Goal: Task Accomplishment & Management: Manage account settings

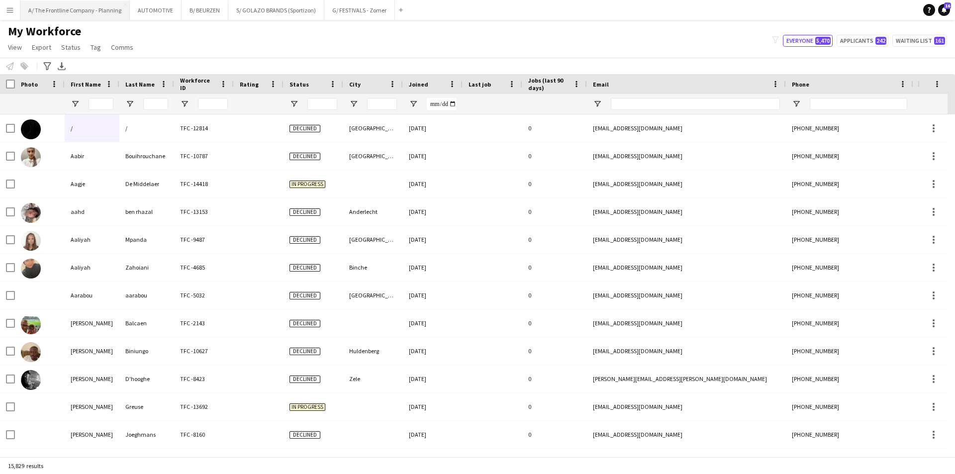
click at [82, 12] on button "A/ The Frontline Company - Planning Close" at bounding box center [74, 9] width 109 height 19
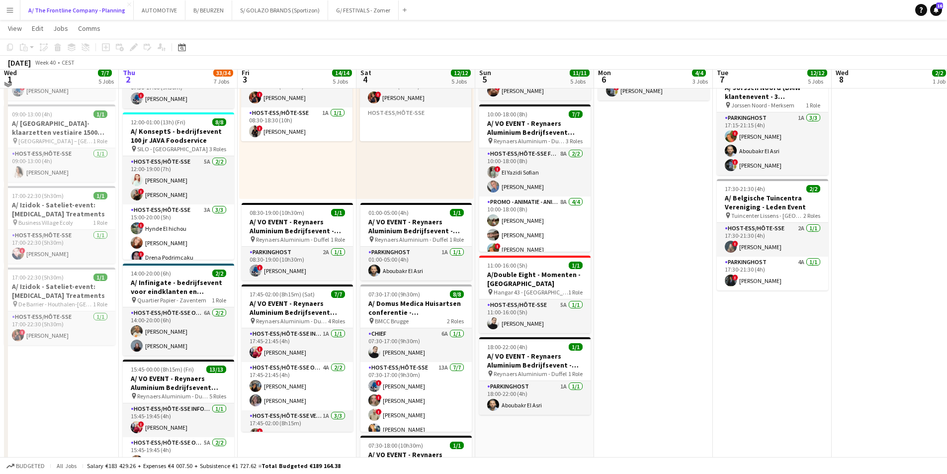
scroll to position [696, 0]
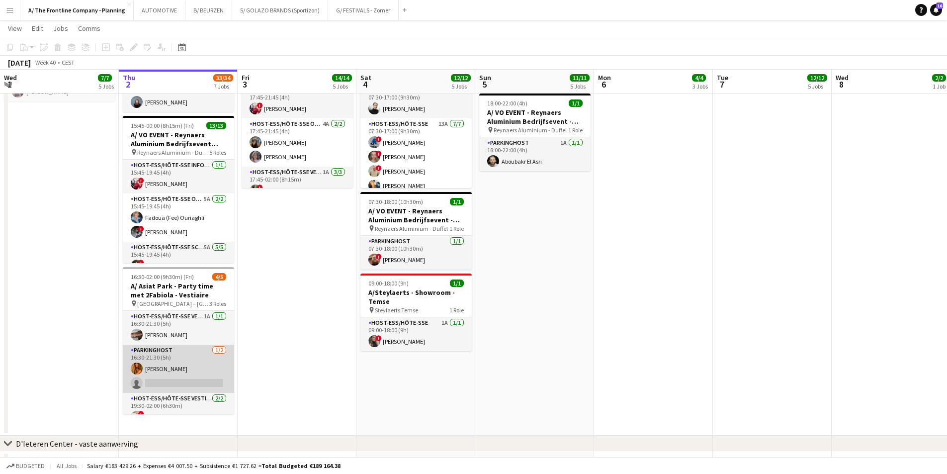
click at [193, 370] on app-card-role "Parkinghost [DATE] 16:30-21:30 (5h) [PERSON_NAME] single-neutral-actions" at bounding box center [178, 369] width 111 height 48
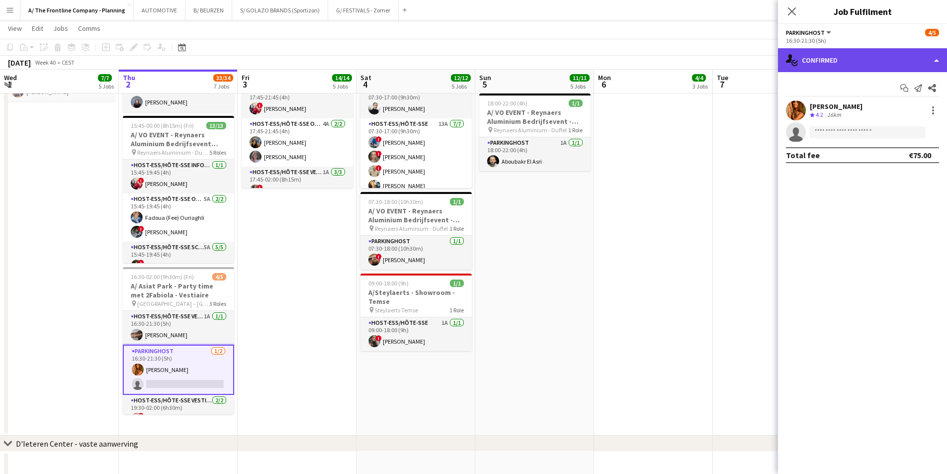
click at [861, 60] on div "single-neutral-actions-check-2 Confirmed" at bounding box center [862, 60] width 169 height 24
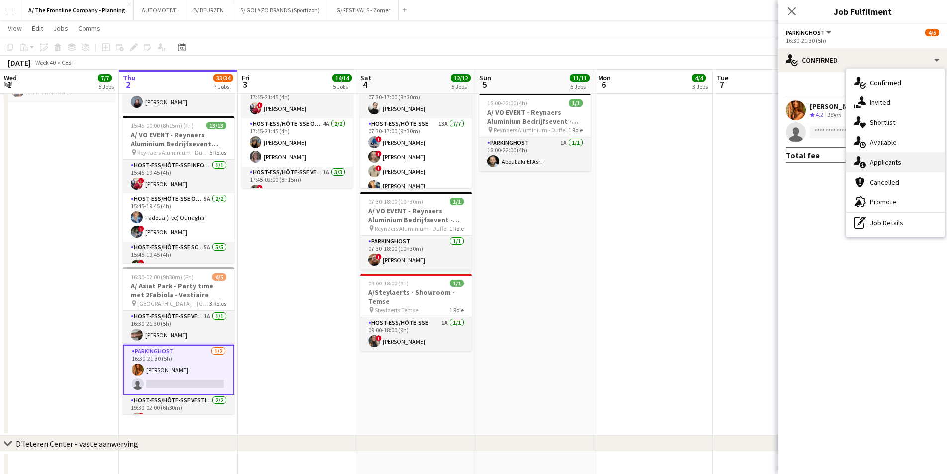
click at [879, 163] on span "Applicants" at bounding box center [885, 162] width 31 height 9
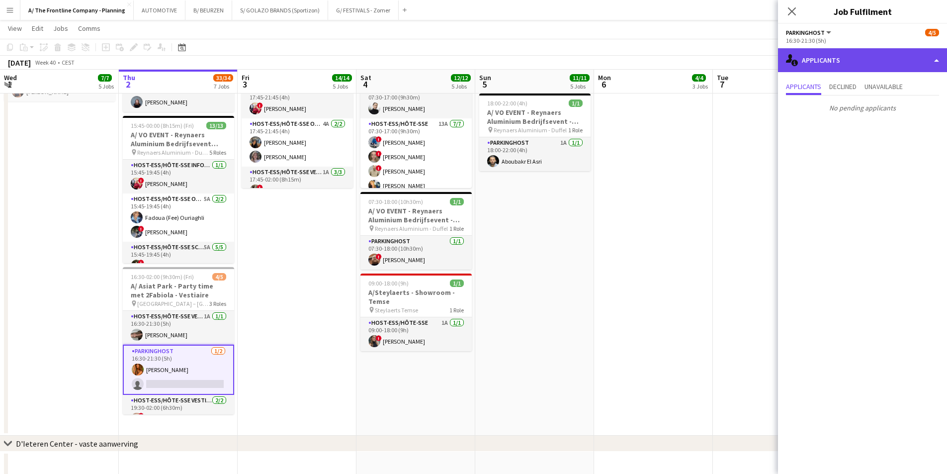
click at [864, 61] on div "single-neutral-actions-information Applicants" at bounding box center [862, 60] width 169 height 24
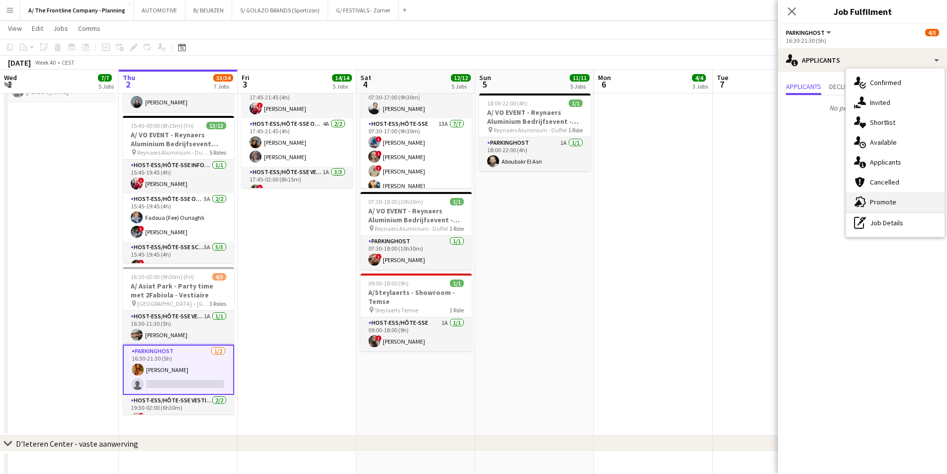
click at [869, 201] on div "advertising-megaphone Promote" at bounding box center [895, 202] width 98 height 20
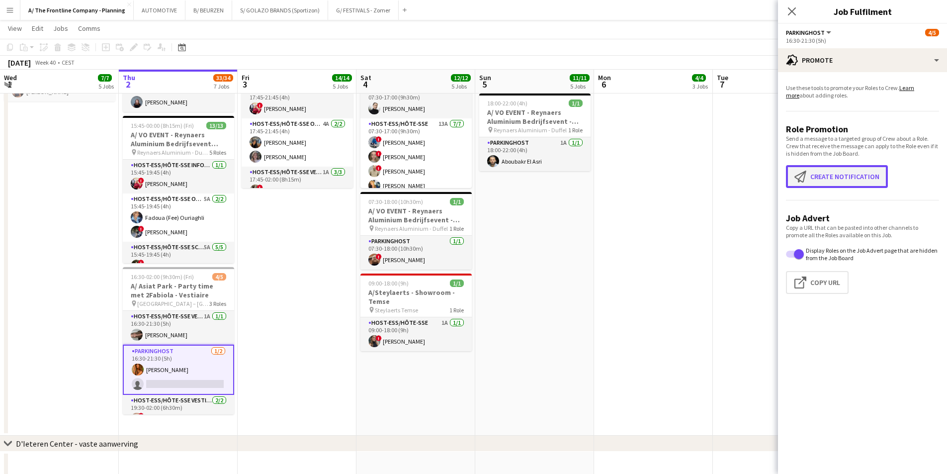
click at [834, 178] on button "Create notification Create notification" at bounding box center [837, 176] width 102 height 23
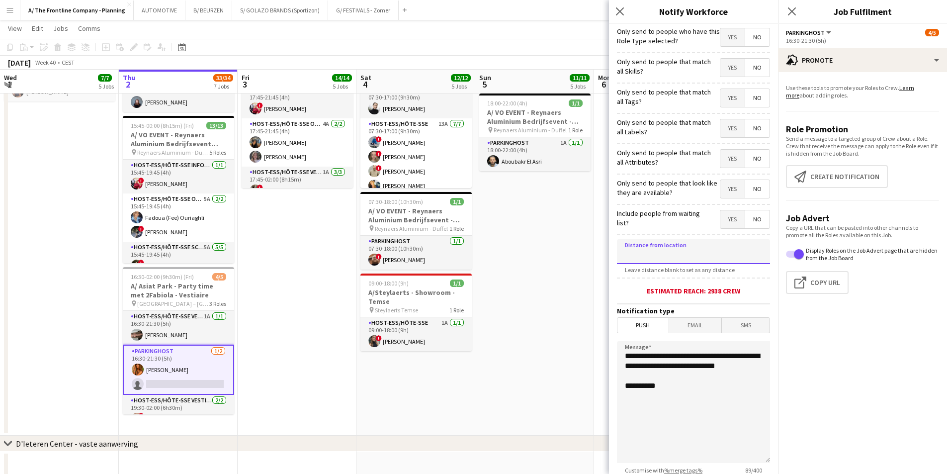
click at [681, 256] on input at bounding box center [693, 251] width 153 height 25
type input "*****"
drag, startPoint x: 680, startPoint y: 380, endPoint x: 509, endPoint y: 330, distance: 178.6
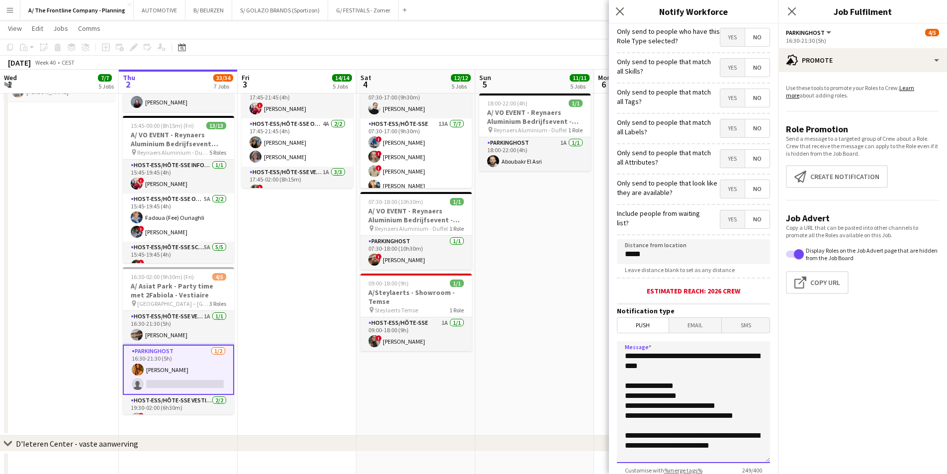
scroll to position [9, 0]
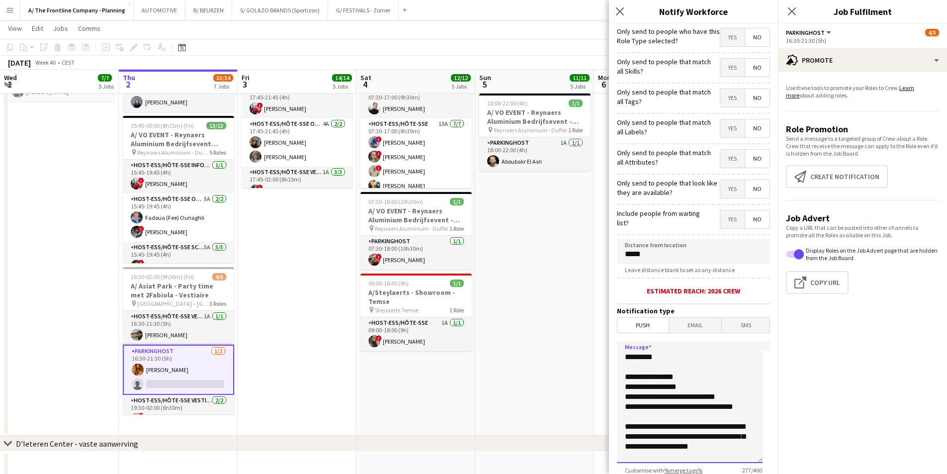
click at [642, 437] on textarea "**********" at bounding box center [690, 402] width 146 height 122
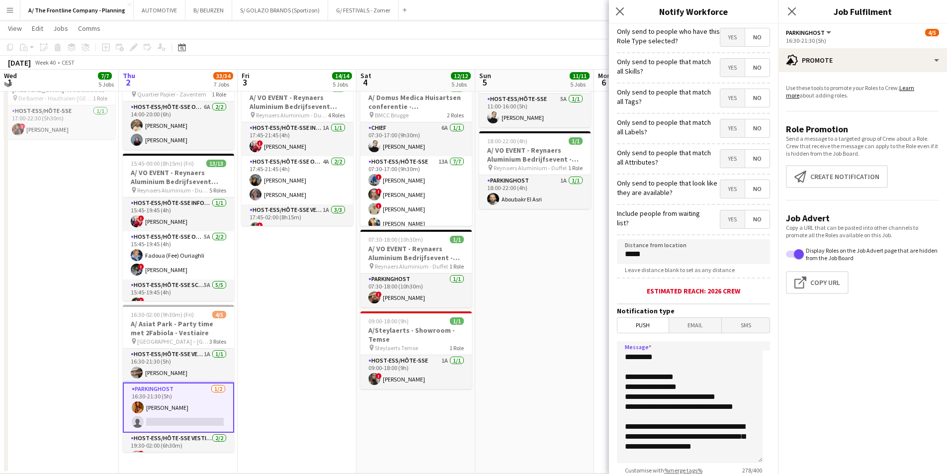
scroll to position [656, 0]
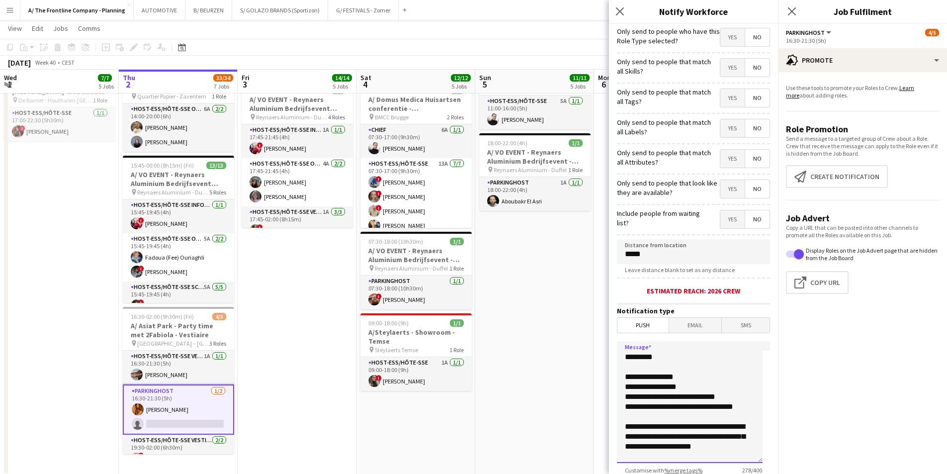
click at [629, 439] on textarea "**********" at bounding box center [690, 402] width 146 height 122
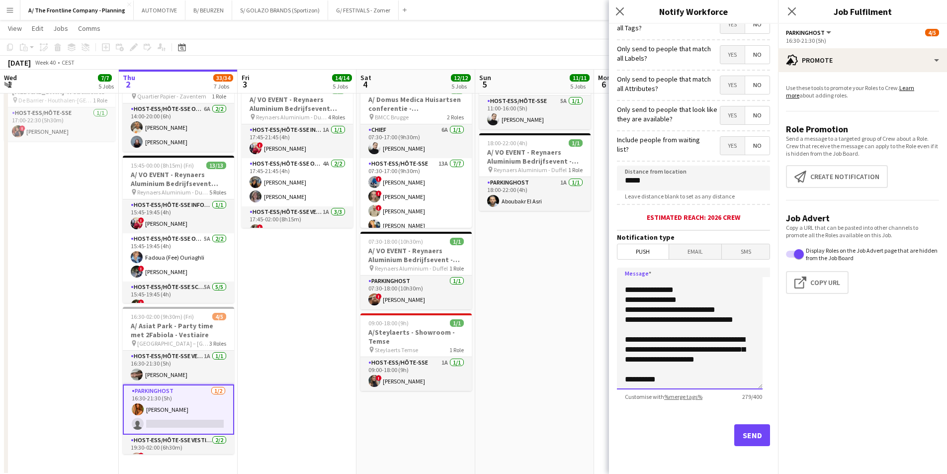
scroll to position [32, 0]
type textarea "**********"
click at [743, 442] on button "Send" at bounding box center [752, 435] width 36 height 22
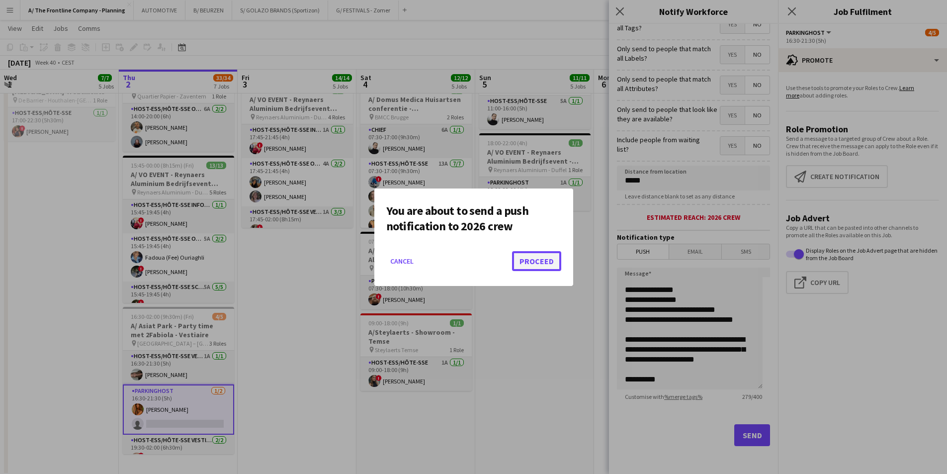
click at [544, 259] on button "Proceed" at bounding box center [536, 261] width 49 height 20
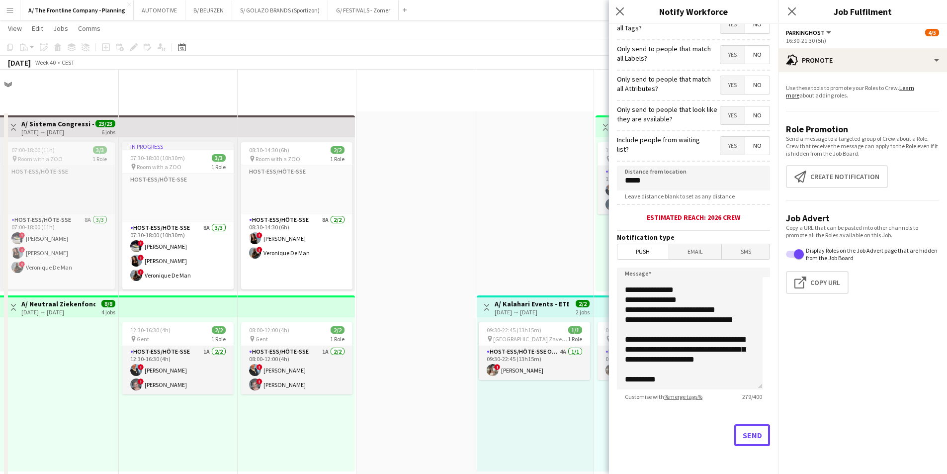
scroll to position [656, 0]
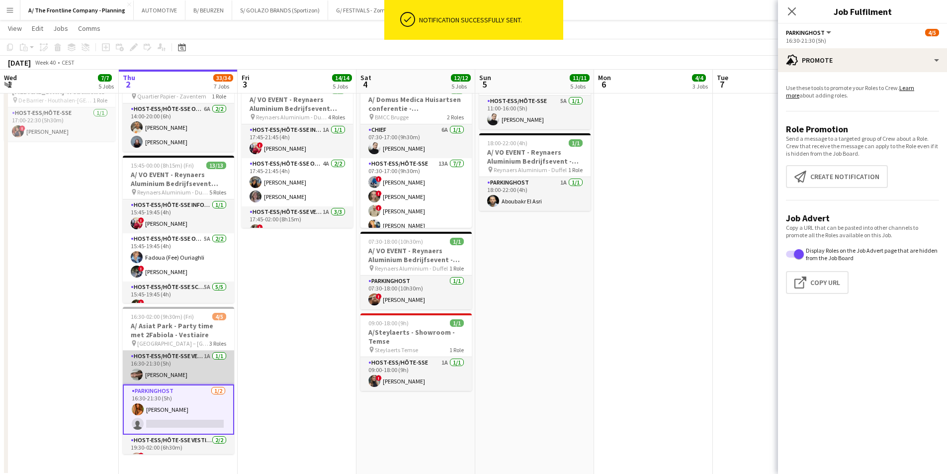
click at [141, 370] on app-user-avatar at bounding box center [137, 374] width 12 height 12
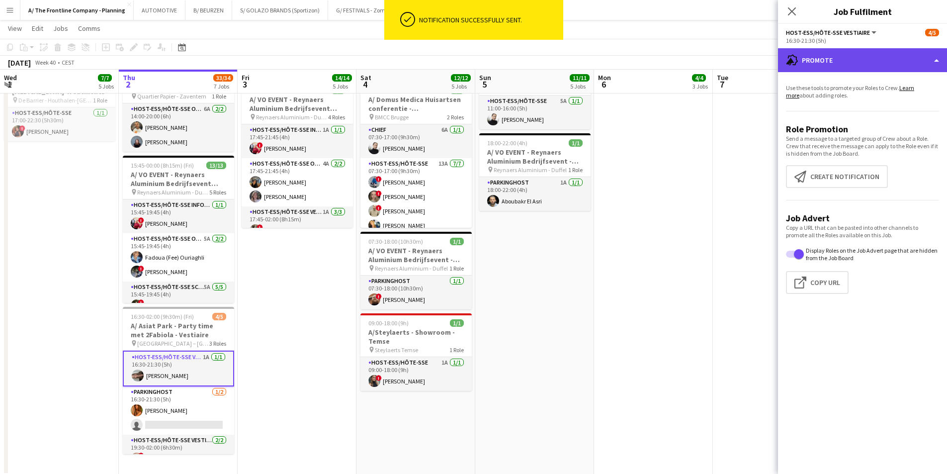
click at [857, 69] on div "advertising-megaphone Promote" at bounding box center [862, 60] width 169 height 24
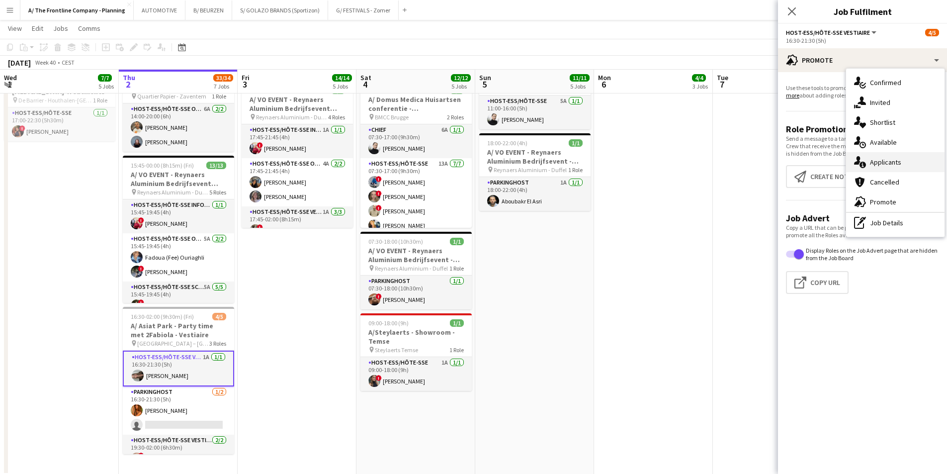
click at [877, 165] on span "Applicants" at bounding box center [885, 162] width 31 height 9
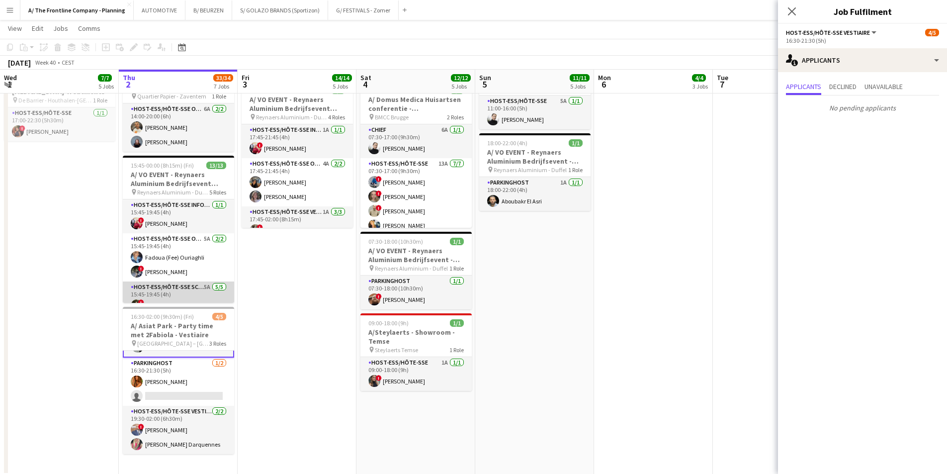
click at [181, 292] on app-card-role "Host-ess/Hôte-sse Scanning 5A [DATE] 15:45-19:45 (4h) ! Tugba Disli [PERSON_NAM…" at bounding box center [178, 326] width 111 height 91
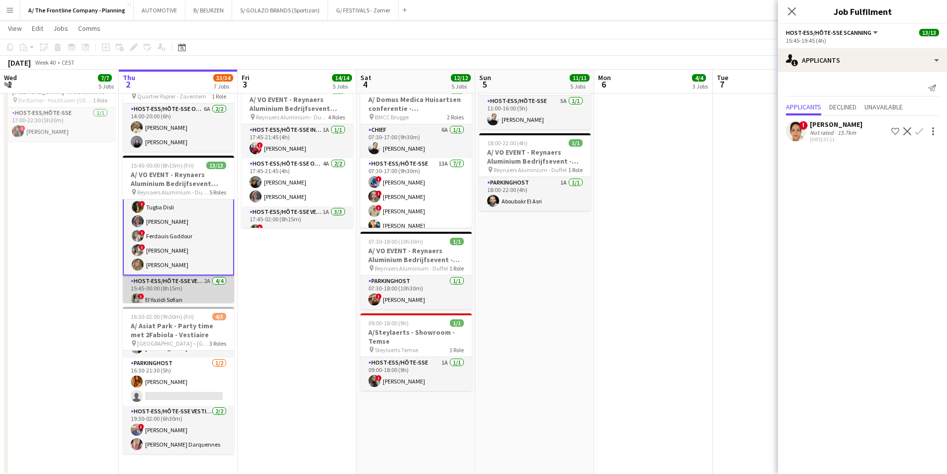
click at [167, 292] on app-card-role "Host-ess/Hôte-sse Vestiaire 2A [DATE] 15:45-00:00 (8h15m) ! El [DEMOGRAPHIC_DAT…" at bounding box center [178, 313] width 111 height 77
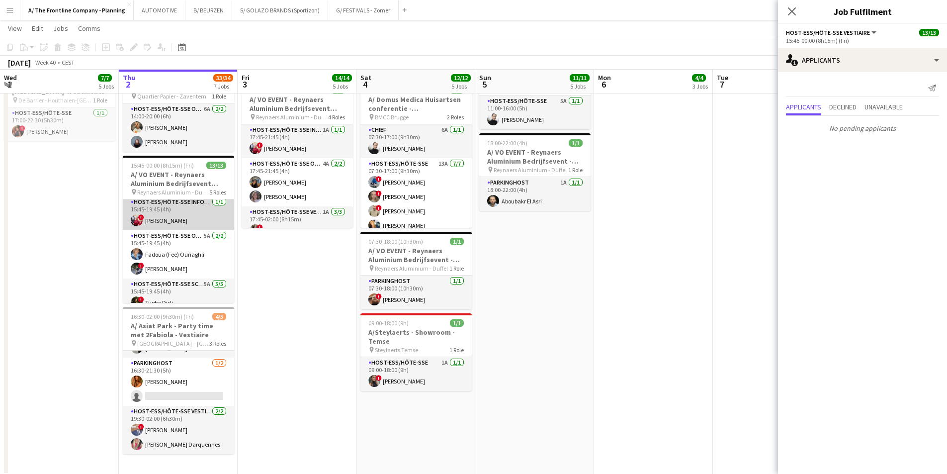
scroll to position [0, 0]
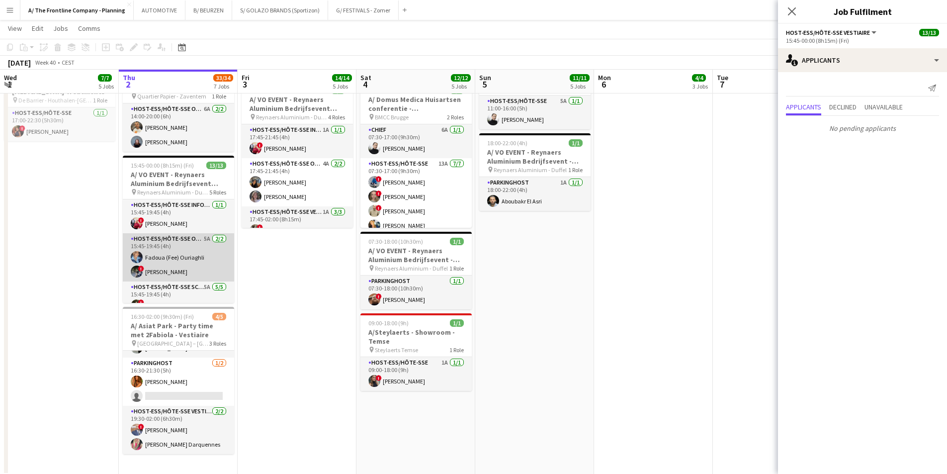
click at [177, 241] on app-card-role "Host-ess/Hôte-sse Onthaal-Accueill 5A [DATE] 15:45-19:45 (4h) Fadoua (Fee) Ouri…" at bounding box center [178, 257] width 111 height 48
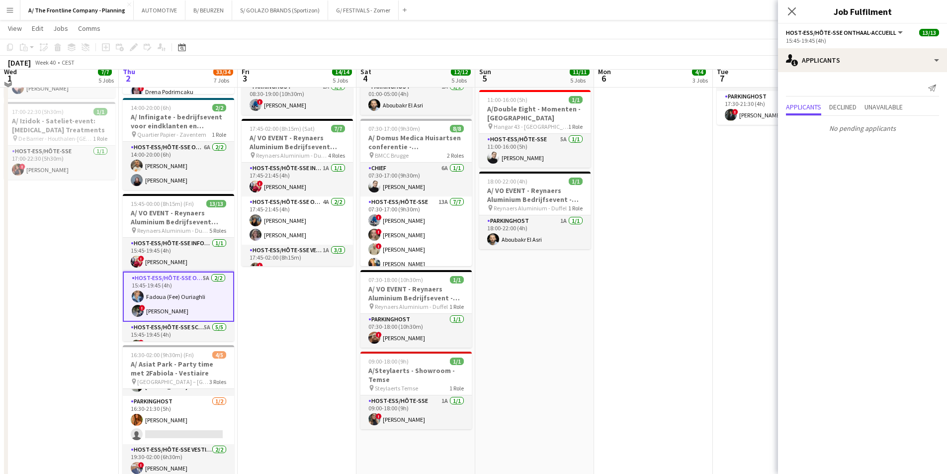
scroll to position [607, 0]
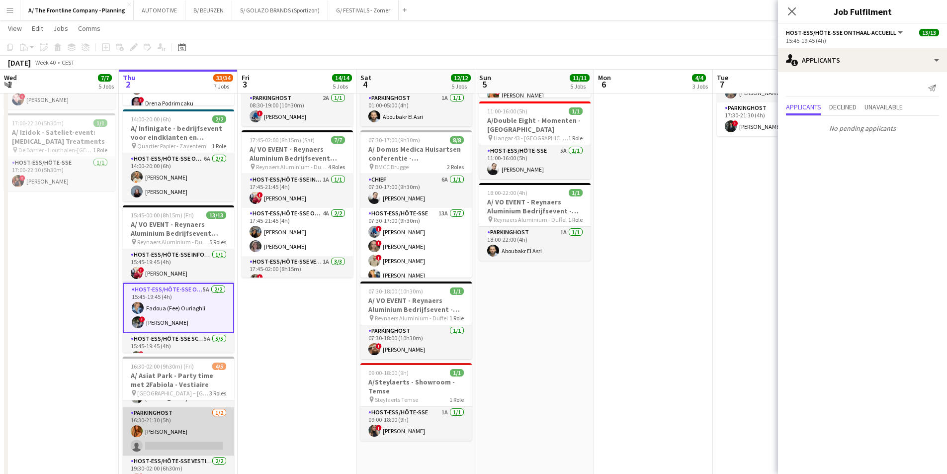
click at [179, 432] on app-card-role "Parkinghost [DATE] 16:30-21:30 (5h) [PERSON_NAME] single-neutral-actions" at bounding box center [178, 431] width 111 height 48
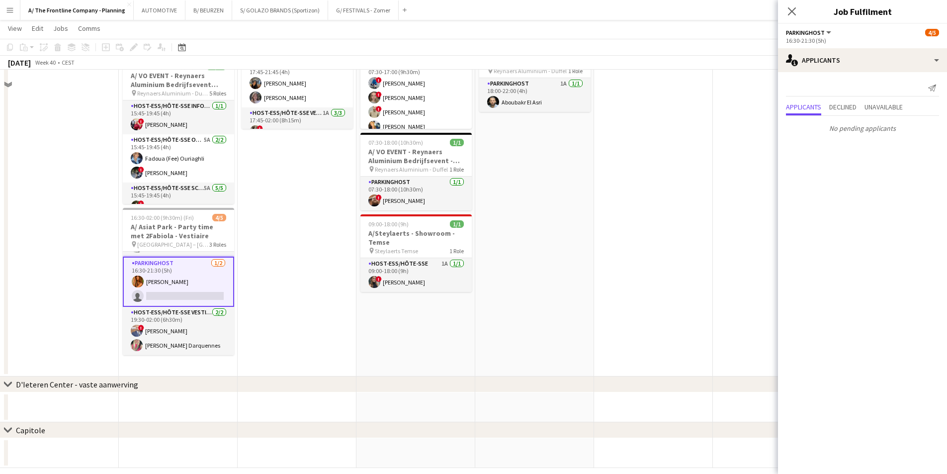
scroll to position [766, 0]
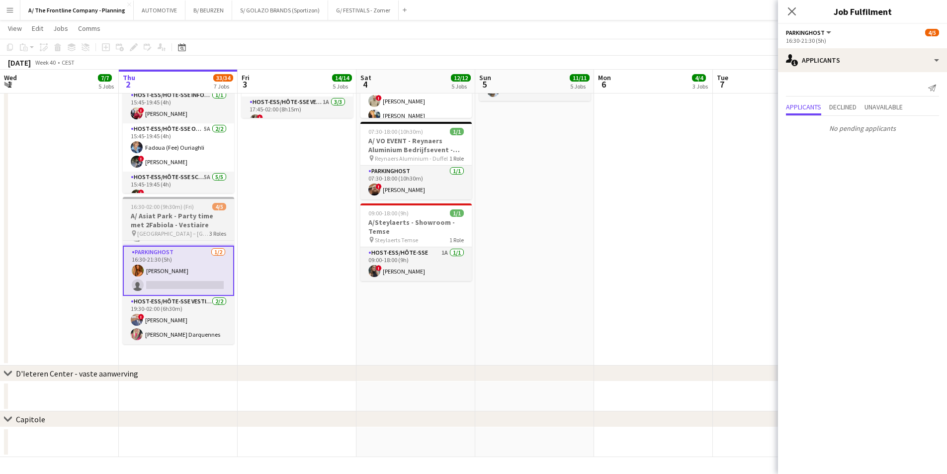
click at [180, 222] on h3 "A/ Asiat Park - Party time met 2Fabiola - Vestiaire" at bounding box center [178, 220] width 111 height 18
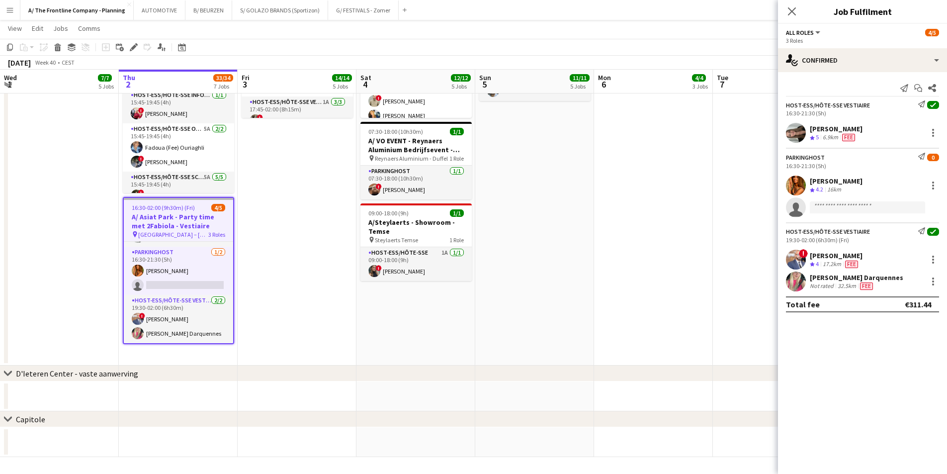
click at [175, 211] on span "16:30-02:00 (9h30m) (Fri)" at bounding box center [163, 207] width 63 height 7
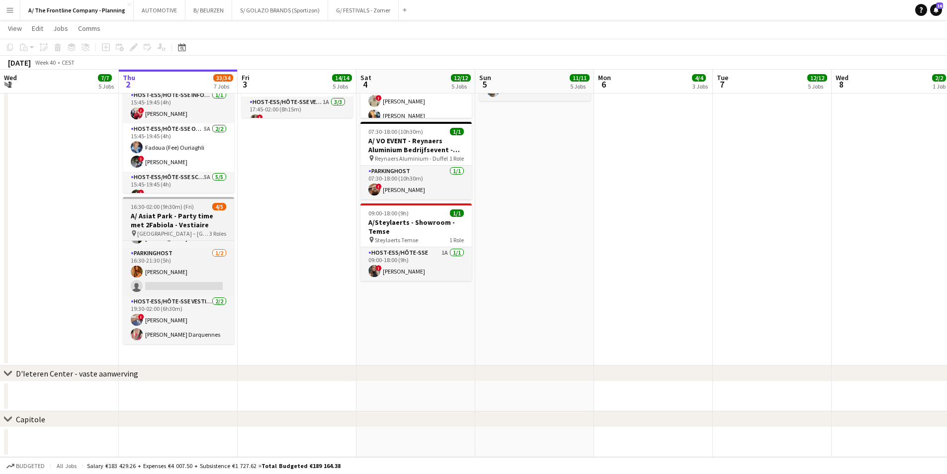
click at [172, 215] on h3 "A/ Asiat Park - Party time met 2Fabiola - Vestiaire" at bounding box center [178, 220] width 111 height 18
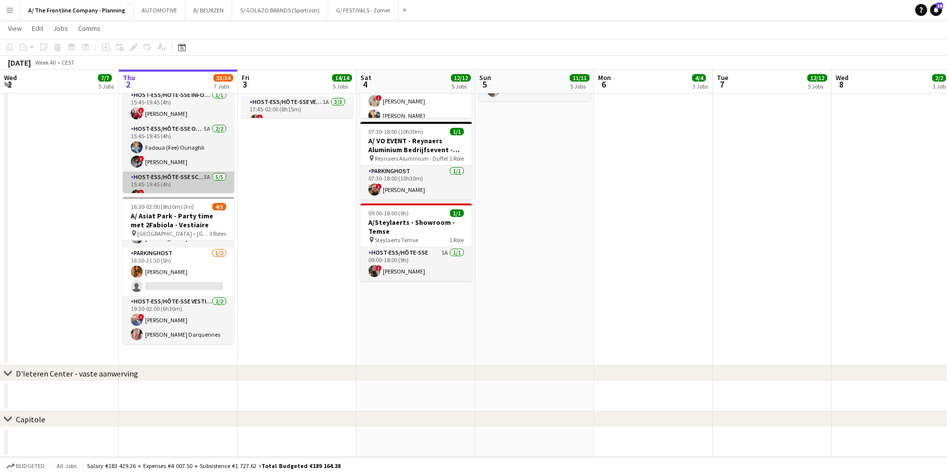
scroll to position [29, 0]
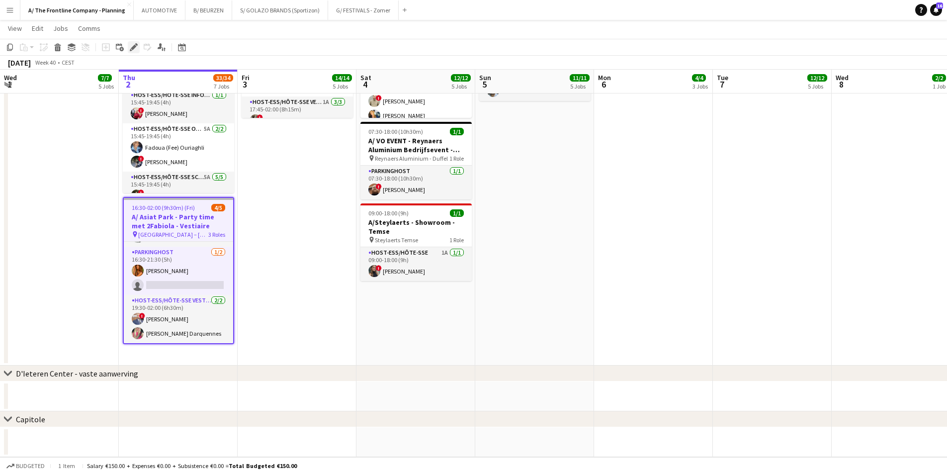
click at [137, 48] on icon "Edit" at bounding box center [134, 47] width 8 height 8
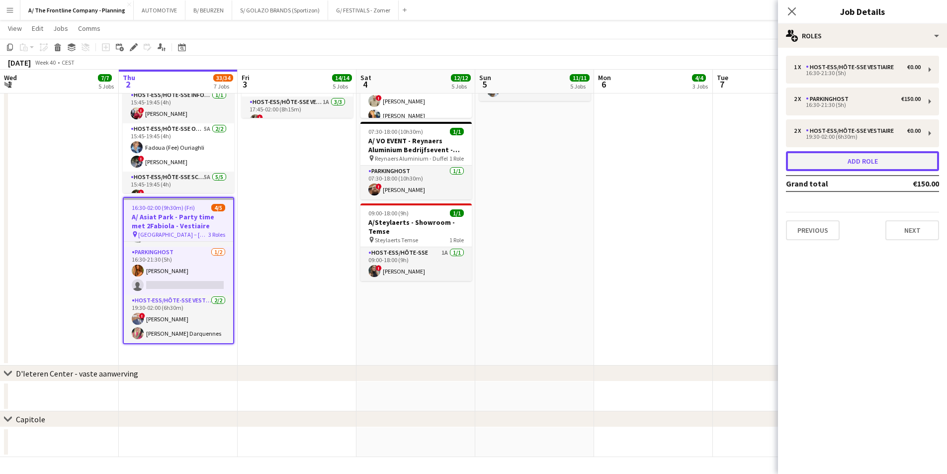
click at [865, 165] on button "Add role" at bounding box center [862, 161] width 153 height 20
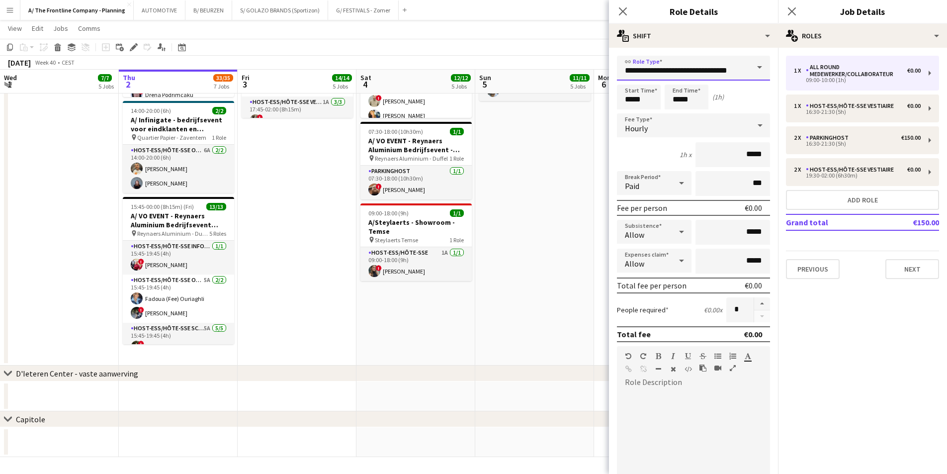
click at [679, 65] on input "**********" at bounding box center [693, 68] width 153 height 25
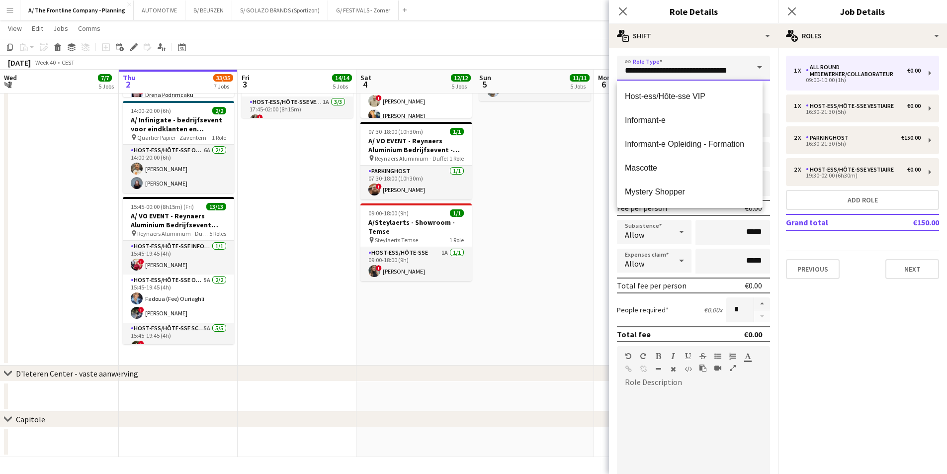
scroll to position [746, 0]
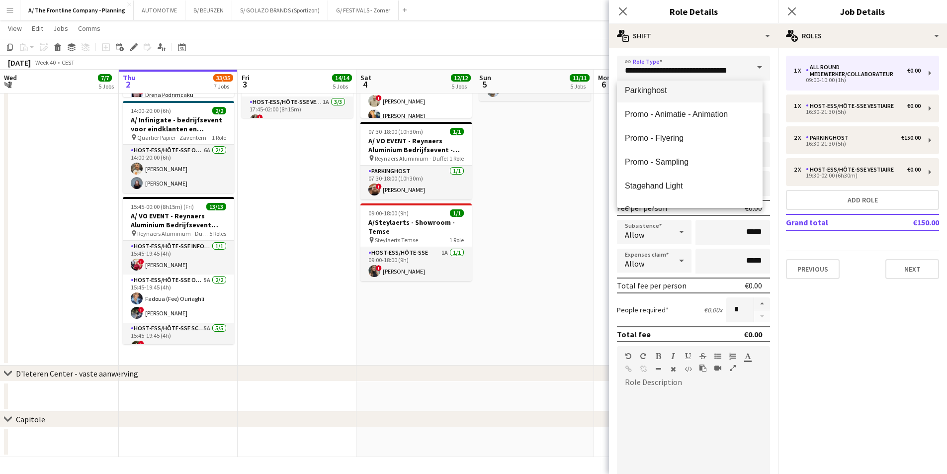
click at [650, 92] on span "Parkinghost" at bounding box center [690, 90] width 130 height 9
type input "**********"
type input "******"
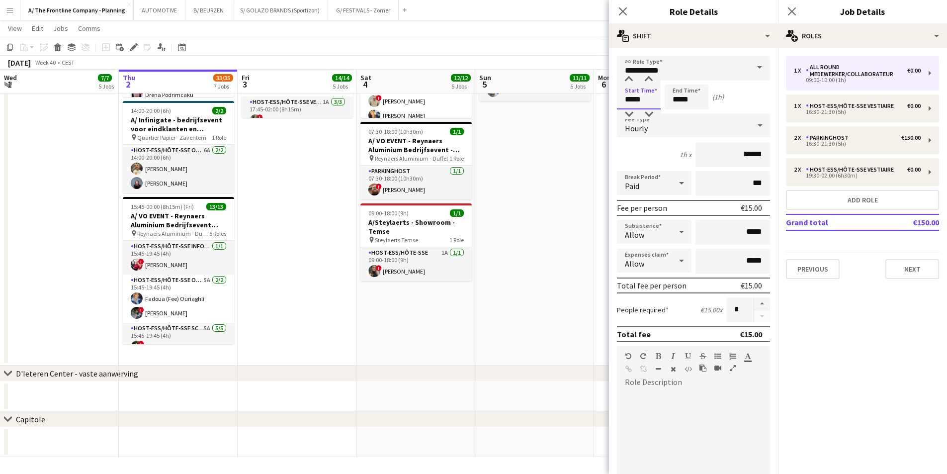
click at [632, 98] on input "*****" at bounding box center [639, 97] width 44 height 25
click at [630, 79] on div at bounding box center [629, 80] width 20 height 10
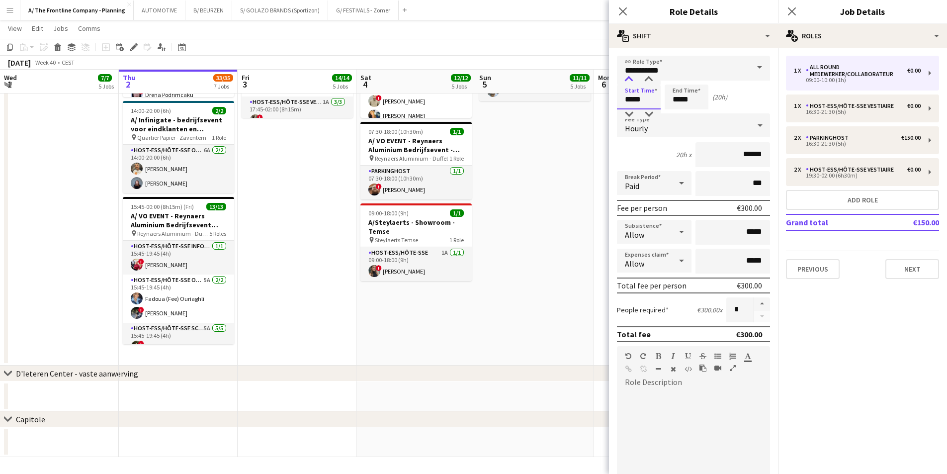
click at [630, 79] on div at bounding box center [629, 80] width 20 height 10
click at [652, 81] on div at bounding box center [649, 80] width 20 height 10
type input "*****"
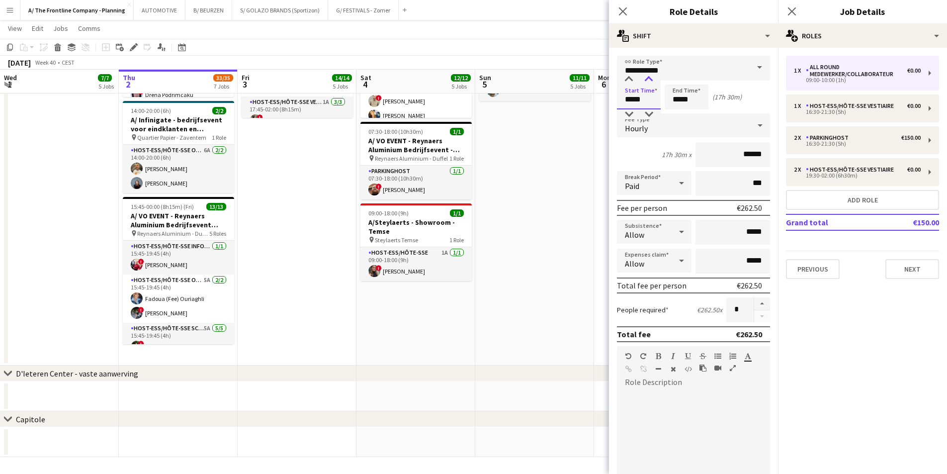
click at [652, 81] on div at bounding box center [649, 80] width 20 height 10
click at [685, 102] on input "*****" at bounding box center [687, 97] width 44 height 25
click at [677, 80] on div at bounding box center [677, 80] width 20 height 10
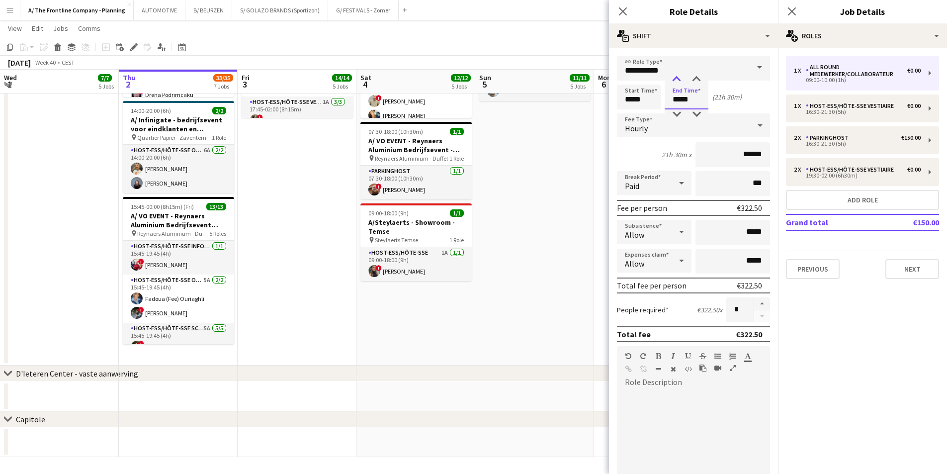
click at [677, 80] on div at bounding box center [677, 80] width 20 height 10
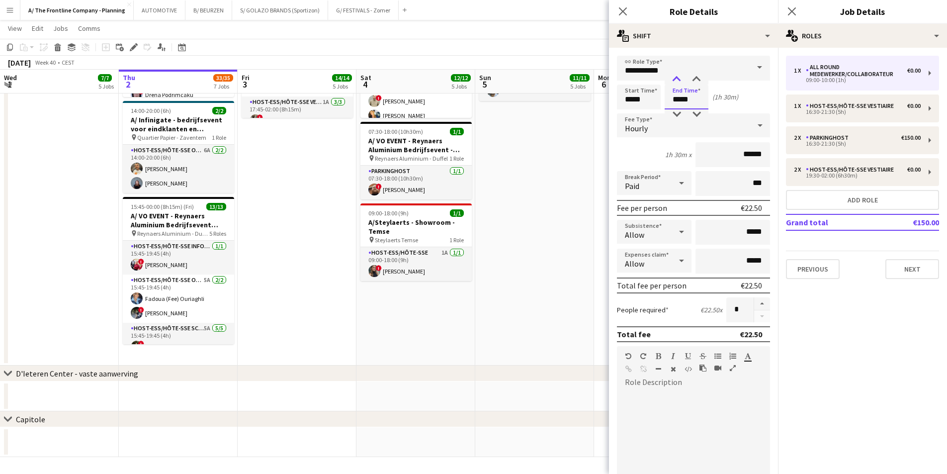
click at [677, 80] on div at bounding box center [677, 80] width 20 height 10
click at [697, 80] on div at bounding box center [697, 80] width 20 height 10
type input "*****"
click at [697, 80] on div at bounding box center [697, 80] width 20 height 10
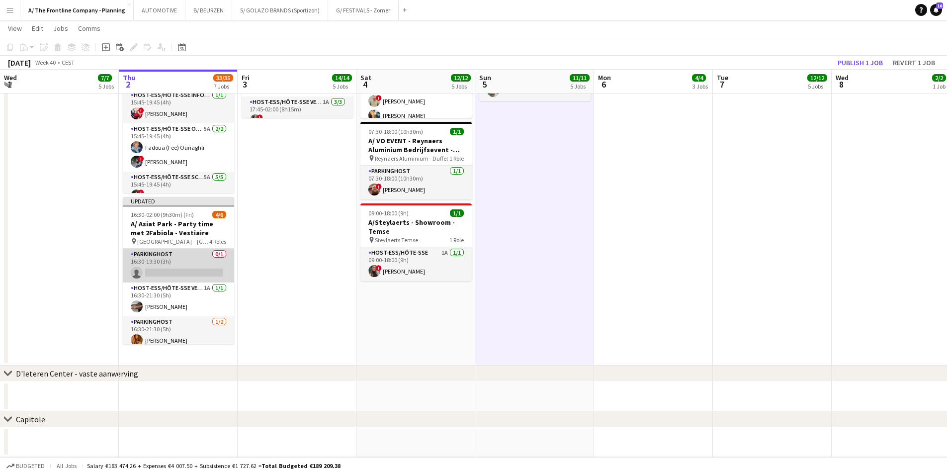
click at [185, 268] on app-card-role "Parkinghost 0/1 16:30-19:30 (3h) single-neutral-actions" at bounding box center [178, 266] width 111 height 34
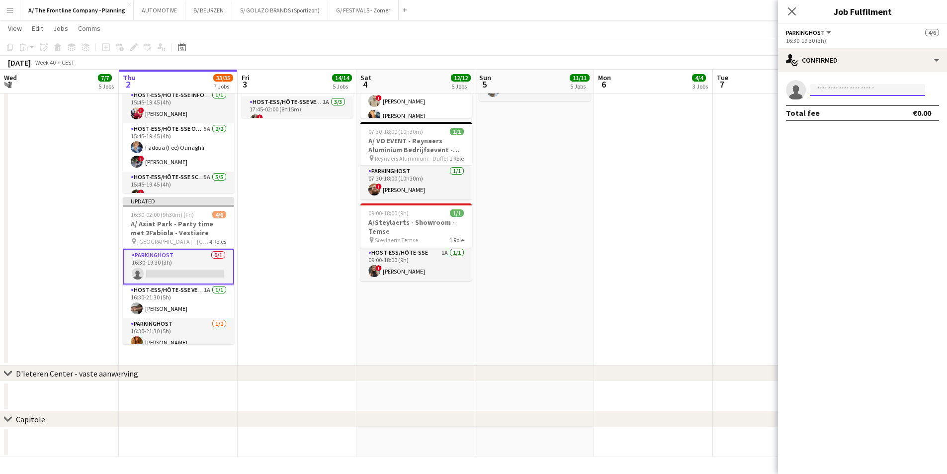
click at [838, 92] on input at bounding box center [867, 90] width 115 height 12
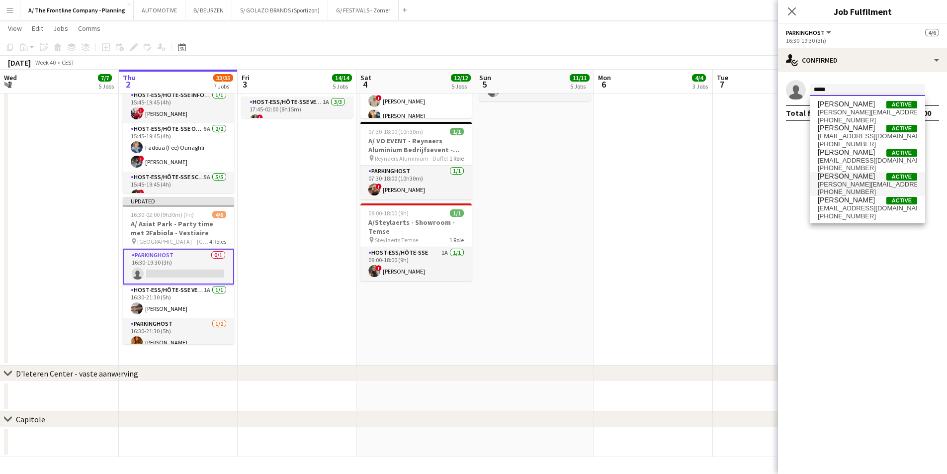
type input "*****"
click at [841, 179] on span "[PERSON_NAME]" at bounding box center [846, 176] width 57 height 8
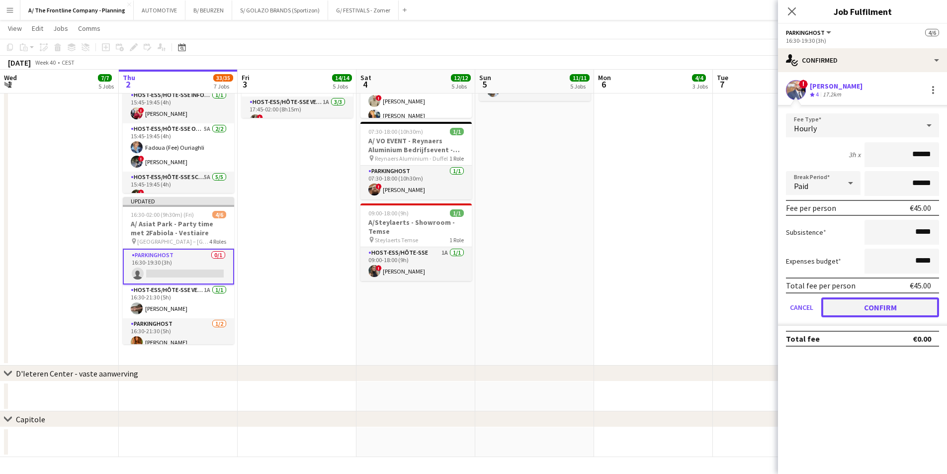
click at [868, 309] on button "Confirm" at bounding box center [880, 307] width 118 height 20
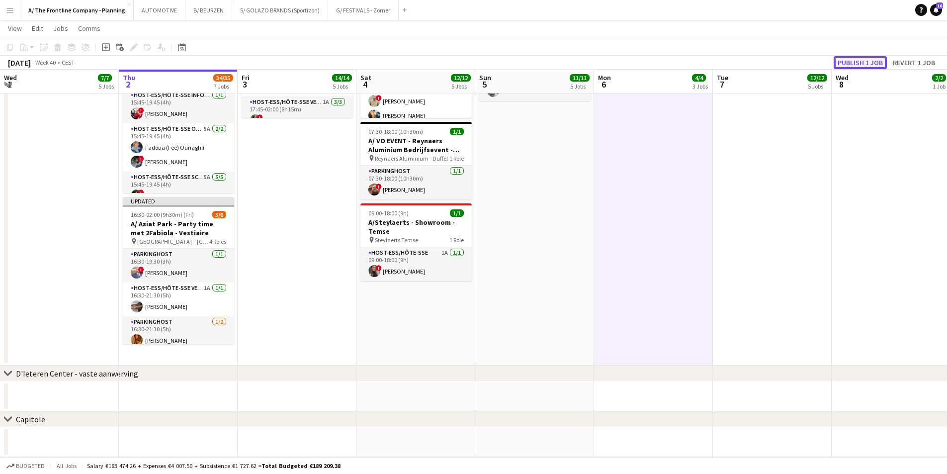
click at [857, 64] on button "Publish 1 job" at bounding box center [860, 62] width 53 height 13
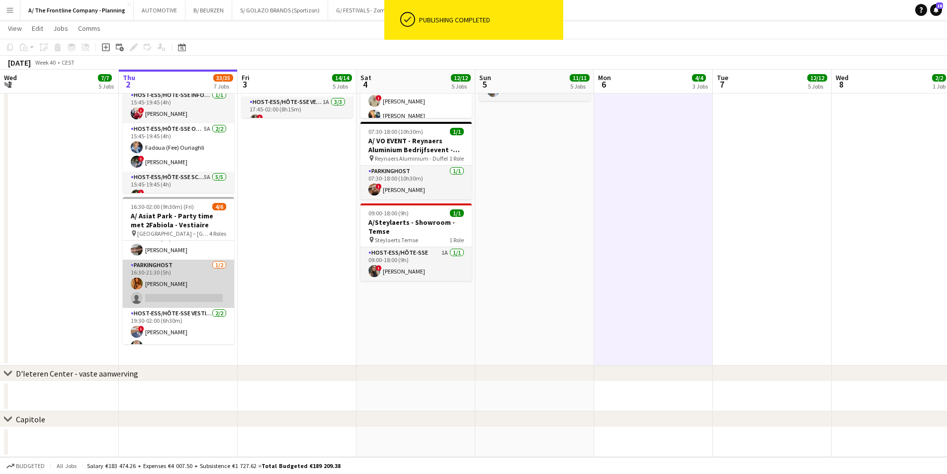
scroll to position [50, 0]
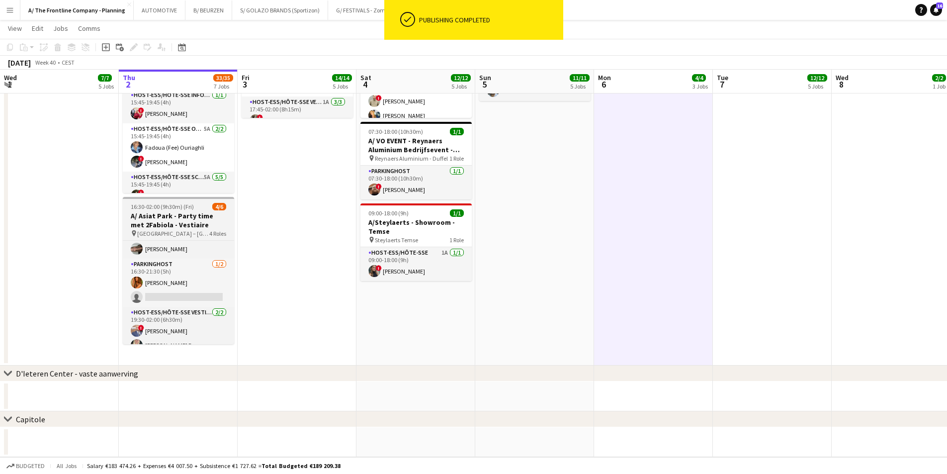
click at [176, 220] on h3 "A/ Asiat Park - Party time met 2Fabiola - Vestiaire" at bounding box center [178, 220] width 111 height 18
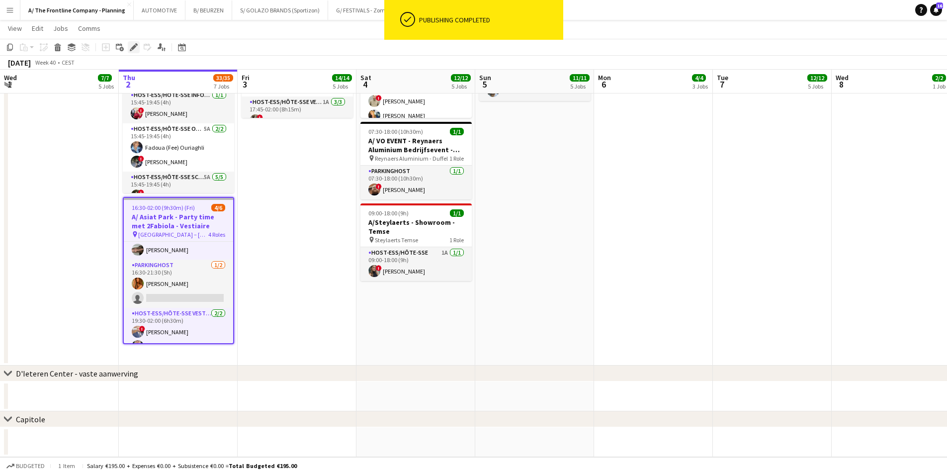
click at [132, 42] on div "Edit" at bounding box center [134, 47] width 12 height 12
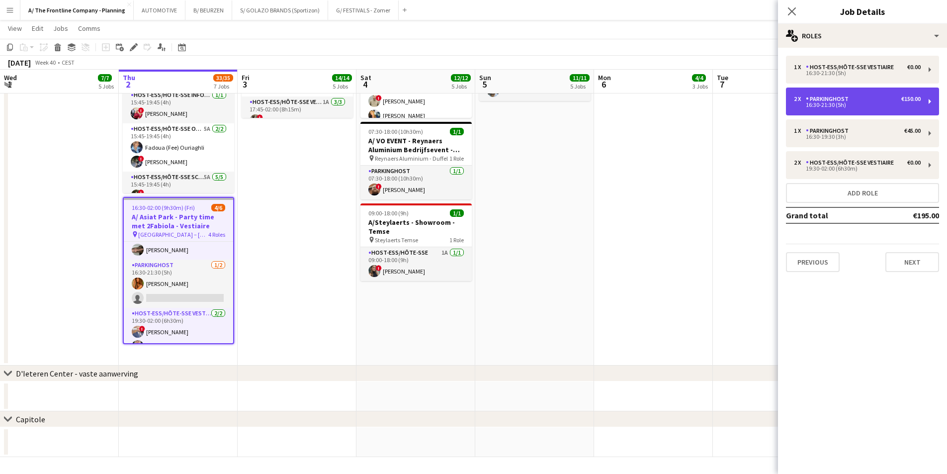
click at [820, 105] on div "16:30-21:30 (5h)" at bounding box center [857, 104] width 127 height 5
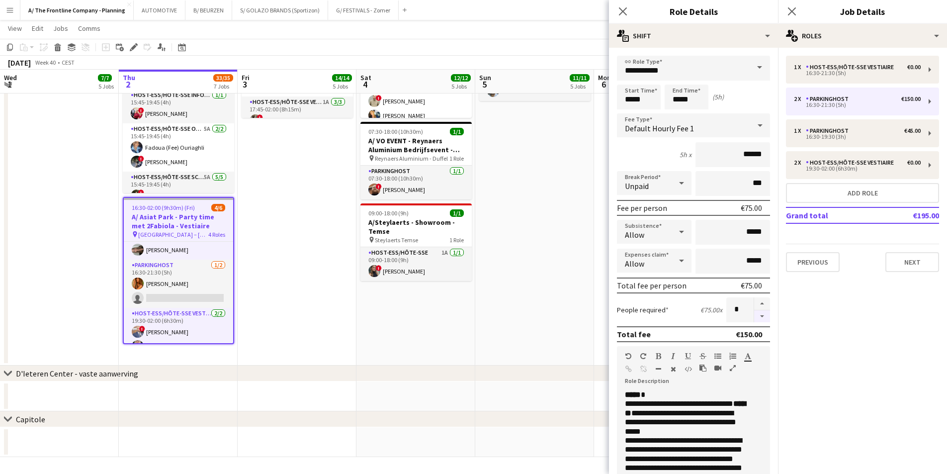
click at [757, 316] on button "button" at bounding box center [762, 316] width 16 height 12
type input "*"
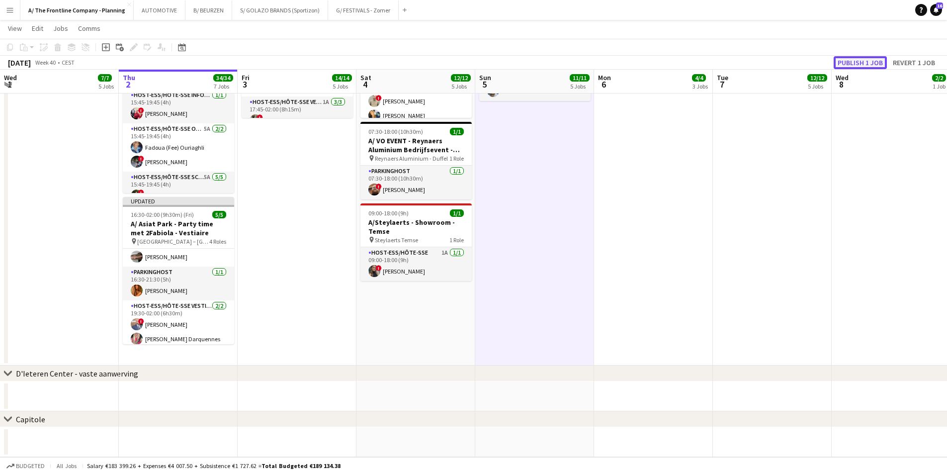
click at [858, 59] on button "Publish 1 job" at bounding box center [860, 62] width 53 height 13
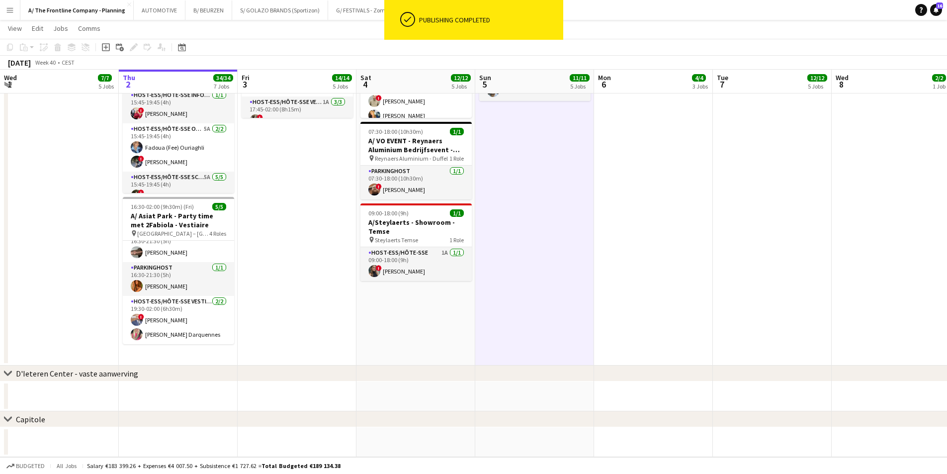
scroll to position [46, 0]
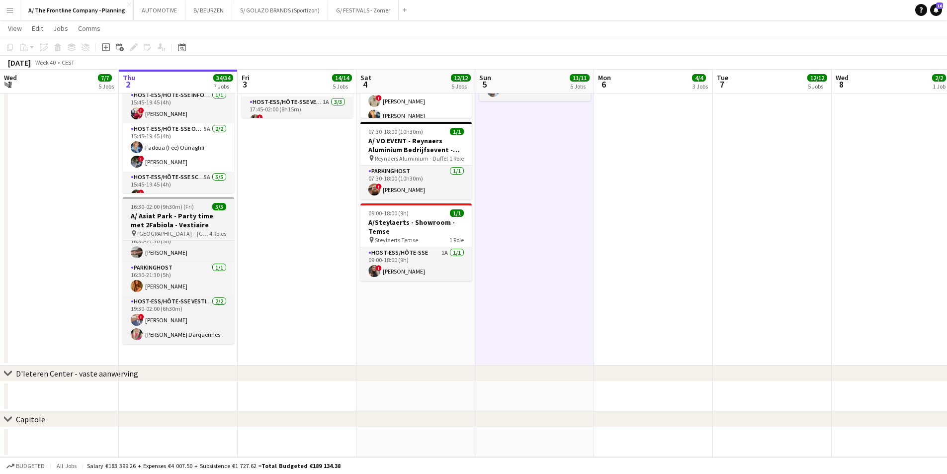
click at [197, 211] on h3 "A/ Asiat Park - Party time met 2Fabiola - Vestiaire" at bounding box center [178, 220] width 111 height 18
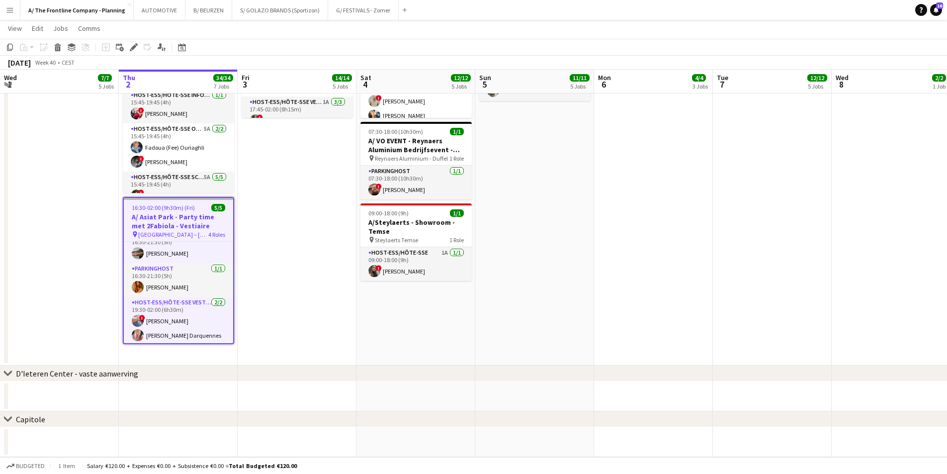
scroll to position [50, 0]
click at [135, 48] on icon at bounding box center [133, 47] width 5 height 5
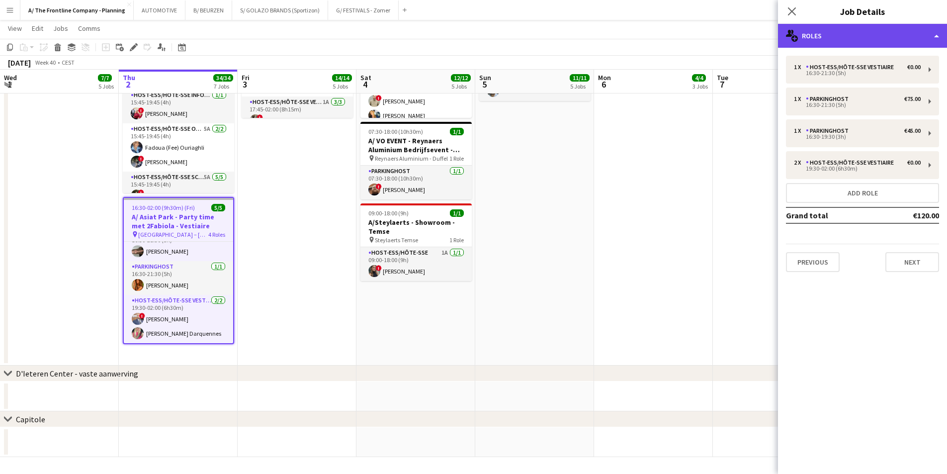
click at [890, 36] on div "multiple-users-add Roles" at bounding box center [862, 36] width 169 height 24
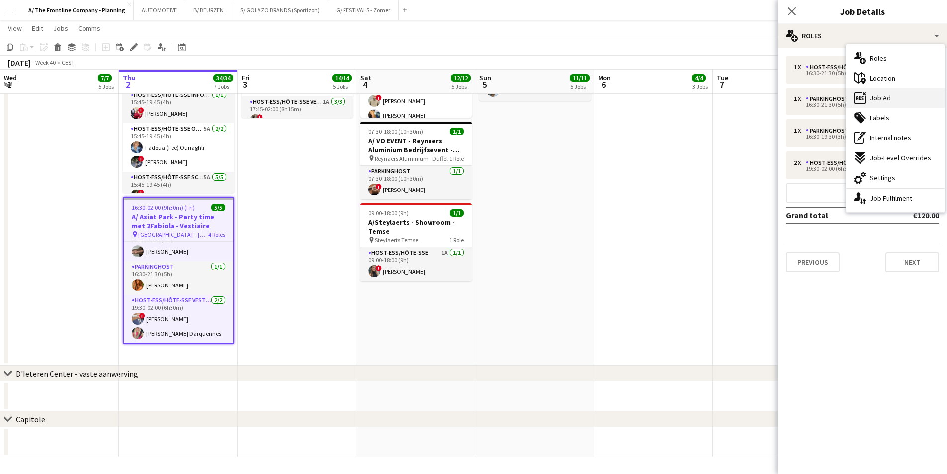
click at [890, 103] on div "ads-window Job Ad" at bounding box center [895, 98] width 98 height 20
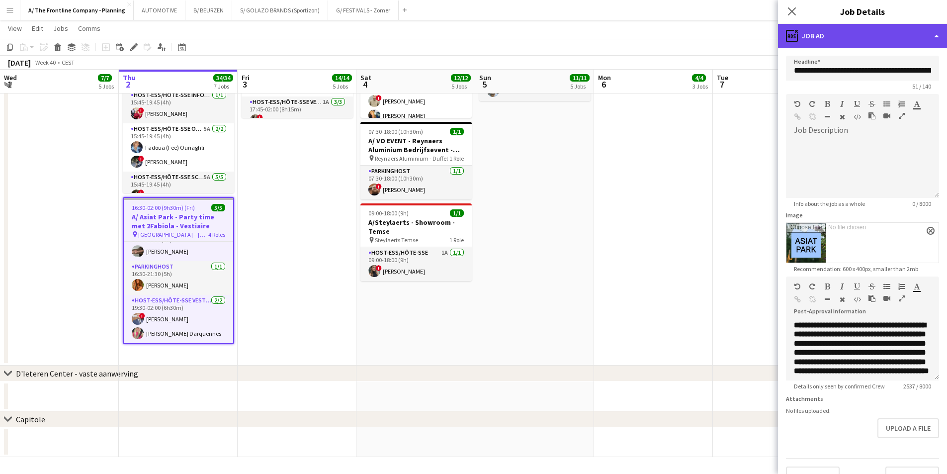
click at [875, 41] on div "ads-window Job Ad" at bounding box center [862, 36] width 169 height 24
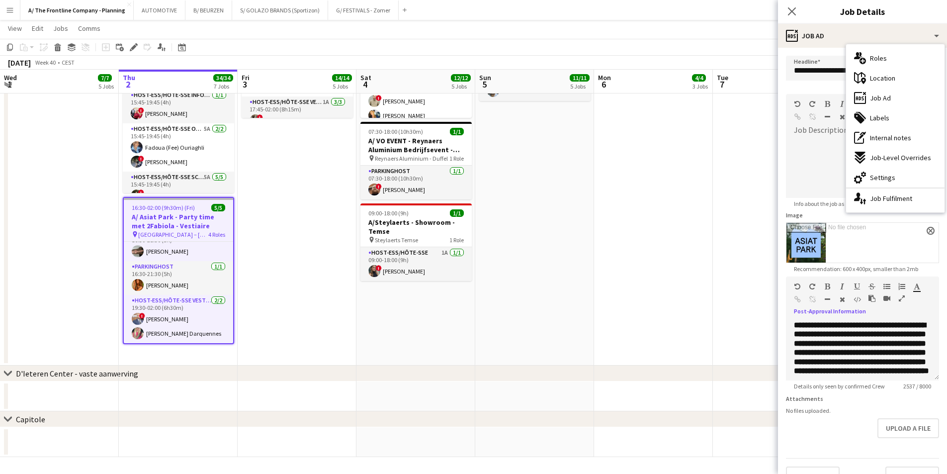
click at [901, 297] on icon "button" at bounding box center [902, 298] width 6 height 7
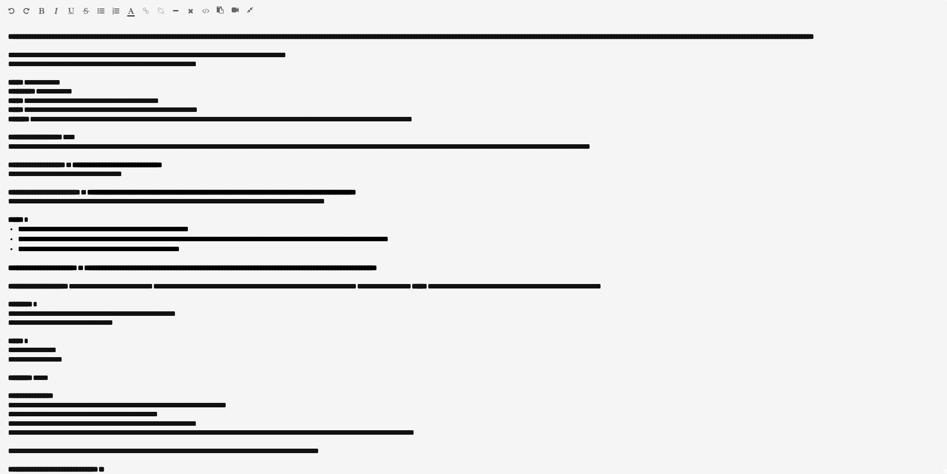
click at [248, 11] on icon "button" at bounding box center [250, 9] width 6 height 7
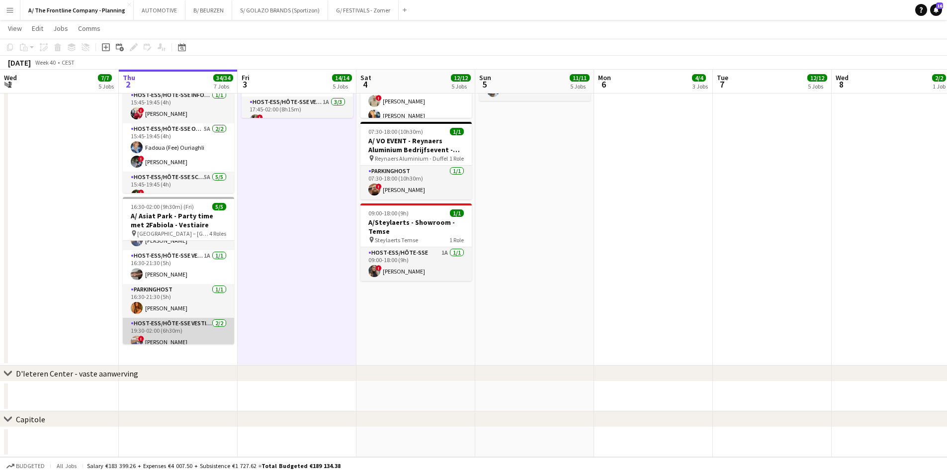
scroll to position [0, 0]
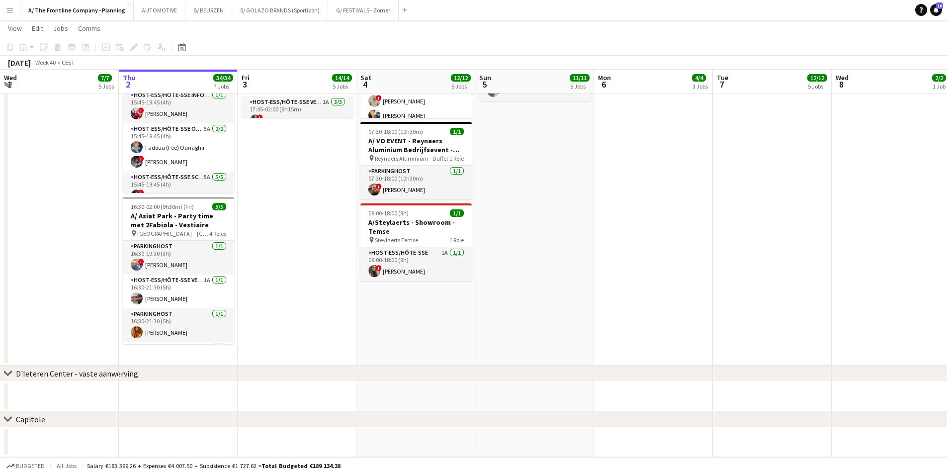
drag, startPoint x: 708, startPoint y: 212, endPoint x: 229, endPoint y: 203, distance: 478.9
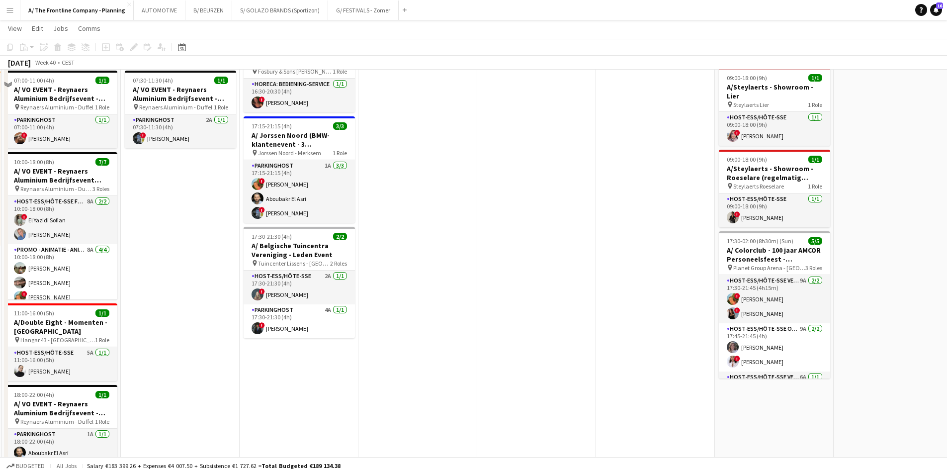
scroll to position [368, 0]
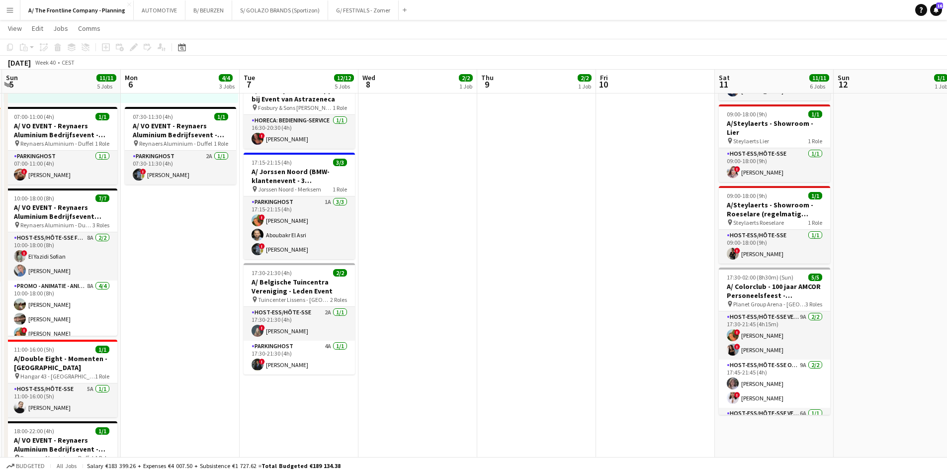
click at [187, 54] on app-toolbar "Copy Paste Paste Ctrl+V Paste with crew Ctrl+Shift+V Paste linked Job [GEOGRAPH…" at bounding box center [473, 47] width 947 height 17
click at [176, 45] on div "Date picker [DATE] [DATE] [DATE] M [DATE] T [DATE] W [DATE] T [DATE] F [DATE] S…" at bounding box center [179, 47] width 22 height 12
click at [180, 47] on icon "Date picker" at bounding box center [182, 47] width 8 height 8
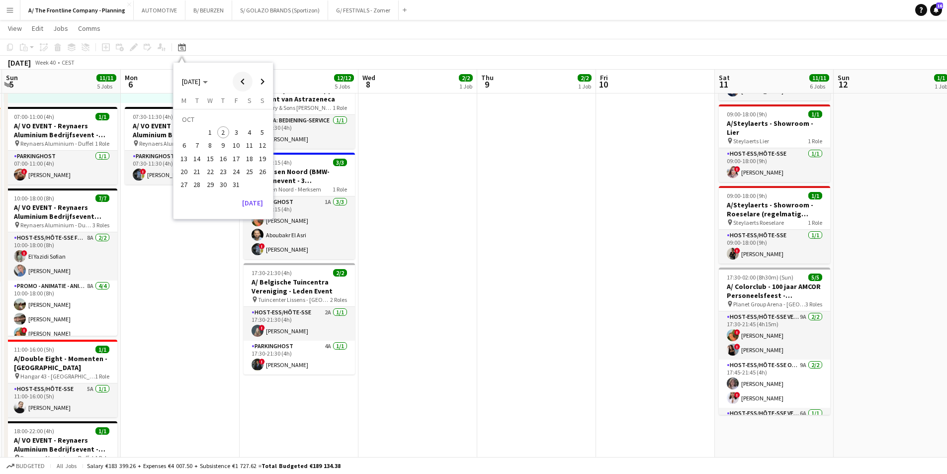
click at [240, 87] on span "Previous month" at bounding box center [243, 82] width 20 height 20
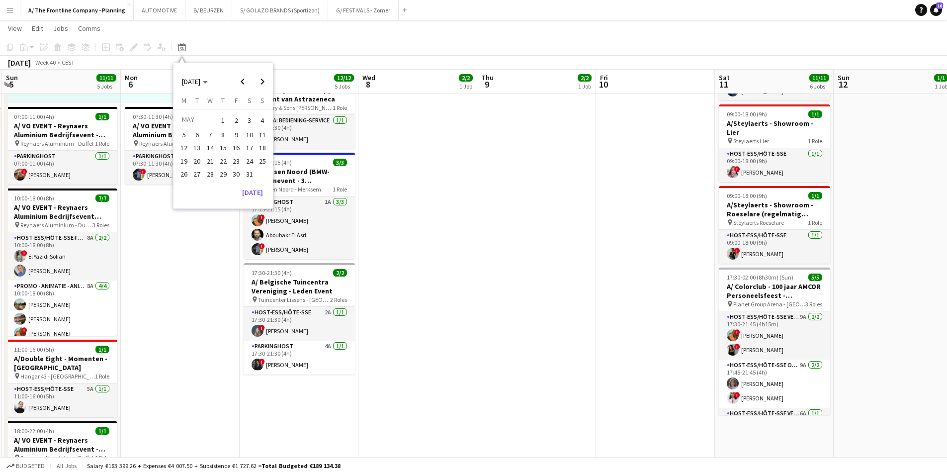
click at [226, 162] on span "22" at bounding box center [223, 161] width 12 height 12
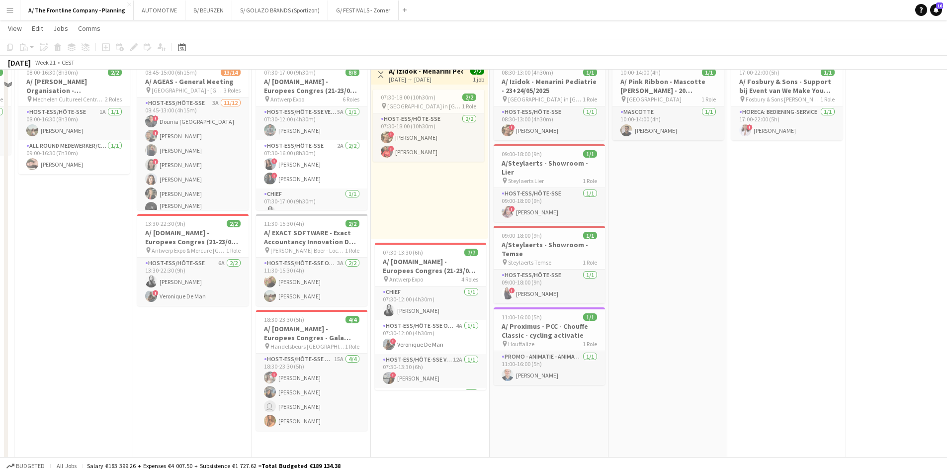
scroll to position [20, 0]
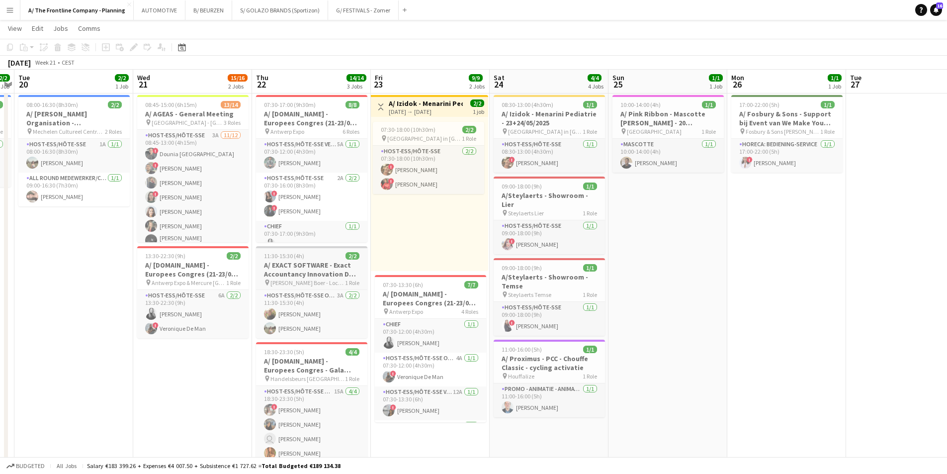
click at [287, 265] on h3 "A/ EXACT SOFTWARE - Exact Accountancy Innovation Day [GEOGRAPHIC_DATA]" at bounding box center [311, 270] width 111 height 18
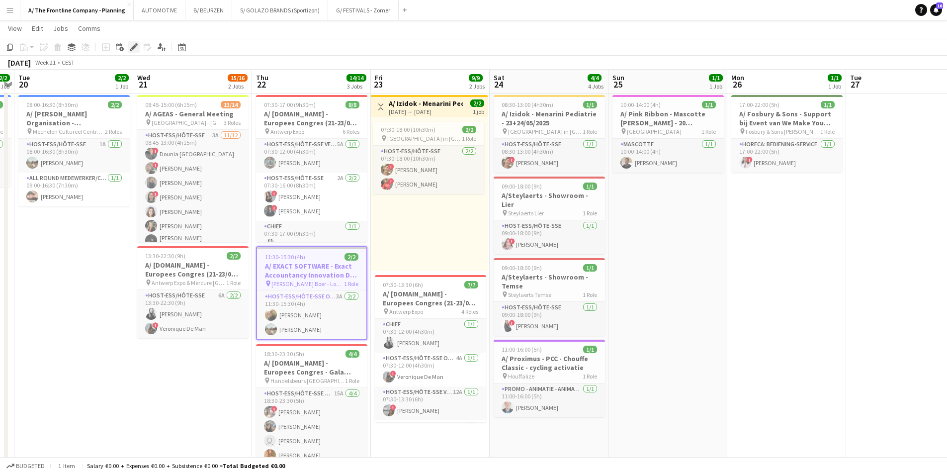
click at [136, 47] on icon "Edit" at bounding box center [134, 47] width 8 height 8
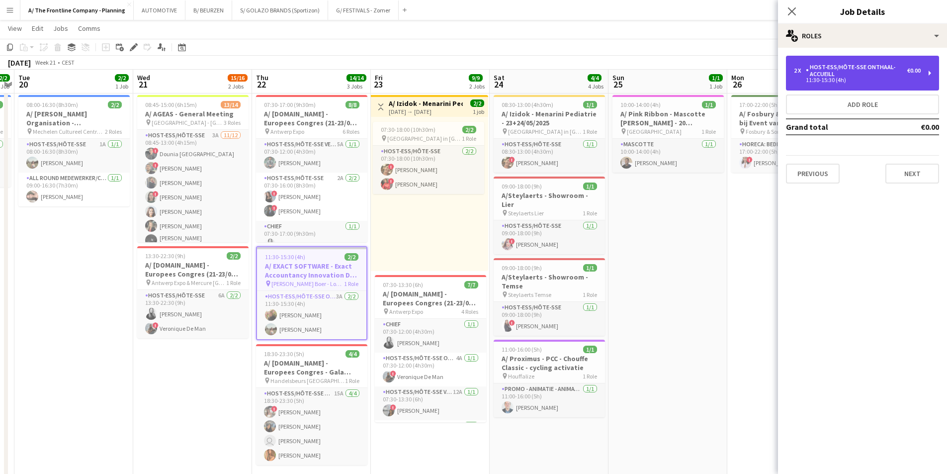
click at [863, 72] on div "Host-ess/Hôte-sse Onthaal-Accueill" at bounding box center [856, 71] width 101 height 14
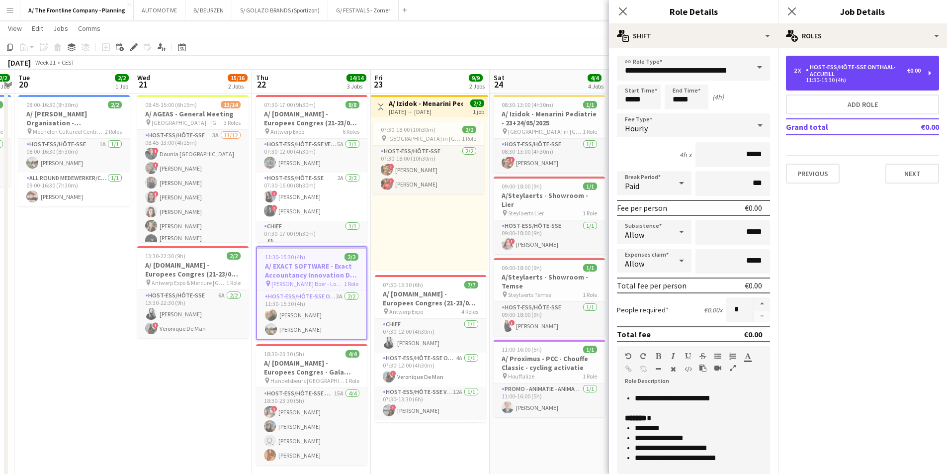
scroll to position [28, 0]
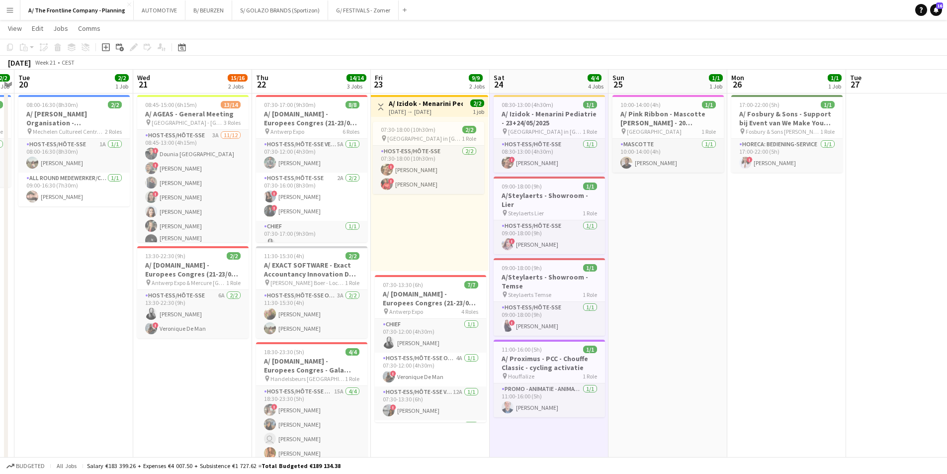
click at [177, 53] on app-toolbar "Copy Paste Paste Ctrl+V Paste with crew Ctrl+Shift+V Paste linked Job [GEOGRAPH…" at bounding box center [473, 47] width 947 height 17
click at [183, 48] on icon at bounding box center [181, 48] width 3 height 3
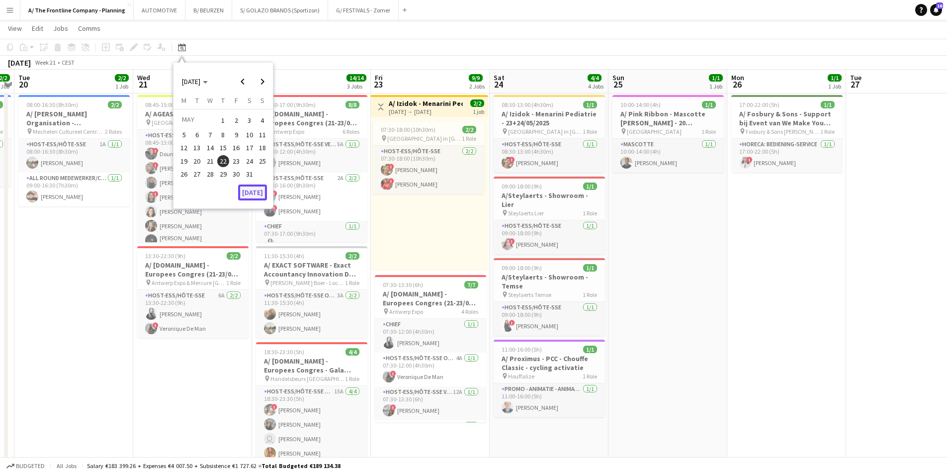
click at [259, 195] on button "[DATE]" at bounding box center [252, 192] width 29 height 16
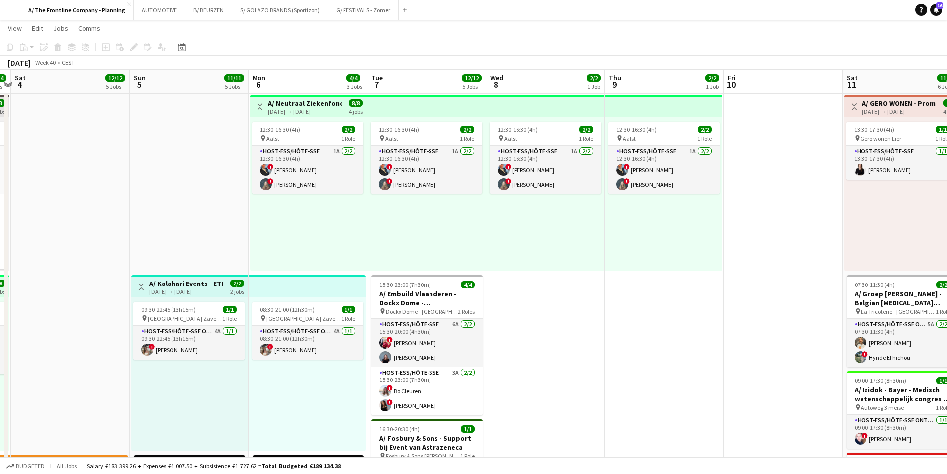
drag, startPoint x: 351, startPoint y: 205, endPoint x: 336, endPoint y: 196, distance: 17.1
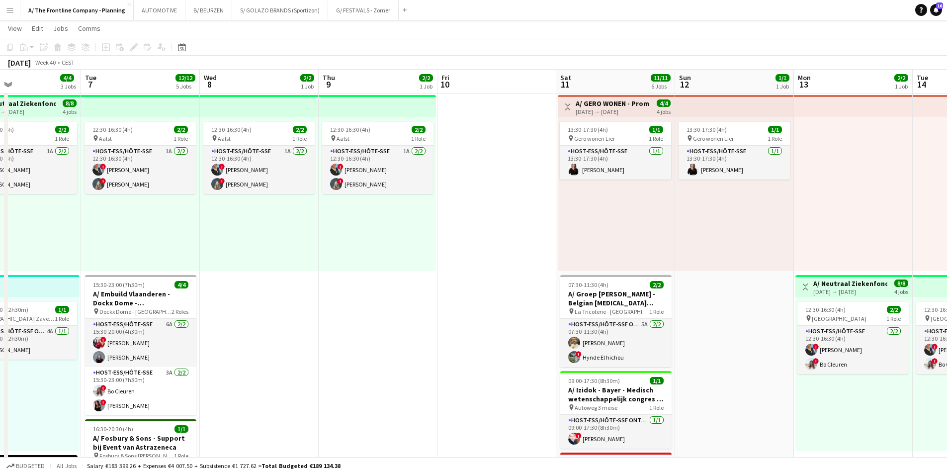
scroll to position [0, 307]
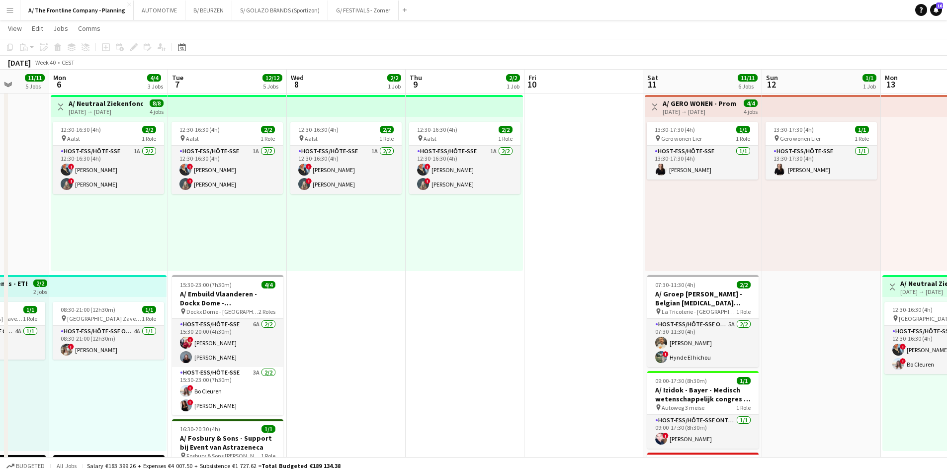
drag, startPoint x: 767, startPoint y: 219, endPoint x: 568, endPoint y: 209, distance: 199.6
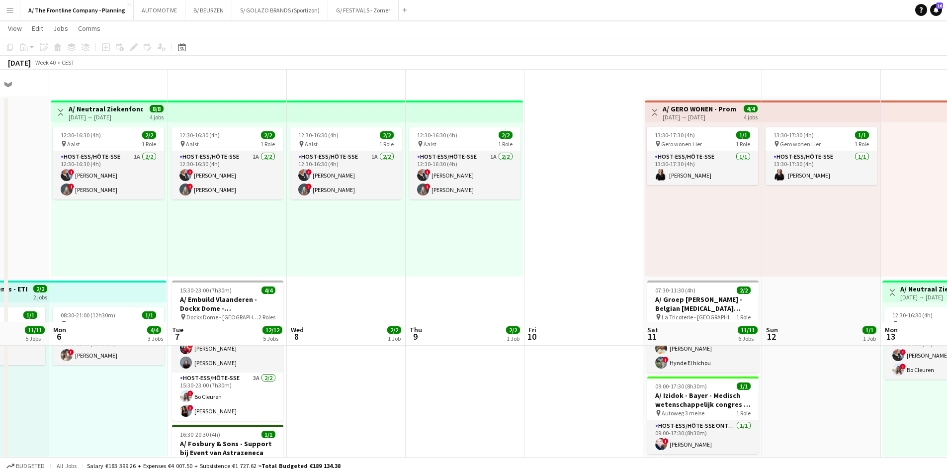
scroll to position [0, 0]
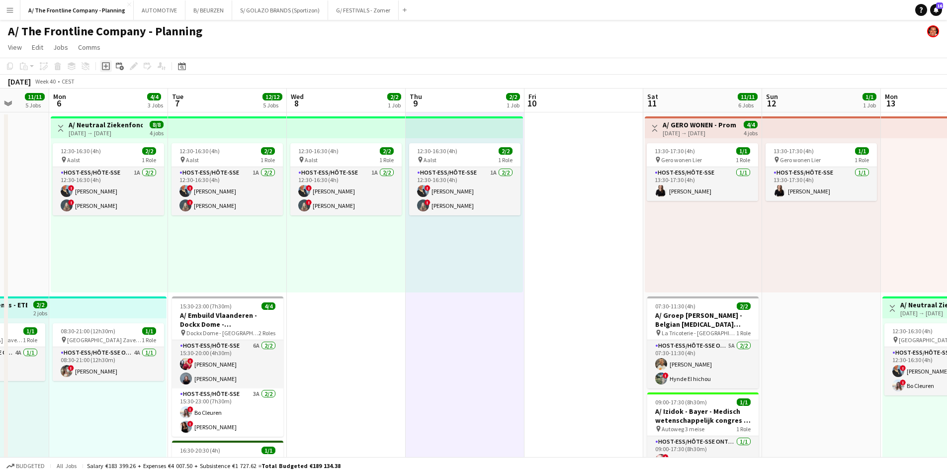
click at [106, 67] on icon at bounding box center [105, 66] width 4 height 4
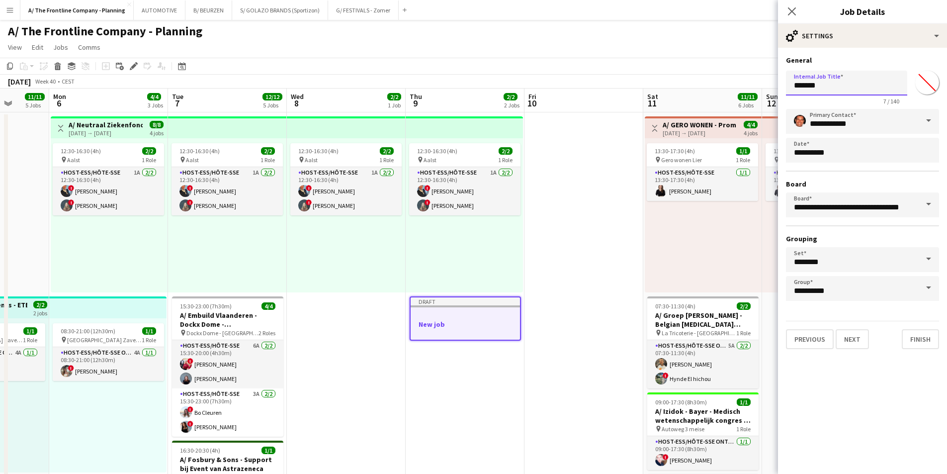
drag, startPoint x: 824, startPoint y: 87, endPoint x: 734, endPoint y: 80, distance: 90.8
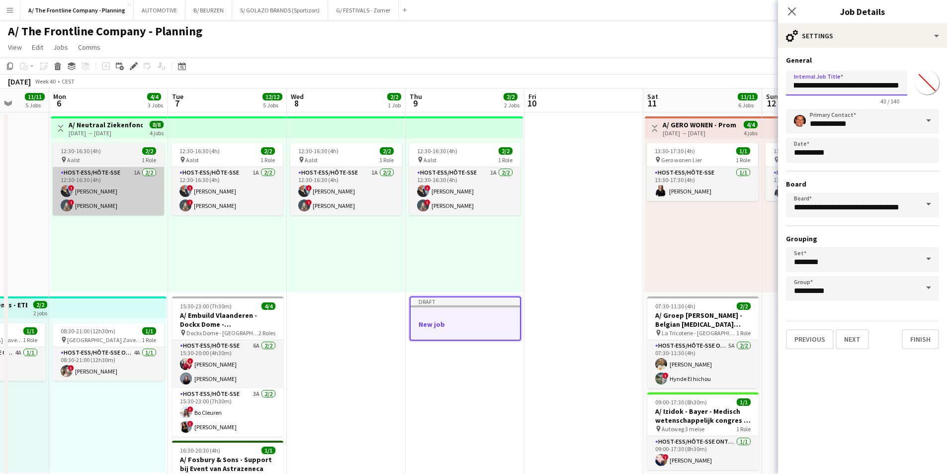
type input "**********"
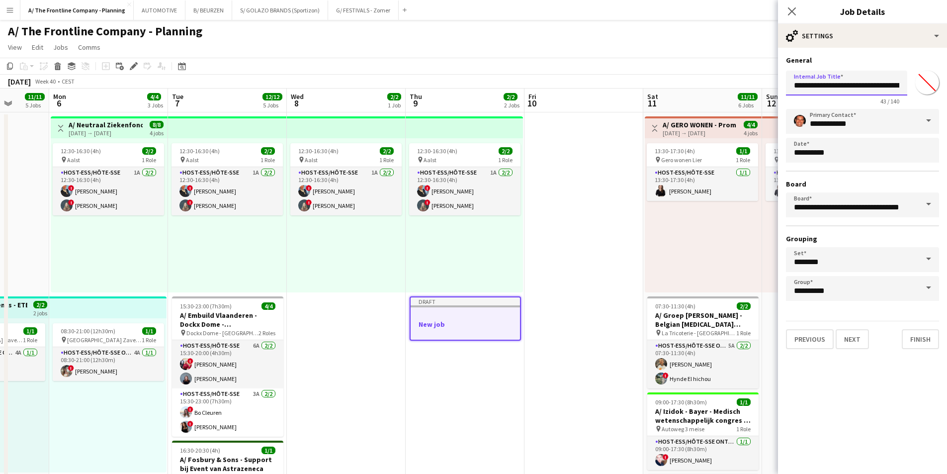
click at [806, 79] on input "**********" at bounding box center [846, 83] width 121 height 25
click at [864, 118] on input "**********" at bounding box center [862, 121] width 153 height 25
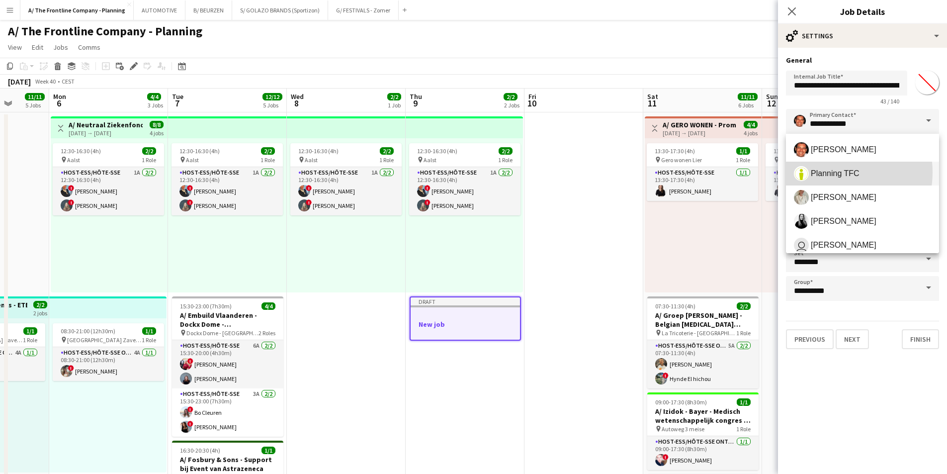
click at [832, 172] on span "Planning TFC" at bounding box center [835, 173] width 49 height 9
type input "**********"
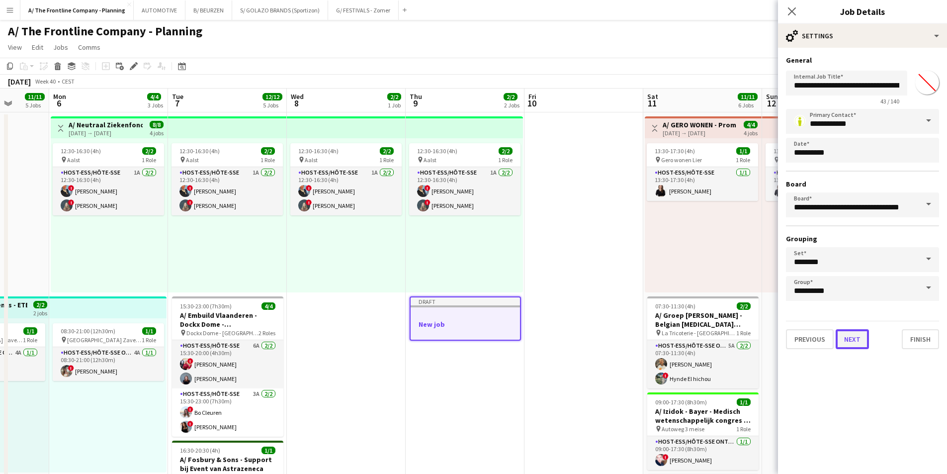
click at [857, 344] on button "Next" at bounding box center [852, 339] width 33 height 20
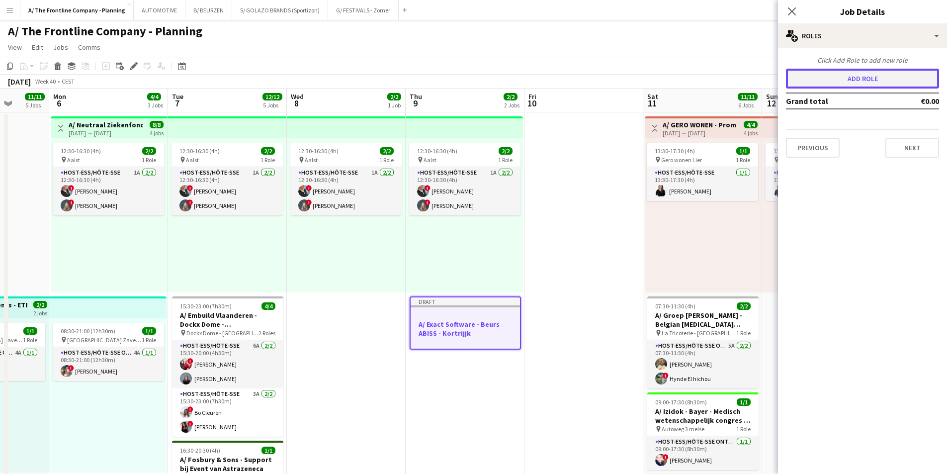
click at [859, 85] on button "Add role" at bounding box center [862, 79] width 153 height 20
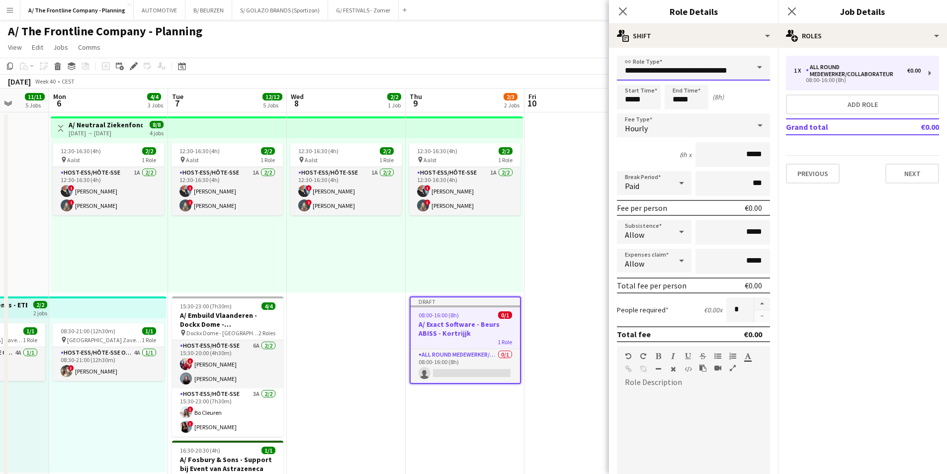
click at [624, 66] on input "**********" at bounding box center [693, 68] width 153 height 25
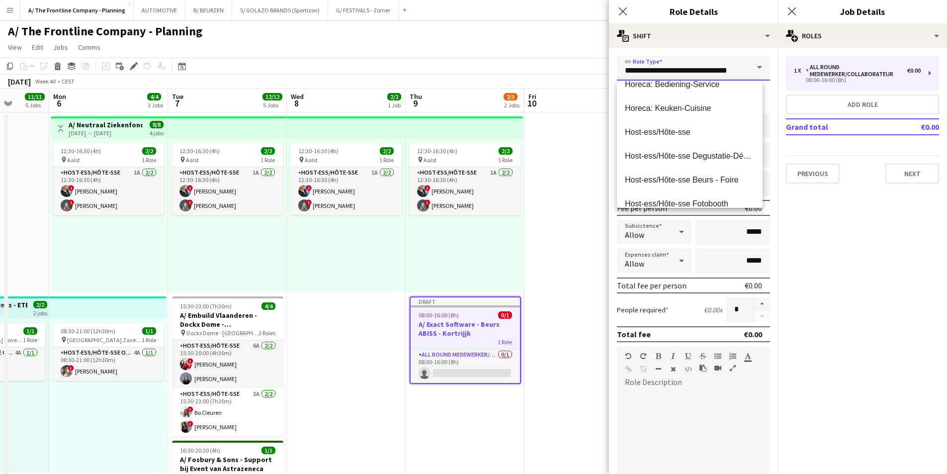
scroll to position [348, 0]
click at [644, 140] on mat-option "Host-ess/Hôte-sse Beurs - Foire" at bounding box center [690, 130] width 146 height 24
type input "**********"
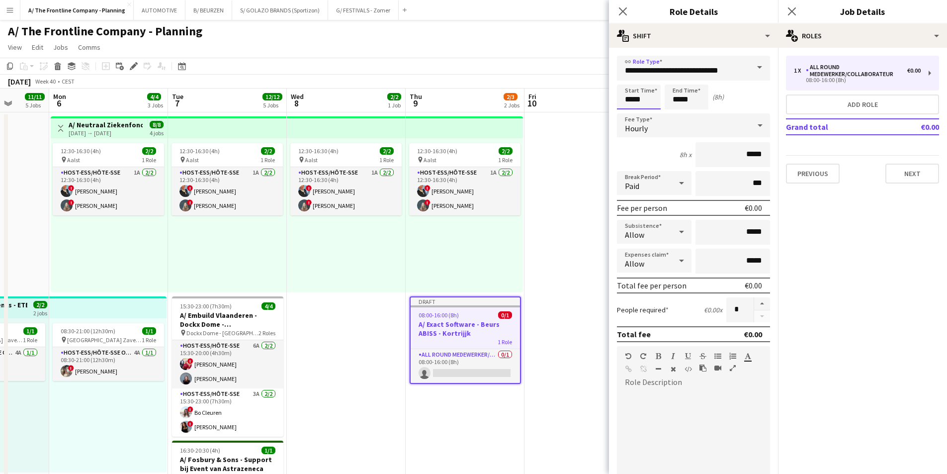
click at [630, 98] on input "*****" at bounding box center [639, 97] width 44 height 25
type input "*****"
click at [628, 81] on div at bounding box center [629, 80] width 20 height 10
click at [674, 101] on input "*****" at bounding box center [687, 97] width 44 height 25
type input "*****"
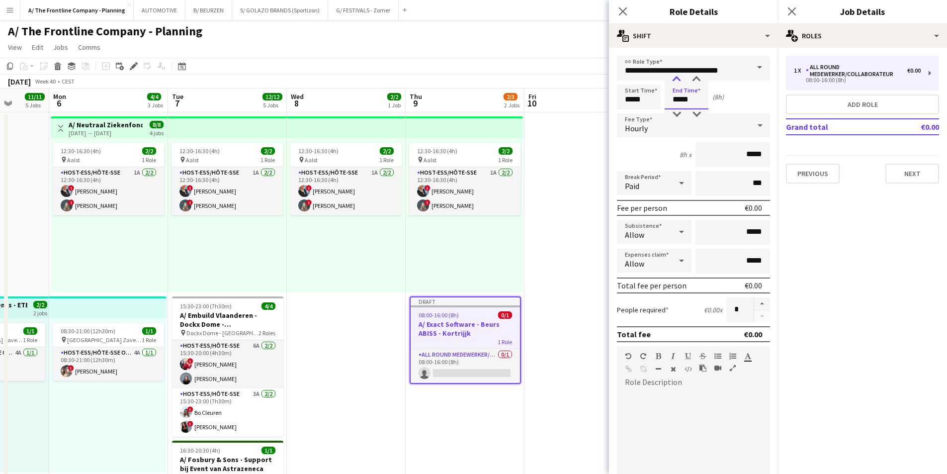
click at [676, 75] on div at bounding box center [677, 80] width 20 height 10
click at [650, 181] on div "Paid" at bounding box center [644, 183] width 55 height 24
click at [656, 239] on span "Unpaid" at bounding box center [652, 235] width 55 height 9
drag, startPoint x: 731, startPoint y: 182, endPoint x: 782, endPoint y: 180, distance: 50.8
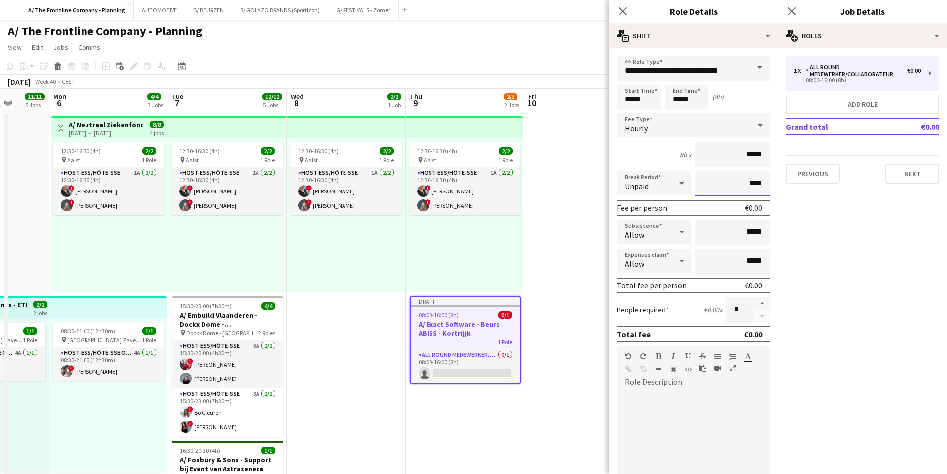
type input "****"
drag, startPoint x: 659, startPoint y: 437, endPoint x: 703, endPoint y: 395, distance: 60.5
click at [664, 433] on div at bounding box center [693, 449] width 153 height 119
click at [732, 362] on div at bounding box center [729, 358] width 30 height 12
click at [733, 366] on icon "button" at bounding box center [733, 367] width 6 height 7
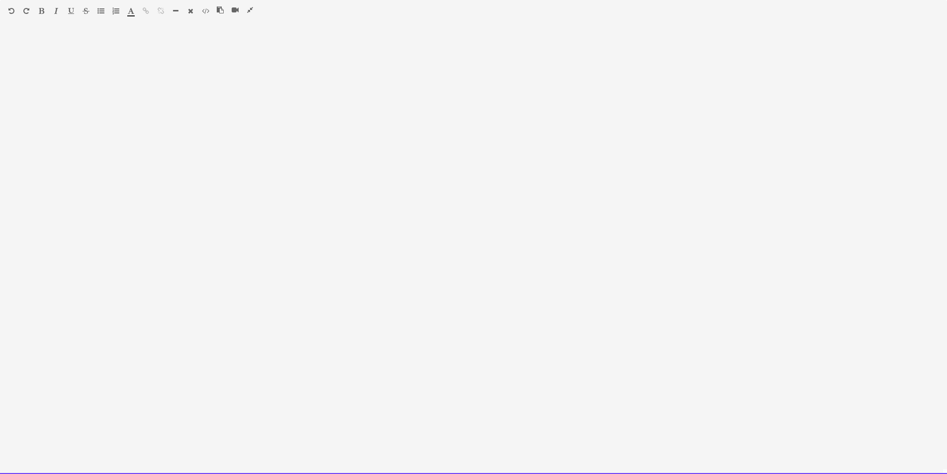
click at [102, 122] on div at bounding box center [473, 253] width 947 height 442
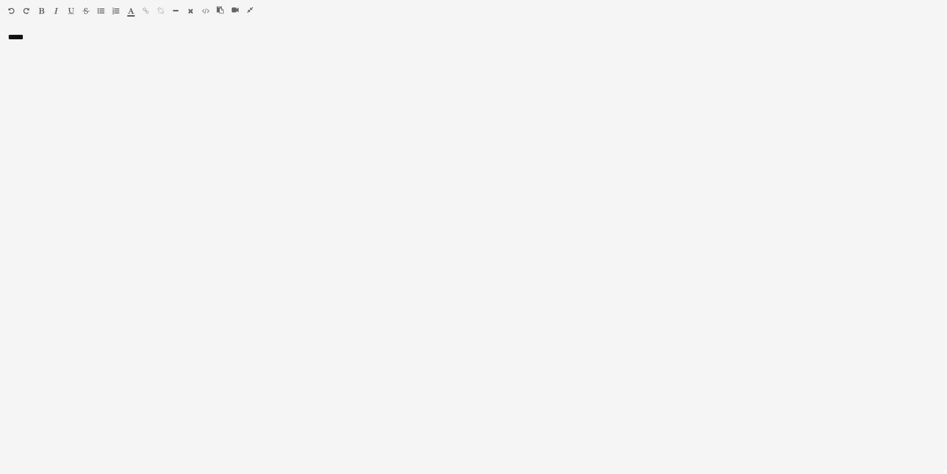
click at [100, 14] on icon "button" at bounding box center [100, 10] width 7 height 7
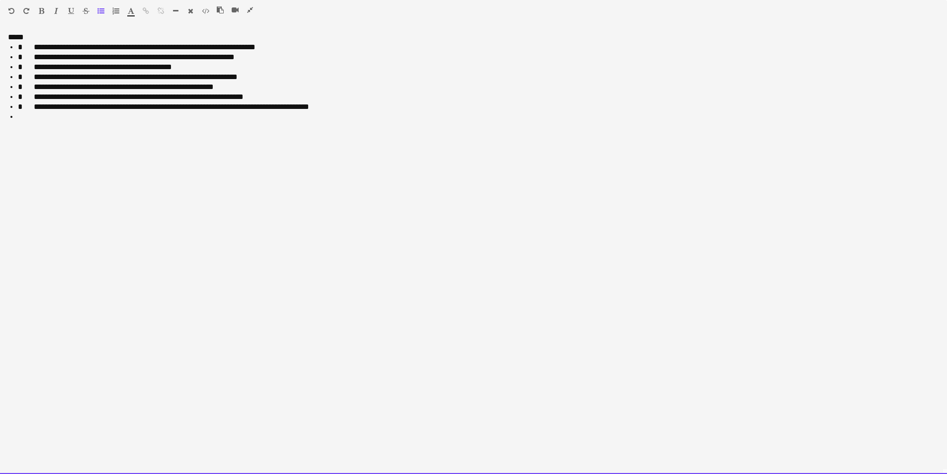
click at [32, 51] on li "**********" at bounding box center [478, 47] width 921 height 10
drag, startPoint x: 342, startPoint y: 108, endPoint x: 71, endPoint y: 113, distance: 270.5
click at [71, 113] on ul "**********" at bounding box center [473, 82] width 931 height 80
click at [70, 129] on div "**********" at bounding box center [473, 253] width 947 height 442
click at [170, 213] on div "**********" at bounding box center [473, 253] width 947 height 442
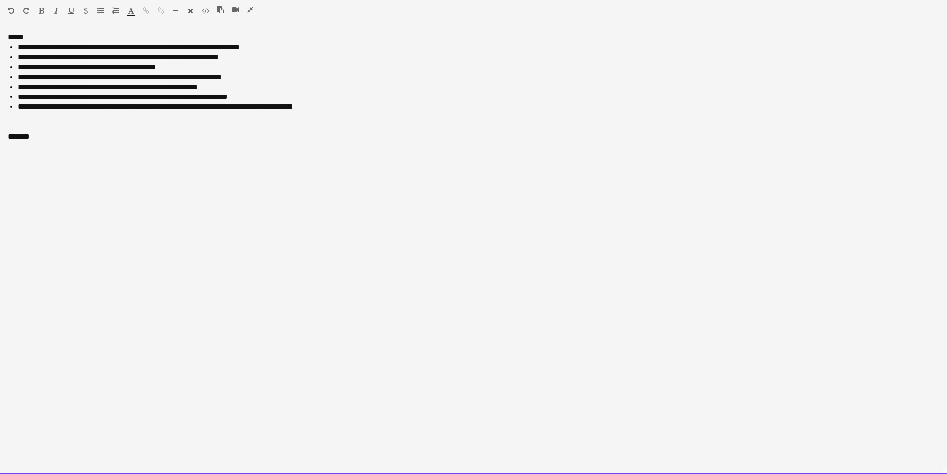
click at [102, 15] on div at bounding box center [112, 13] width 30 height 12
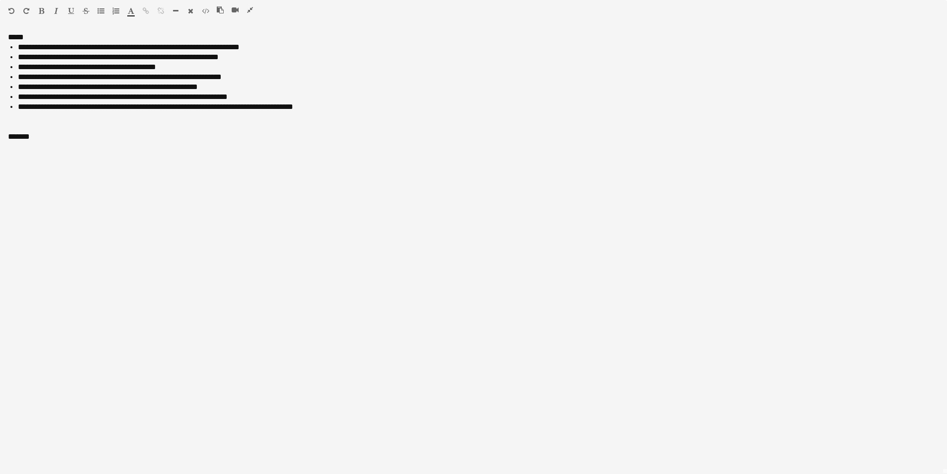
click at [102, 11] on icon "button" at bounding box center [100, 10] width 7 height 7
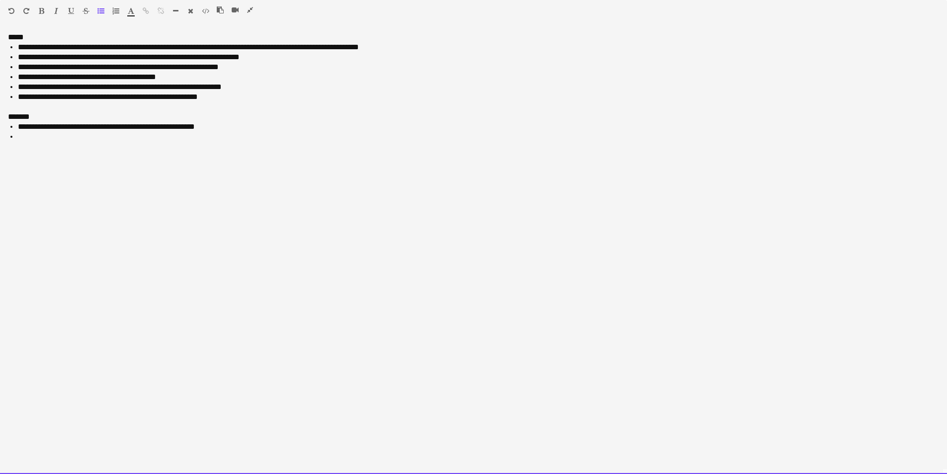
click at [353, 42] on li "**********" at bounding box center [478, 47] width 921 height 10
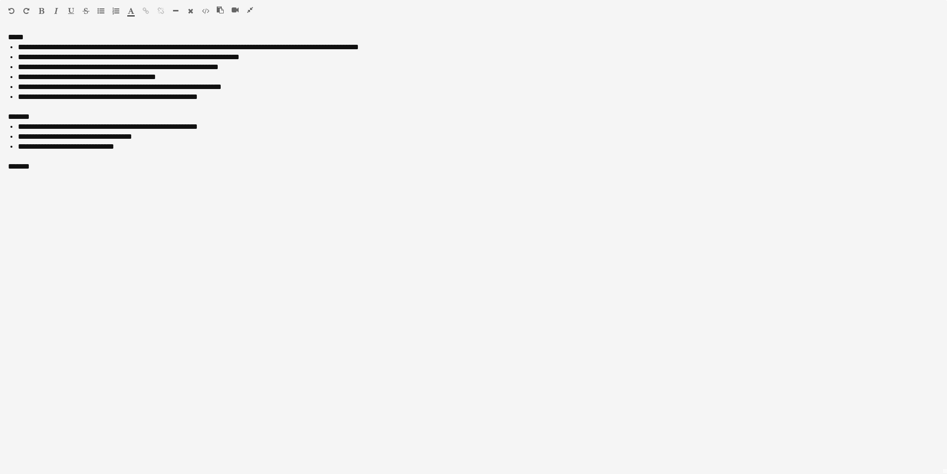
click at [101, 10] on icon "button" at bounding box center [100, 10] width 7 height 7
click at [250, 10] on icon "button" at bounding box center [250, 9] width 6 height 7
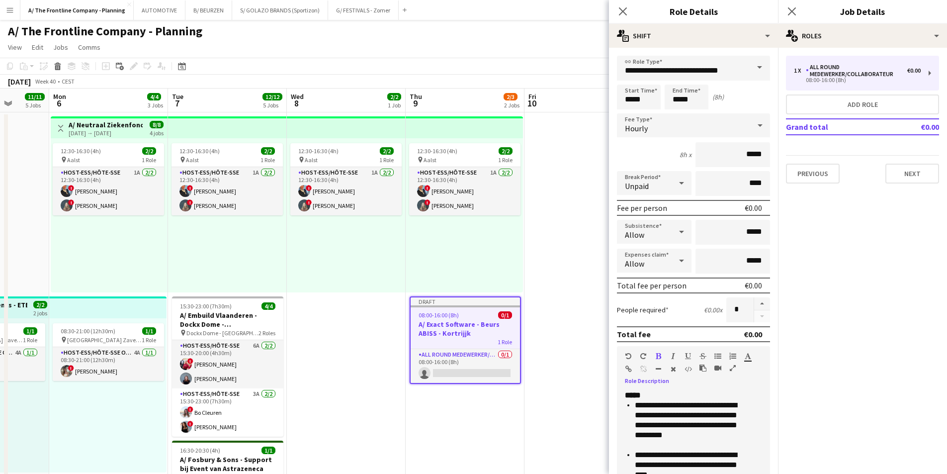
scroll to position [200, 0]
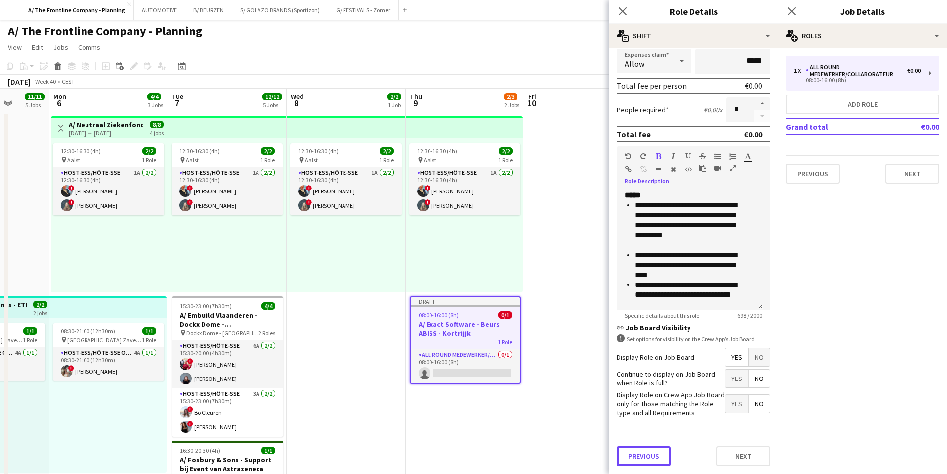
drag, startPoint x: 648, startPoint y: 450, endPoint x: 653, endPoint y: 358, distance: 92.1
click at [649, 451] on button "Previous" at bounding box center [644, 456] width 54 height 20
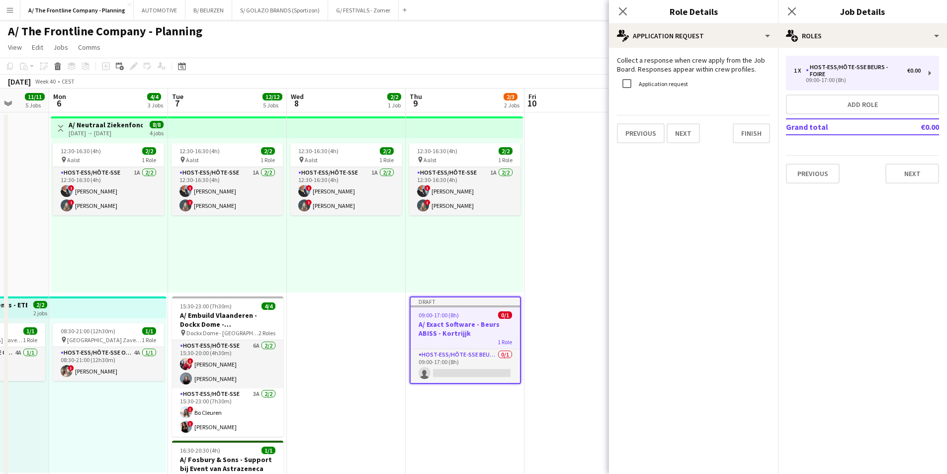
scroll to position [0, 0]
click at [652, 78] on div "Application request" at bounding box center [652, 84] width 71 height 20
click at [656, 84] on label "Application request" at bounding box center [662, 83] width 51 height 7
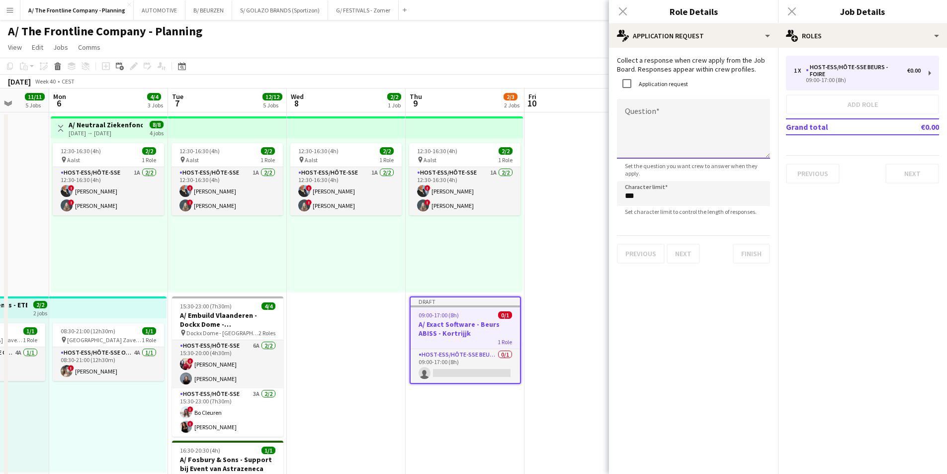
click at [650, 119] on textarea "Question" at bounding box center [693, 129] width 153 height 60
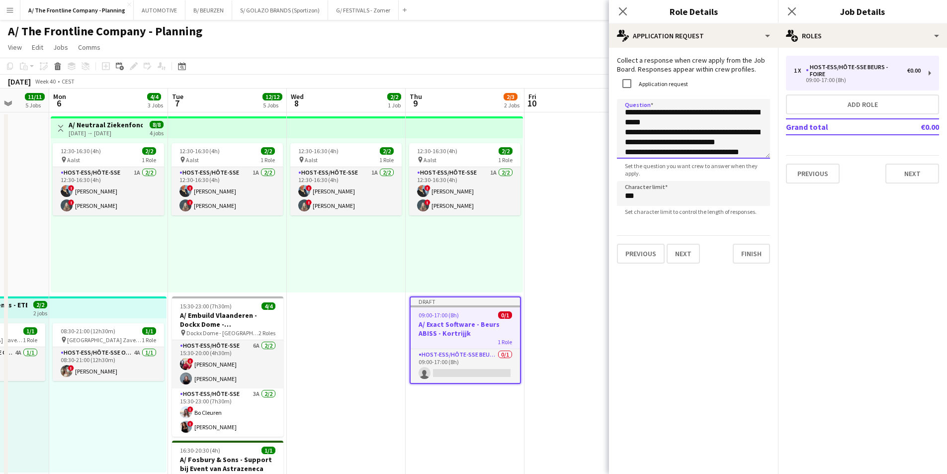
scroll to position [11, 0]
click at [642, 157] on textarea "**********" at bounding box center [693, 129] width 153 height 60
type textarea "**********"
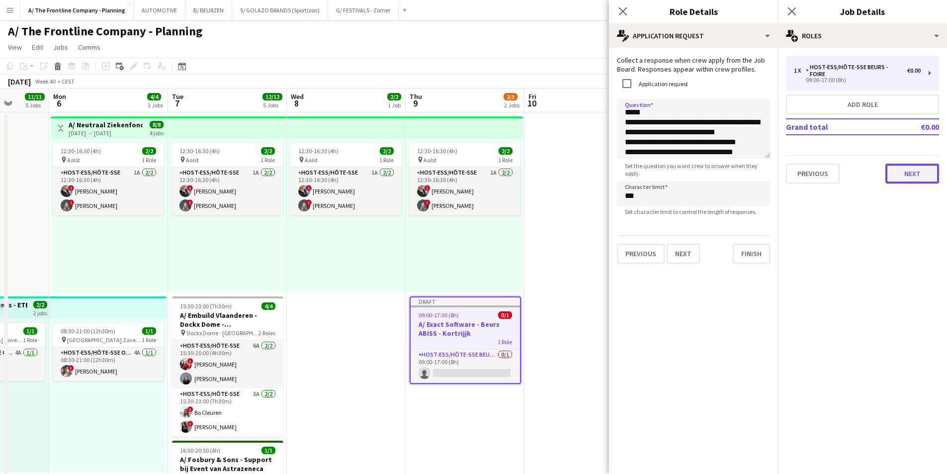
click at [915, 164] on button "Next" at bounding box center [913, 174] width 54 height 20
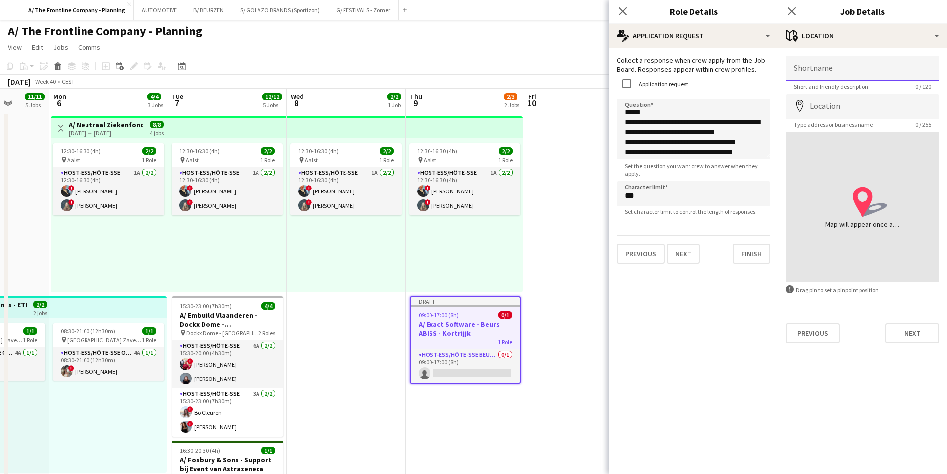
click at [820, 68] on input "Shortname" at bounding box center [862, 68] width 153 height 25
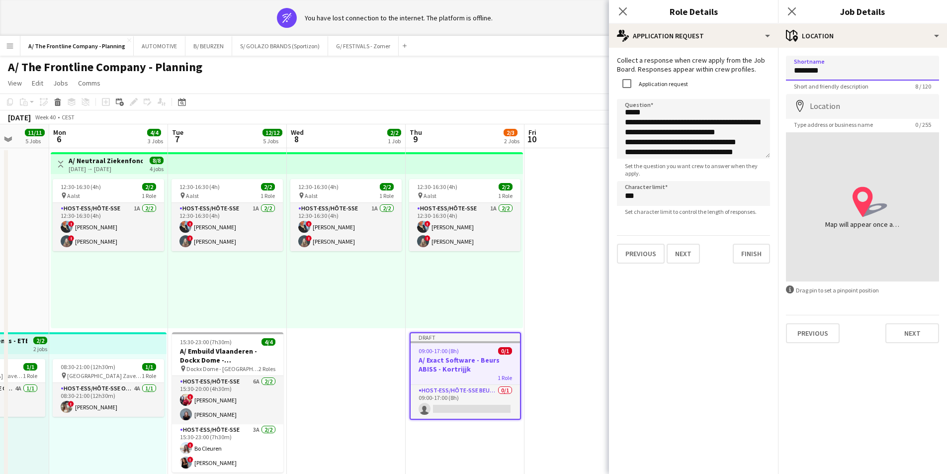
type input "**********"
click at [748, 253] on button "Finish" at bounding box center [751, 254] width 37 height 20
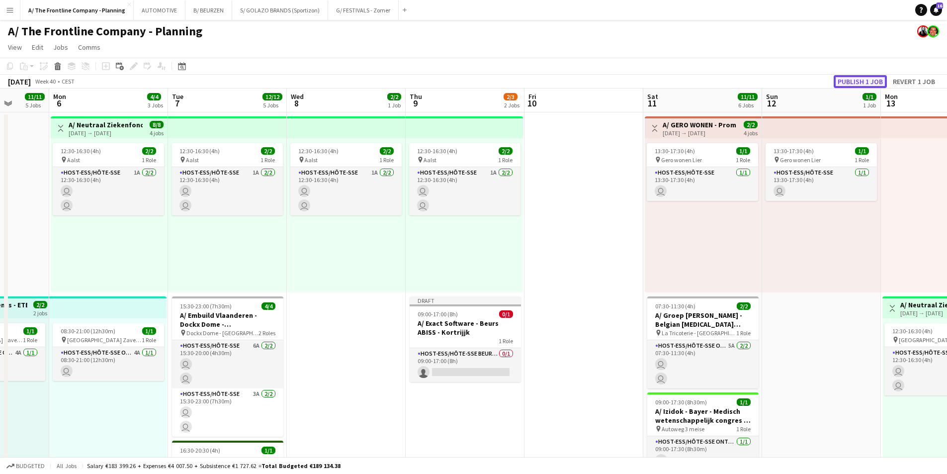
click at [876, 84] on button "Publish 1 job" at bounding box center [860, 81] width 53 height 13
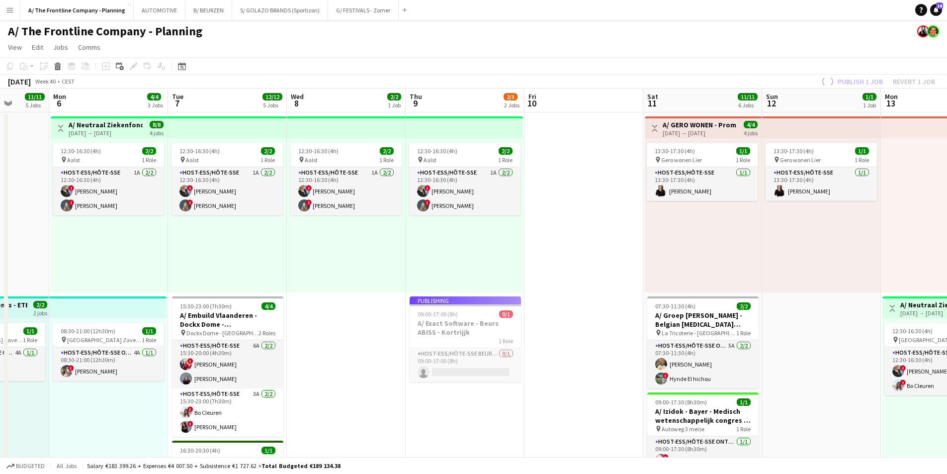
click at [456, 322] on app-job-card "Publishing 09:00-17:00 (8h) 0/1 A/ Exact Software - Beurs ABISS - Kortrijjk 1 R…" at bounding box center [465, 339] width 111 height 86
click at [451, 318] on app-job-card "Publishing 09:00-17:00 (8h) 0/1 A/ Exact Software - Beurs ABISS - Kortrijjk 1 R…" at bounding box center [465, 339] width 111 height 86
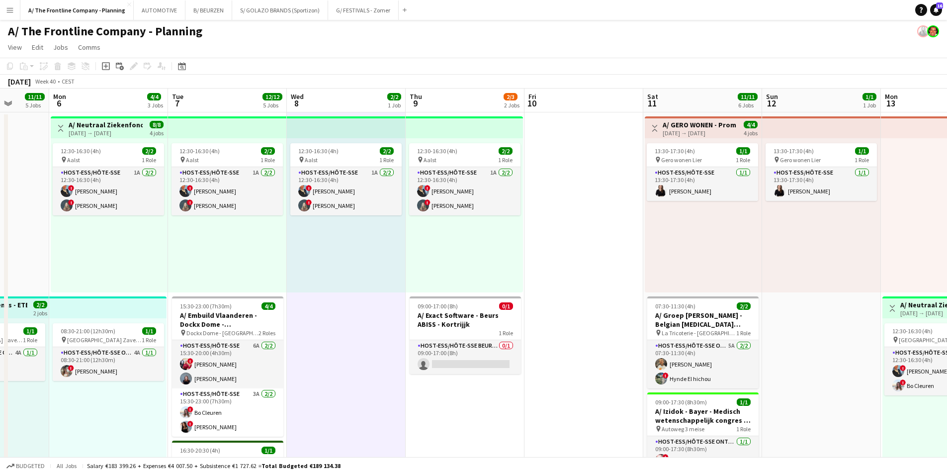
click at [351, 291] on div "12:30-16:30 (4h) 2/2 pin Aalst 1 Role Host-ess/Hôte-sse 1A [DATE] 12:30-16:30 (…" at bounding box center [346, 215] width 119 height 154
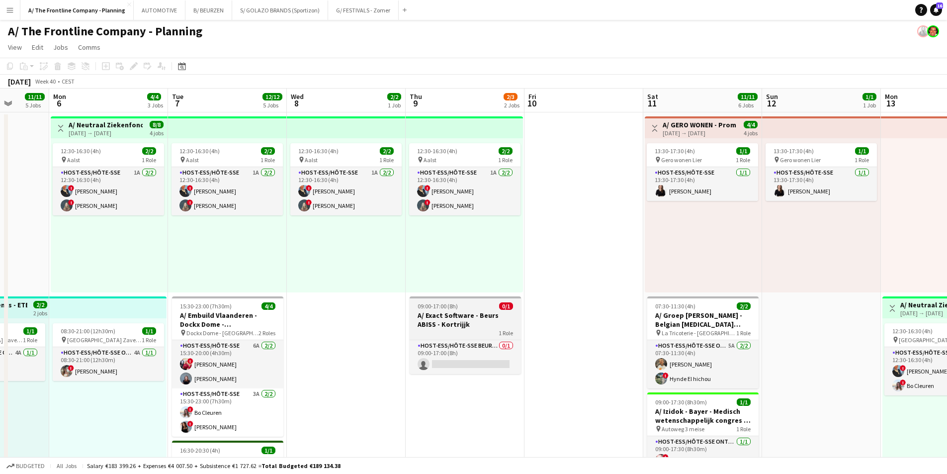
click at [450, 322] on h3 "A/ Exact Software - Beurs ABISS - Kortrijjk" at bounding box center [465, 320] width 111 height 18
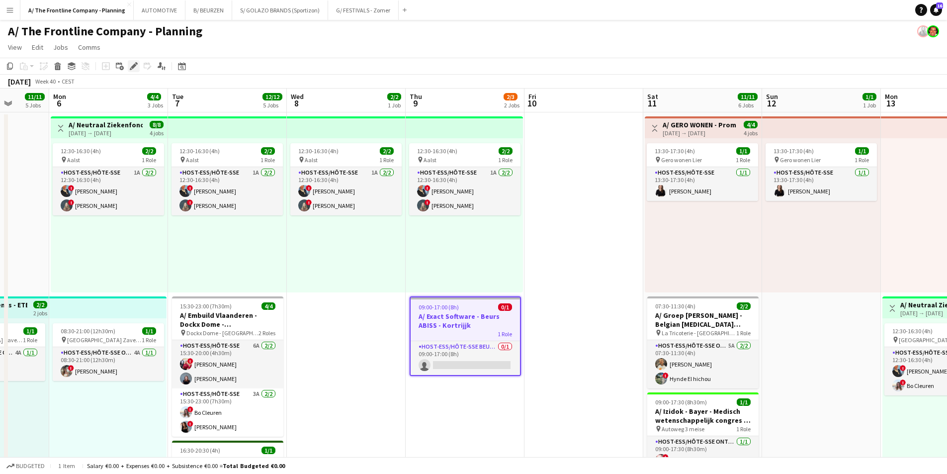
click at [130, 67] on icon "Edit" at bounding box center [134, 66] width 8 height 8
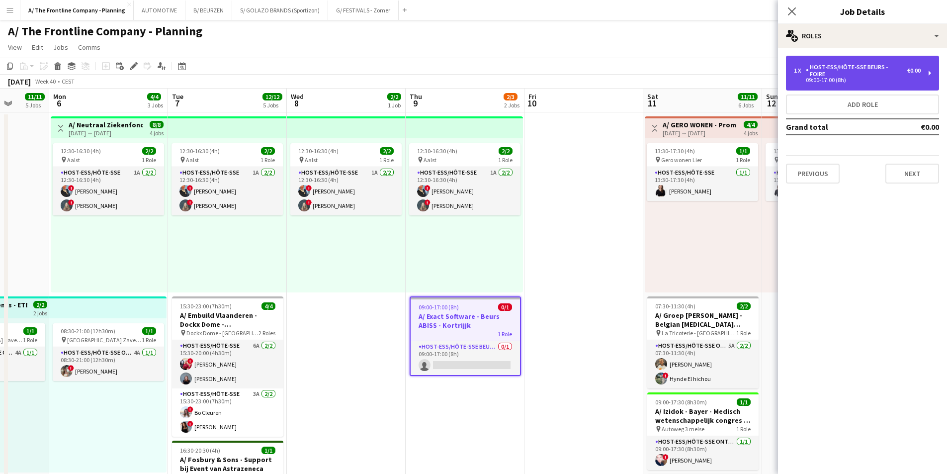
click at [848, 68] on div "Host-ess/Hôte-sse Beurs - Foire" at bounding box center [856, 71] width 101 height 14
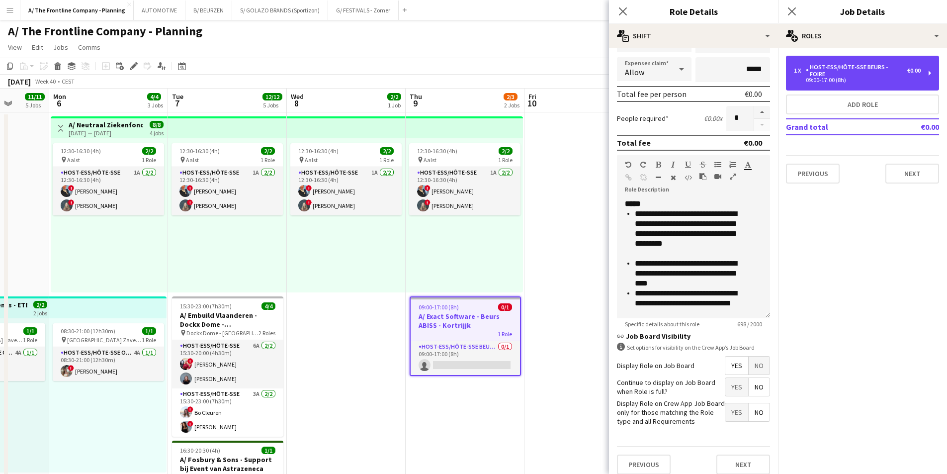
scroll to position [200, 0]
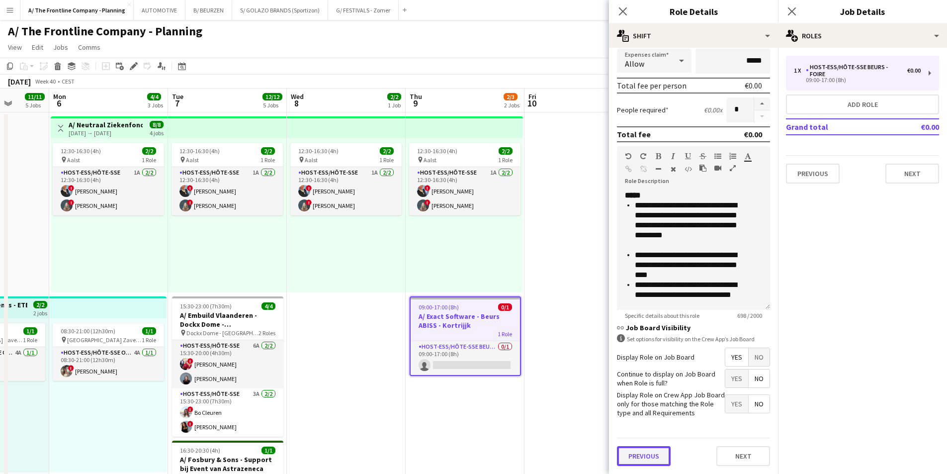
click at [658, 449] on button "Previous" at bounding box center [644, 456] width 54 height 20
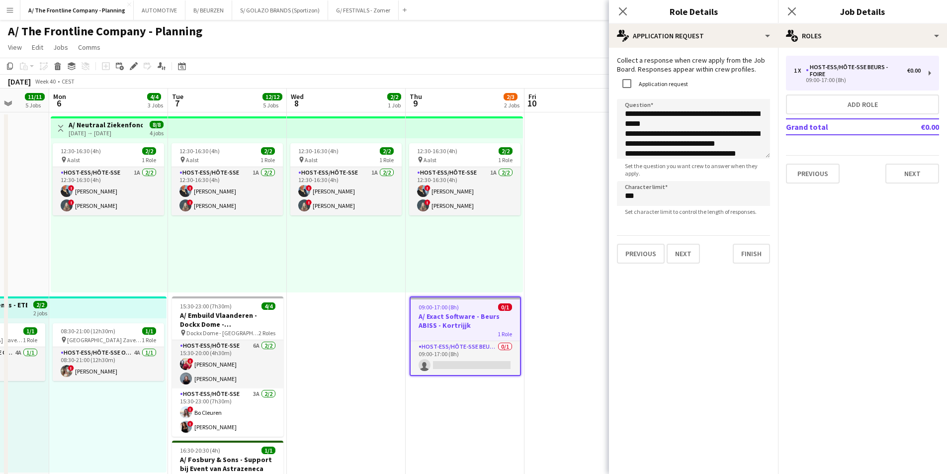
scroll to position [0, 0]
click at [934, 164] on button "Next" at bounding box center [913, 174] width 54 height 20
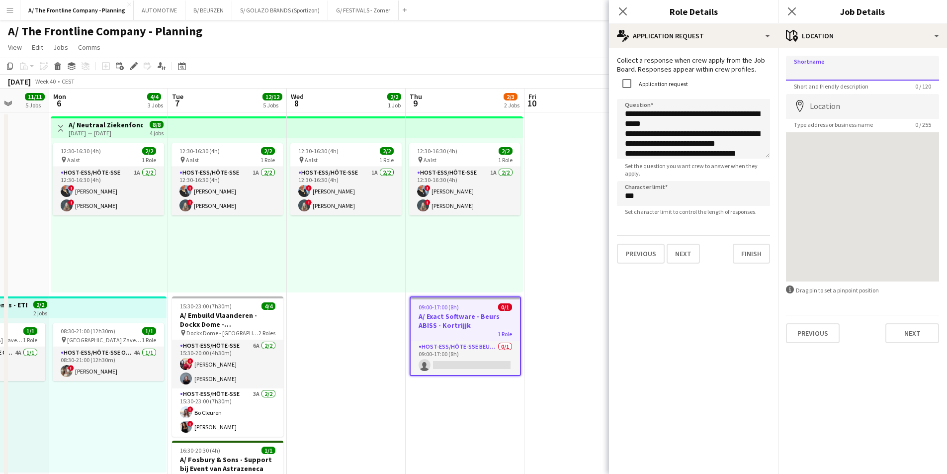
click at [844, 76] on input "Shortname" at bounding box center [862, 68] width 153 height 25
type input "**********"
click at [834, 110] on input "Location" at bounding box center [862, 106] width 153 height 25
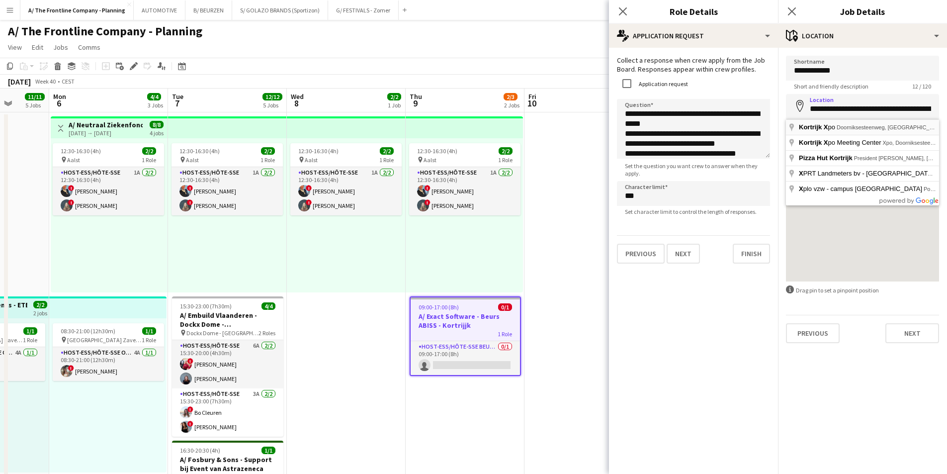
type input "**********"
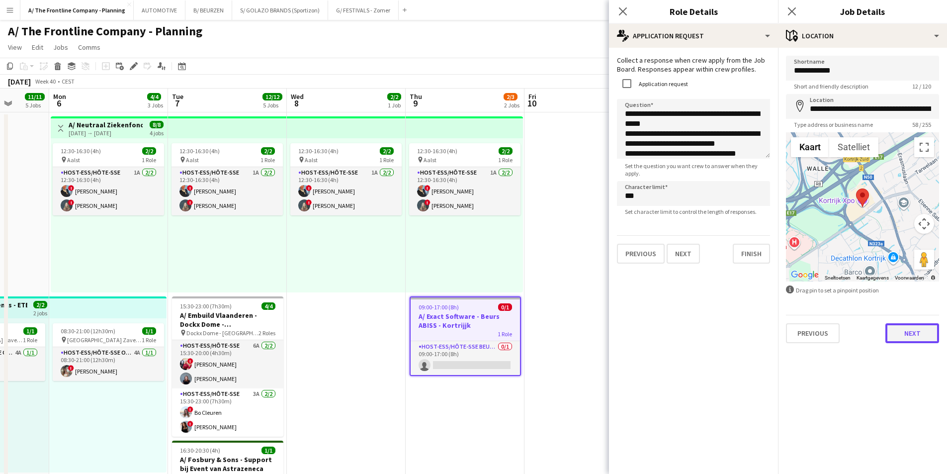
click at [899, 335] on button "Next" at bounding box center [913, 333] width 54 height 20
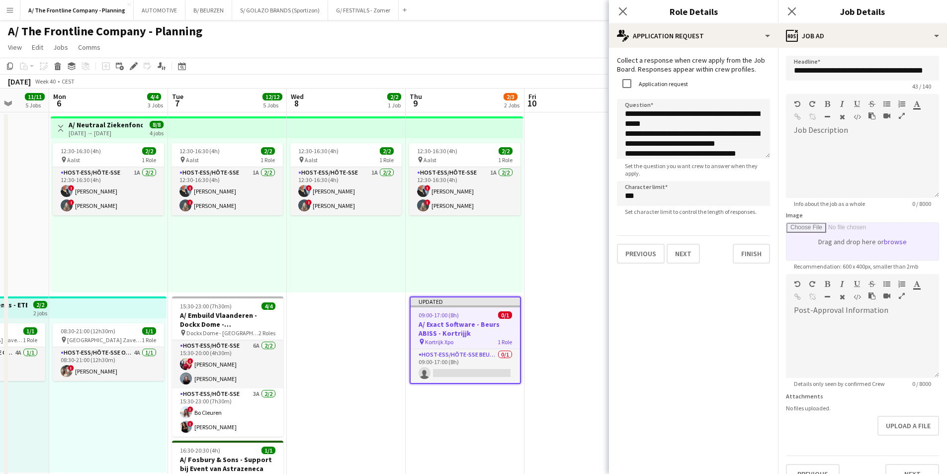
click at [845, 249] on input "Image" at bounding box center [863, 241] width 152 height 37
type input "**********"
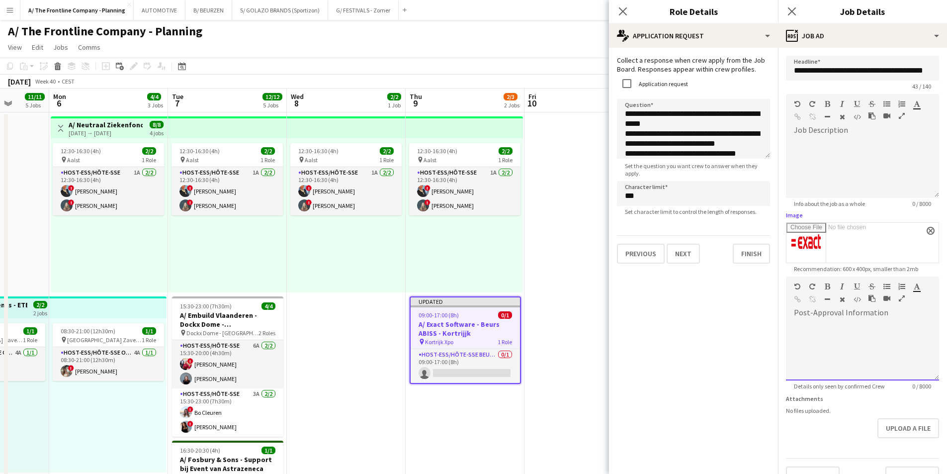
click at [838, 372] on div at bounding box center [862, 351] width 153 height 60
click at [845, 330] on div at bounding box center [862, 351] width 153 height 60
click at [902, 295] on icon "button" at bounding box center [902, 298] width 6 height 7
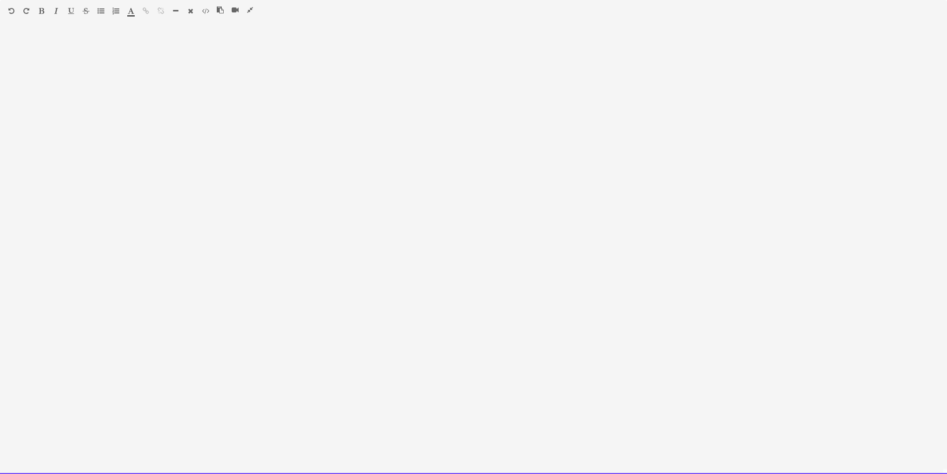
click at [109, 134] on div at bounding box center [473, 253] width 947 height 442
paste div
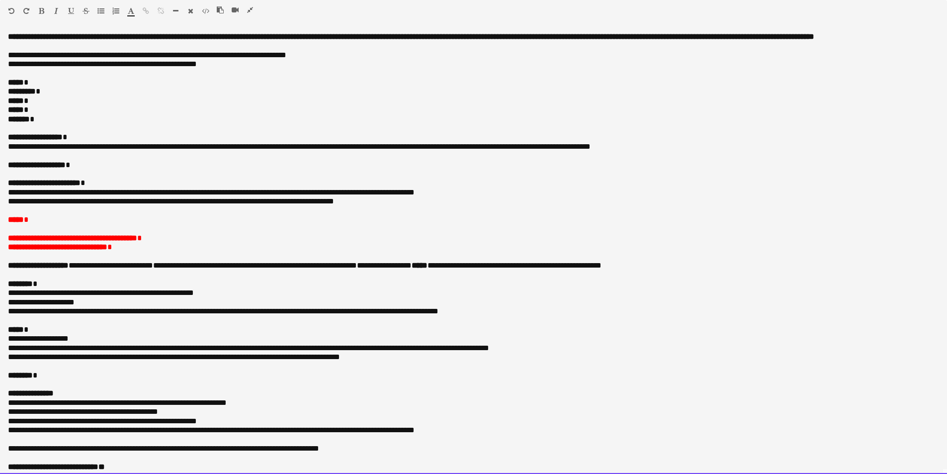
scroll to position [8, 0]
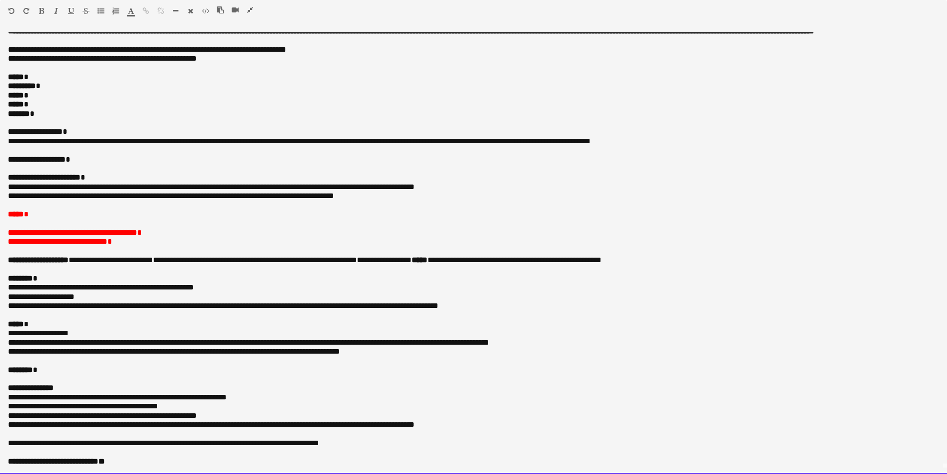
click at [59, 81] on p "***** *" at bounding box center [470, 77] width 924 height 9
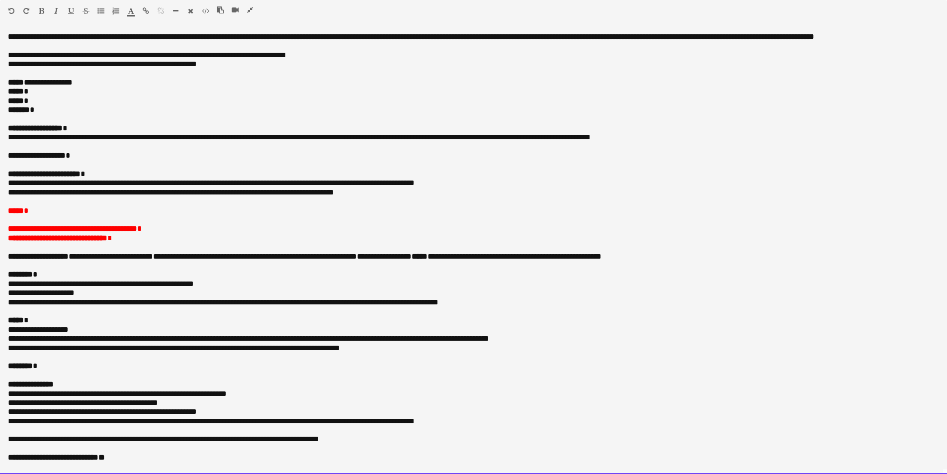
scroll to position [6, 0]
click at [96, 133] on p "**********" at bounding box center [470, 128] width 924 height 9
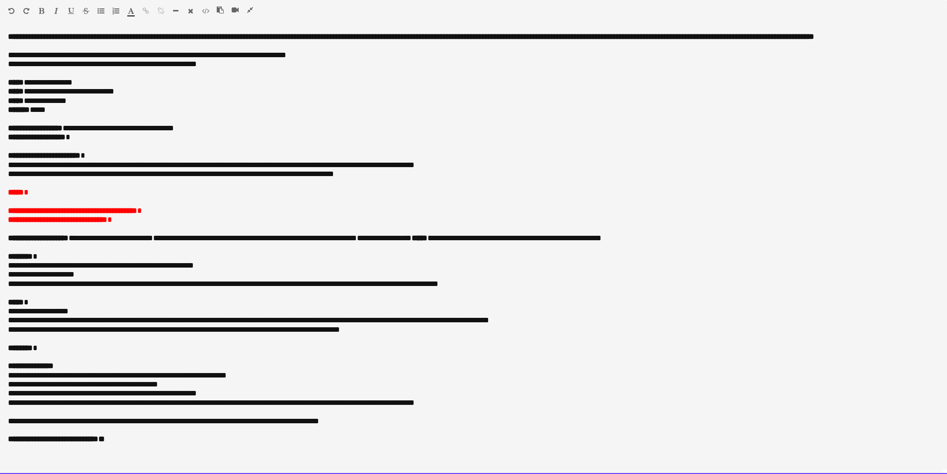
scroll to position [0, 0]
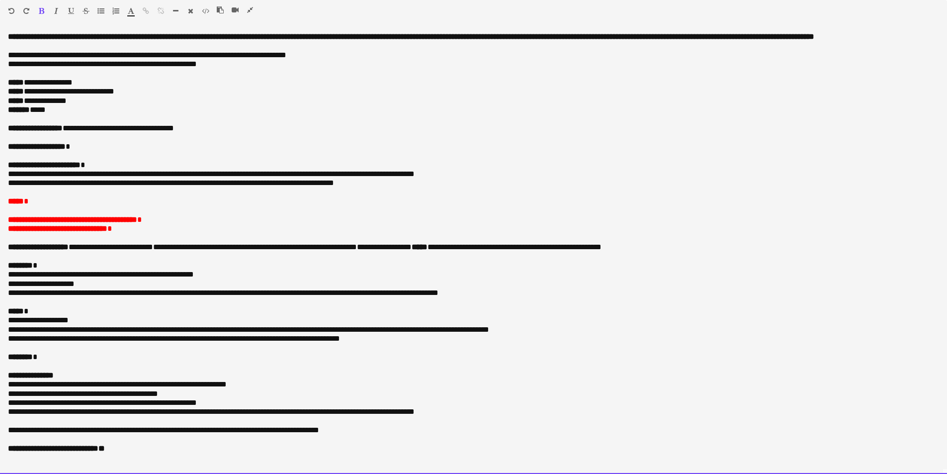
click at [127, 151] on p "**********" at bounding box center [473, 146] width 931 height 9
click at [137, 166] on p "**********" at bounding box center [473, 165] width 931 height 9
drag, startPoint x: 418, startPoint y: 191, endPoint x: 266, endPoint y: 185, distance: 151.3
click at [266, 185] on div "**********" at bounding box center [473, 253] width 947 height 442
click at [418, 172] on p "**********" at bounding box center [473, 174] width 931 height 9
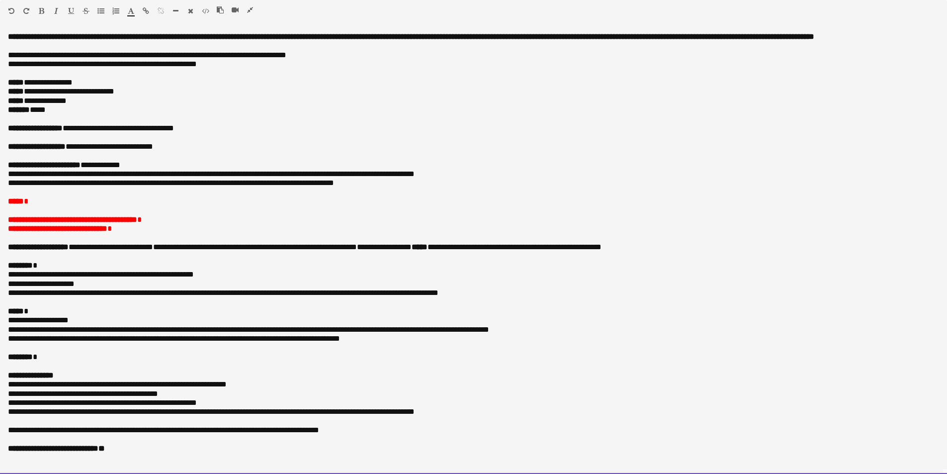
drag, startPoint x: 478, startPoint y: 175, endPoint x: -6, endPoint y: 175, distance: 484.8
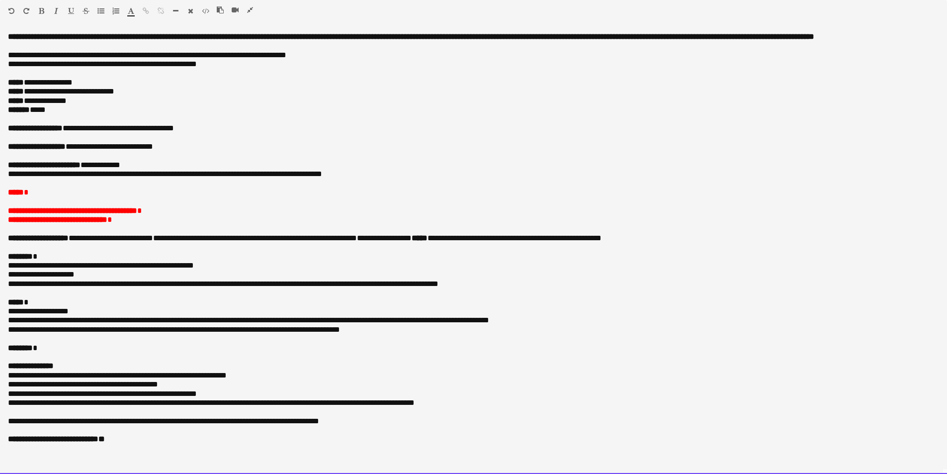
click at [21, 202] on p at bounding box center [473, 201] width 931 height 9
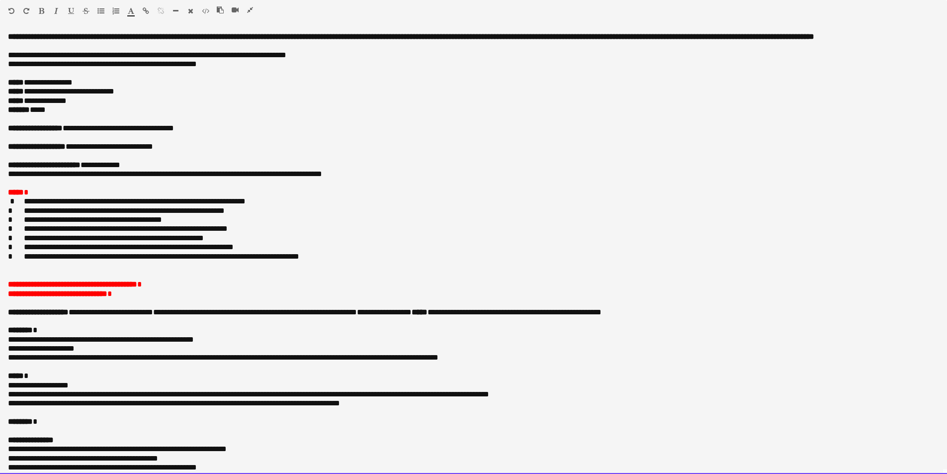
drag, startPoint x: 170, startPoint y: 296, endPoint x: 2, endPoint y: 295, distance: 168.1
click at [2, 295] on div "**********" at bounding box center [473, 253] width 947 height 442
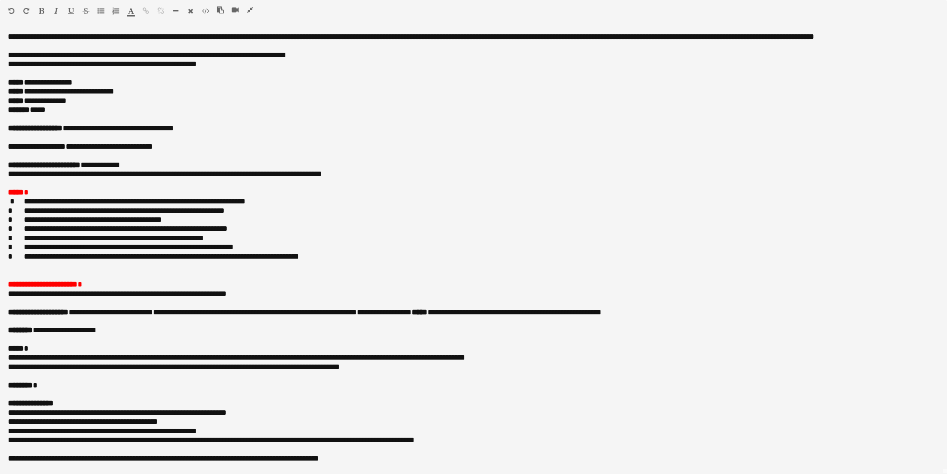
click at [250, 11] on icon "button" at bounding box center [250, 9] width 6 height 7
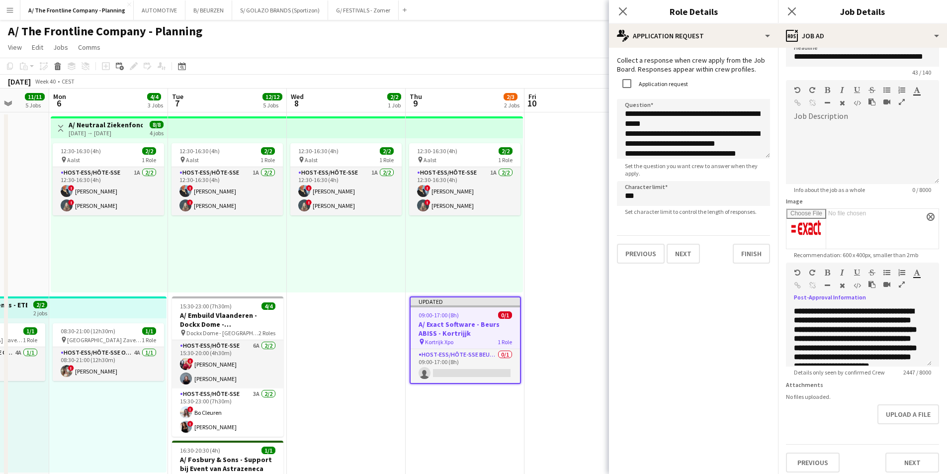
scroll to position [28, 0]
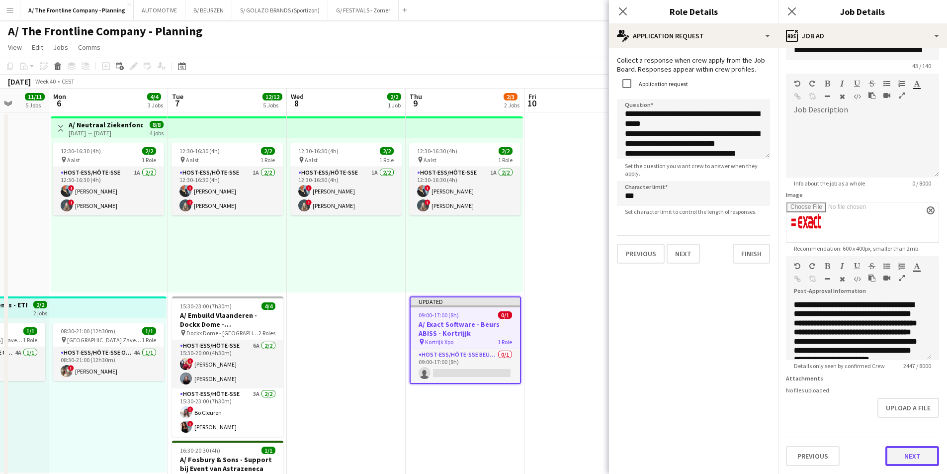
click at [894, 458] on button "Next" at bounding box center [913, 456] width 54 height 20
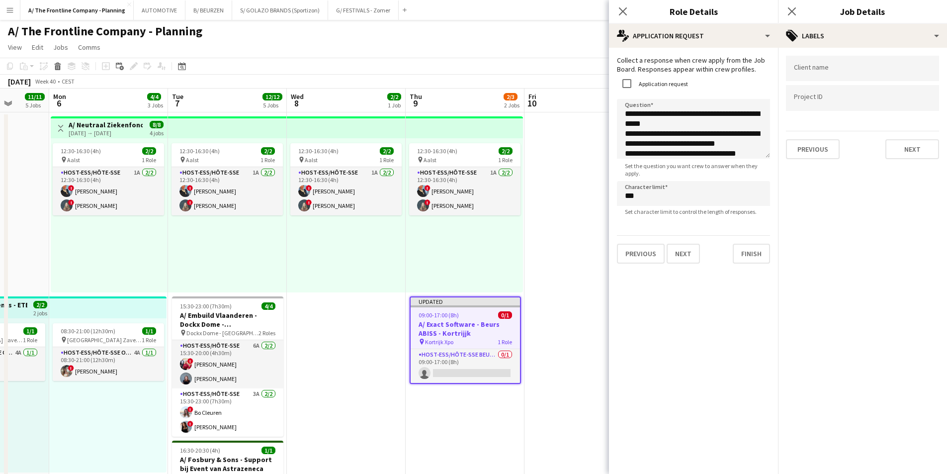
click at [843, 74] on div at bounding box center [862, 68] width 153 height 25
type input "*****"
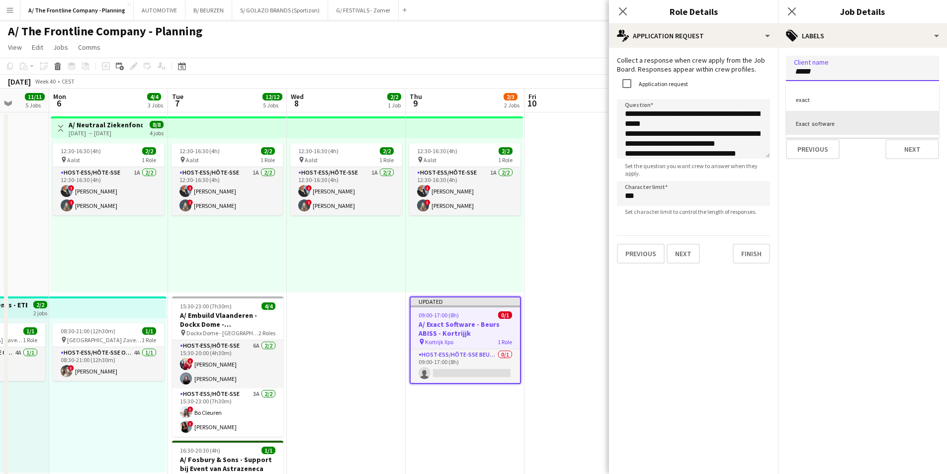
click at [821, 119] on div "Exact software" at bounding box center [862, 123] width 153 height 24
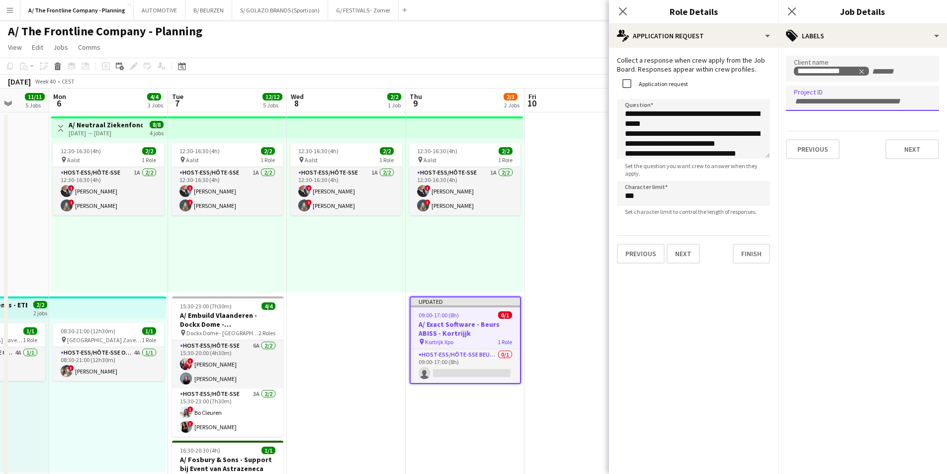
click at [835, 102] on input "Type to search project ID labels..." at bounding box center [862, 101] width 137 height 9
type input "*****"
click at [823, 128] on div "BRitt Den Haan" at bounding box center [862, 129] width 153 height 24
click at [913, 155] on button "Next" at bounding box center [913, 149] width 54 height 20
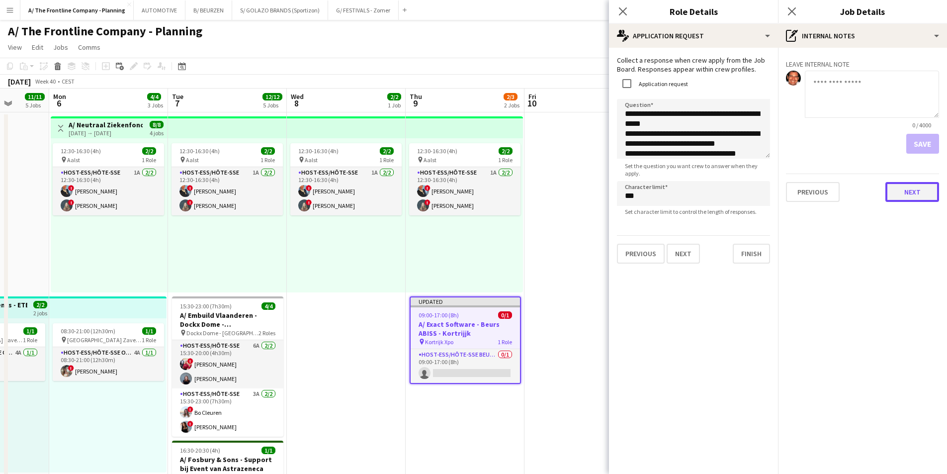
click at [913, 199] on button "Next" at bounding box center [913, 192] width 54 height 20
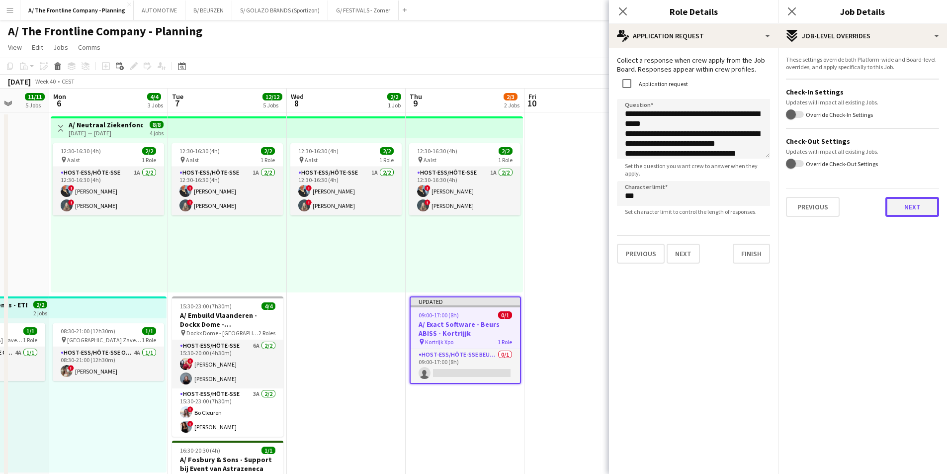
click at [912, 208] on button "Next" at bounding box center [913, 207] width 54 height 20
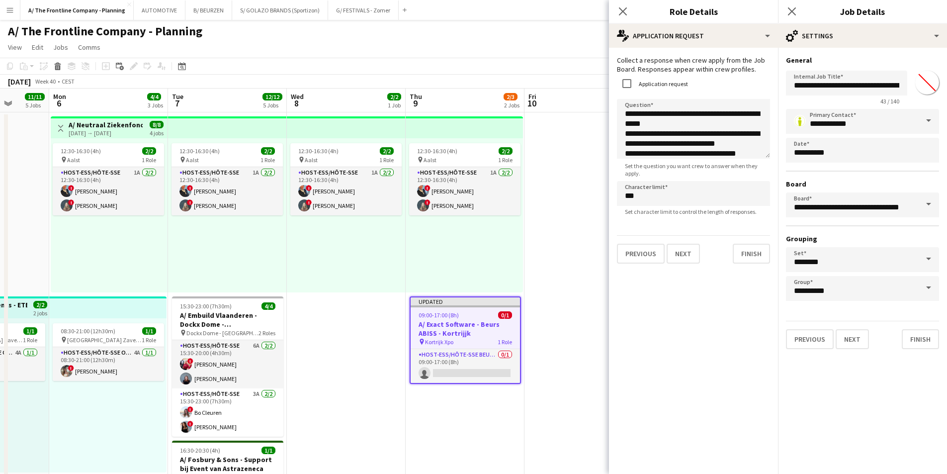
click at [927, 85] on input "*******" at bounding box center [927, 83] width 36 height 36
type input "*******"
drag, startPoint x: 916, startPoint y: 338, endPoint x: 911, endPoint y: 336, distance: 5.1
click at [916, 338] on button "Finish" at bounding box center [920, 339] width 37 height 20
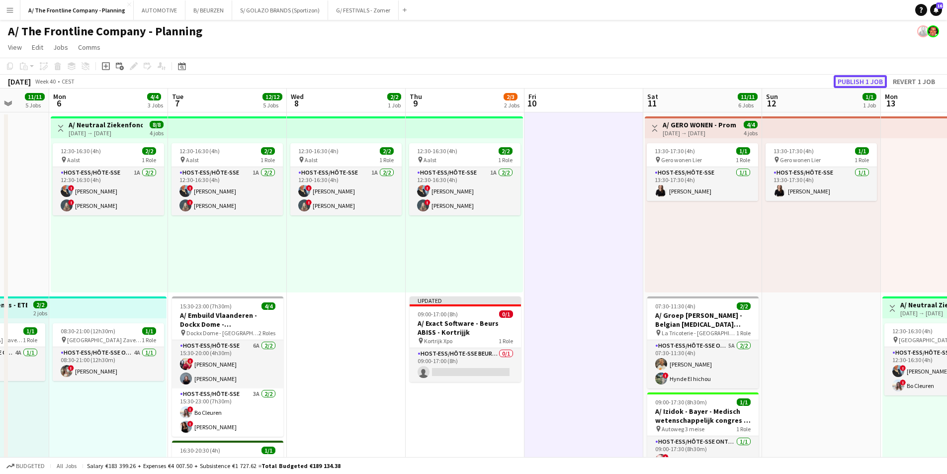
click at [868, 86] on button "Publish 1 job" at bounding box center [860, 81] width 53 height 13
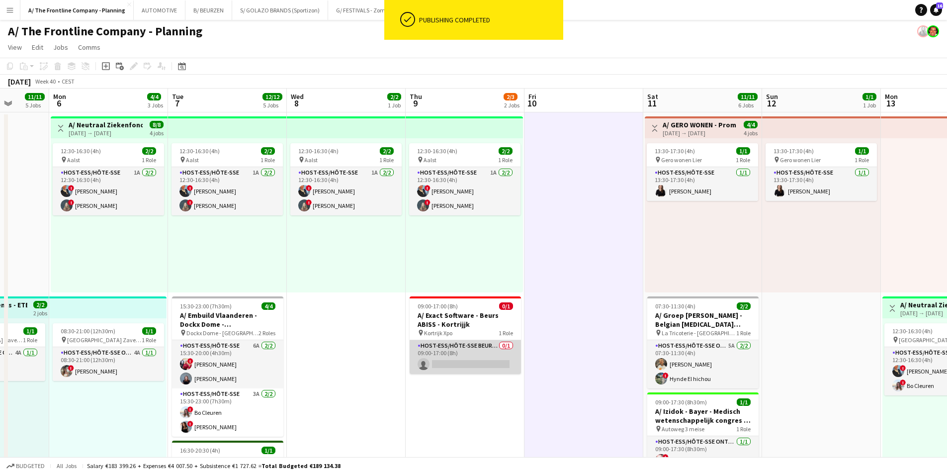
click at [435, 357] on app-card-role "Host-ess/Hôte-sse Beurs - Foire 0/1 09:00-17:00 (8h) single-neutral-actions" at bounding box center [465, 357] width 111 height 34
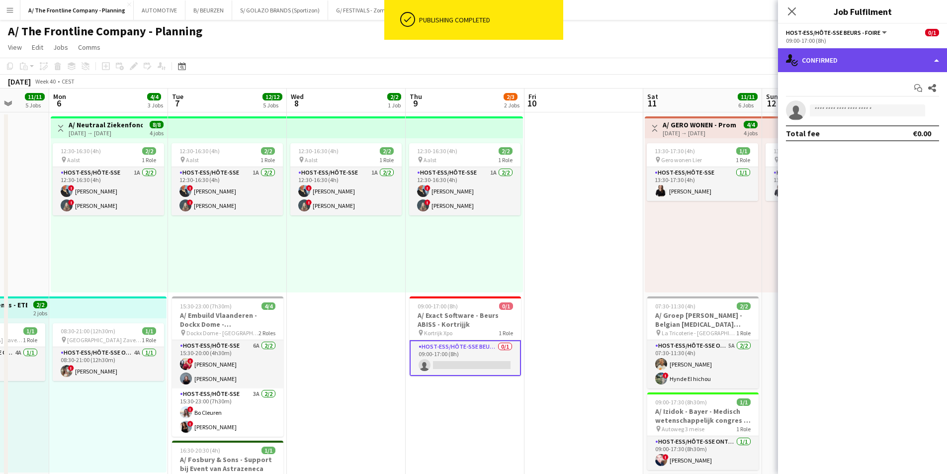
click at [850, 57] on div "single-neutral-actions-check-2 Confirmed" at bounding box center [862, 60] width 169 height 24
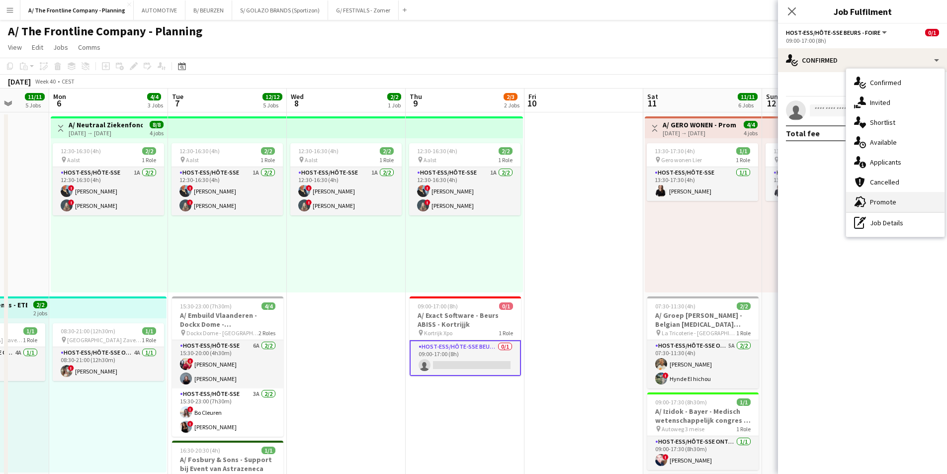
click at [880, 199] on span "Promote" at bounding box center [883, 201] width 26 height 9
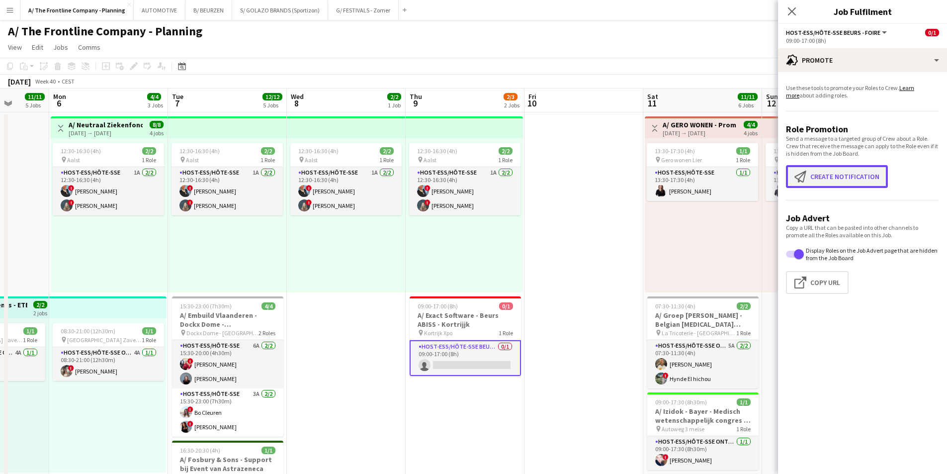
click at [831, 170] on button "Create notification Create notification" at bounding box center [837, 176] width 102 height 23
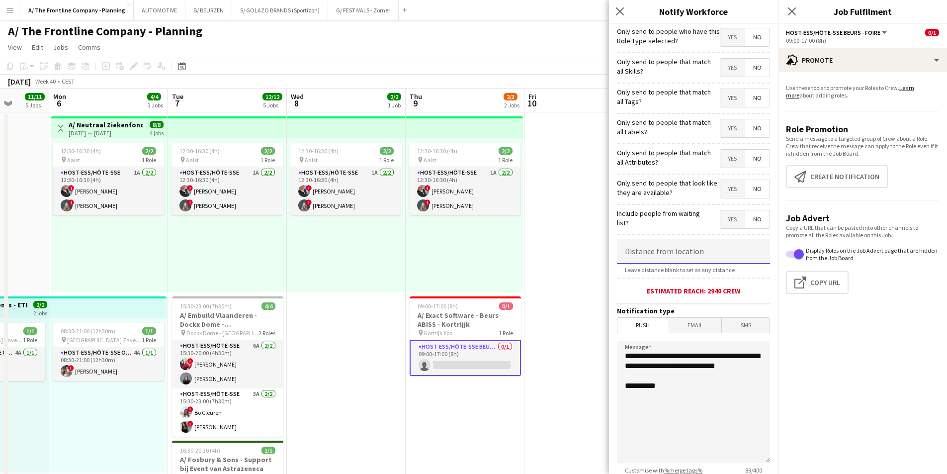
click at [687, 260] on input at bounding box center [693, 251] width 153 height 25
type input "*****"
drag, startPoint x: 676, startPoint y: 380, endPoint x: 576, endPoint y: 333, distance: 110.5
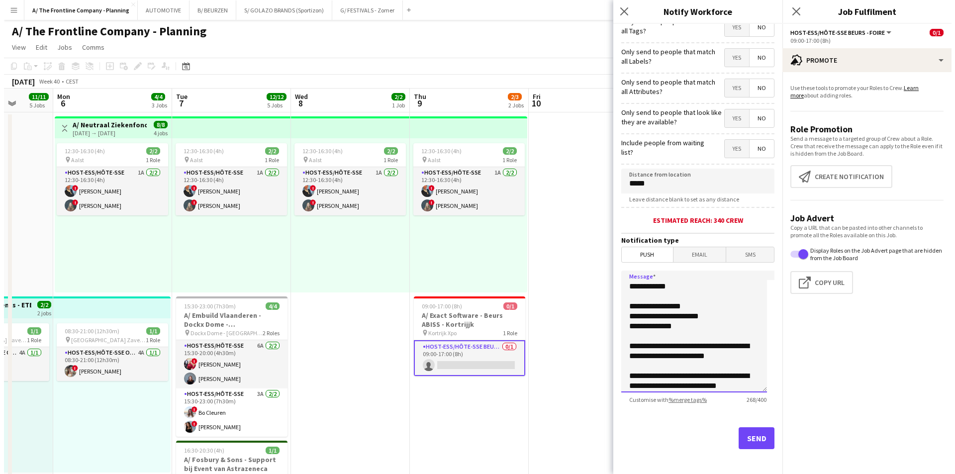
scroll to position [74, 0]
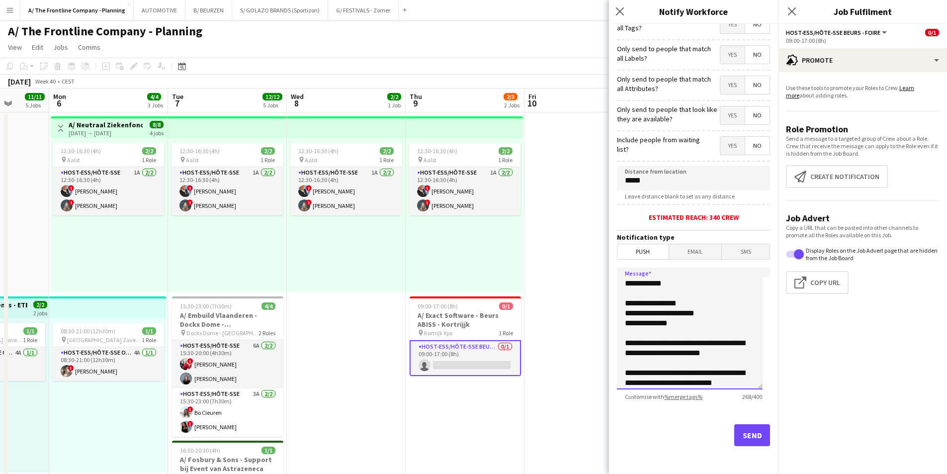
type textarea "**********"
click at [737, 430] on button "Send" at bounding box center [752, 435] width 36 height 22
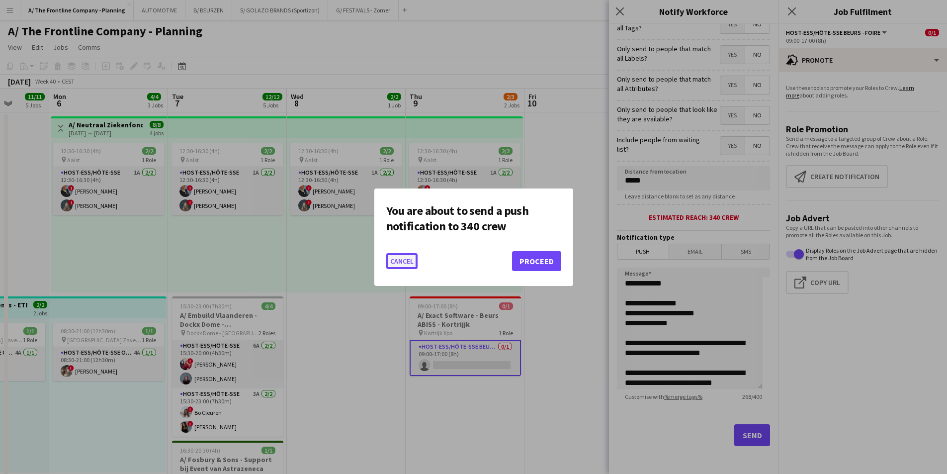
click at [409, 268] on button "Cancel" at bounding box center [401, 261] width 31 height 16
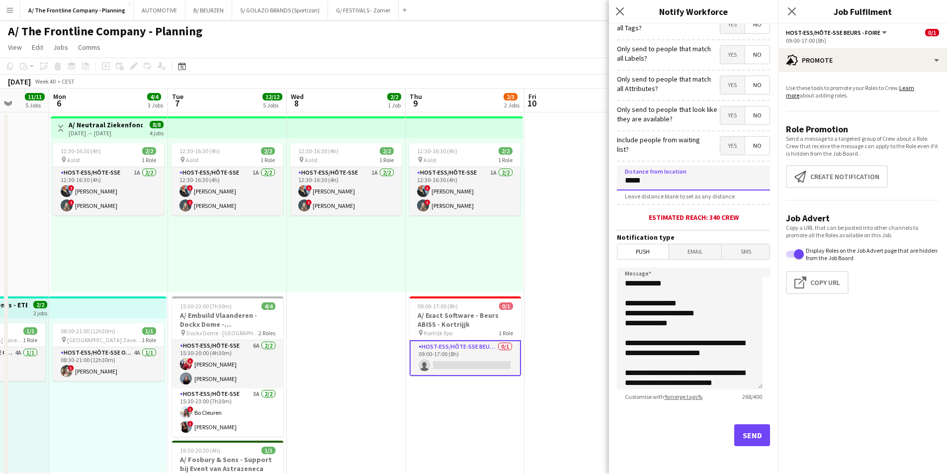
drag, startPoint x: 666, startPoint y: 187, endPoint x: 539, endPoint y: 183, distance: 126.9
type input "*****"
click at [740, 437] on button "Send" at bounding box center [752, 435] width 36 height 22
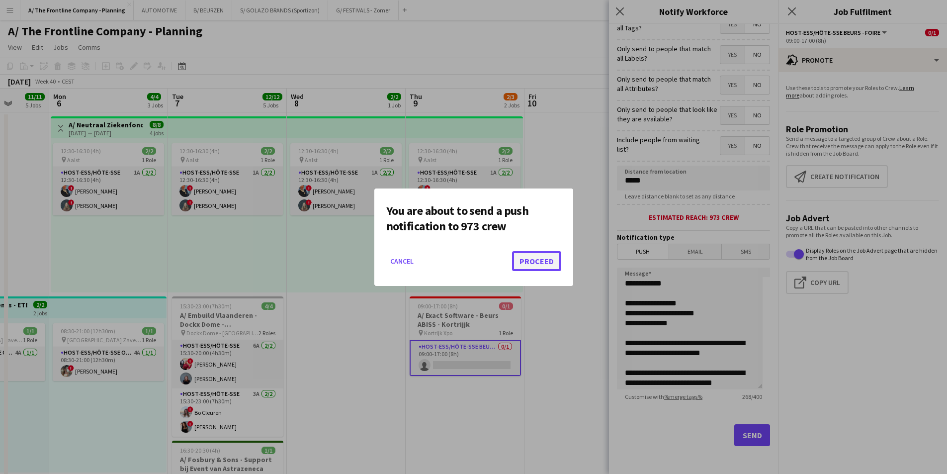
click at [540, 265] on button "Proceed" at bounding box center [536, 261] width 49 height 20
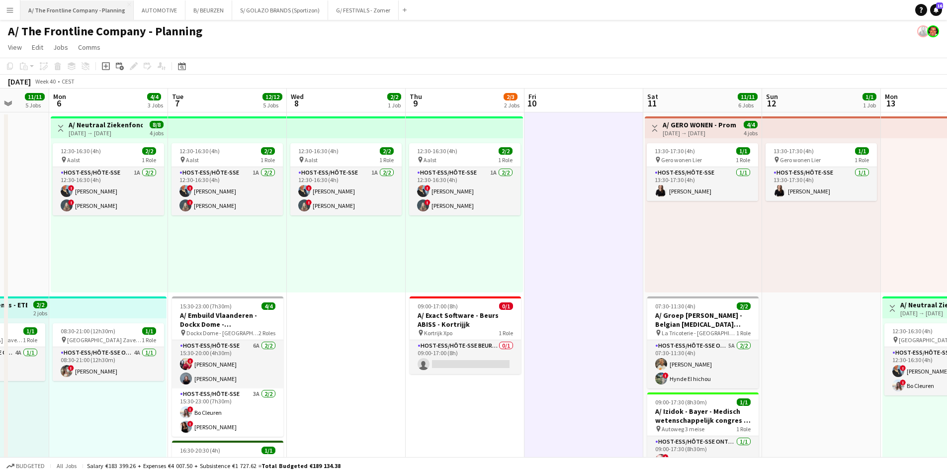
click at [66, 8] on button "A/ The Frontline Company - Planning Close" at bounding box center [76, 9] width 113 height 19
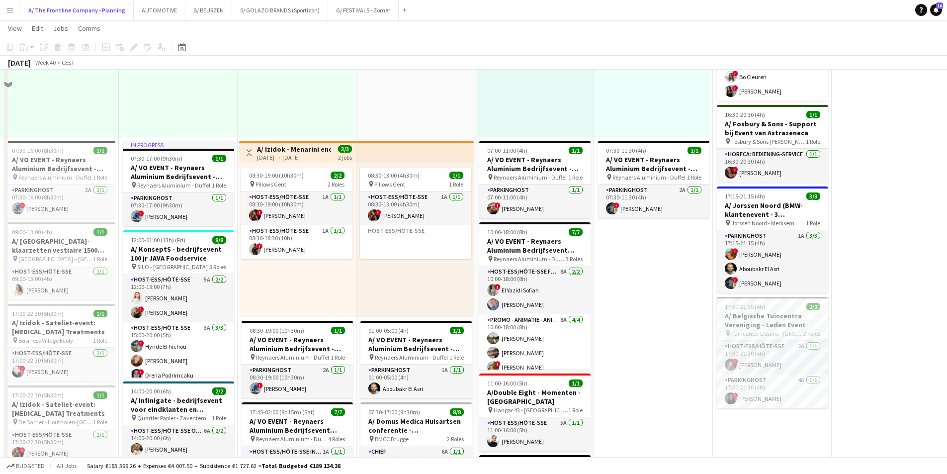
scroll to position [348, 0]
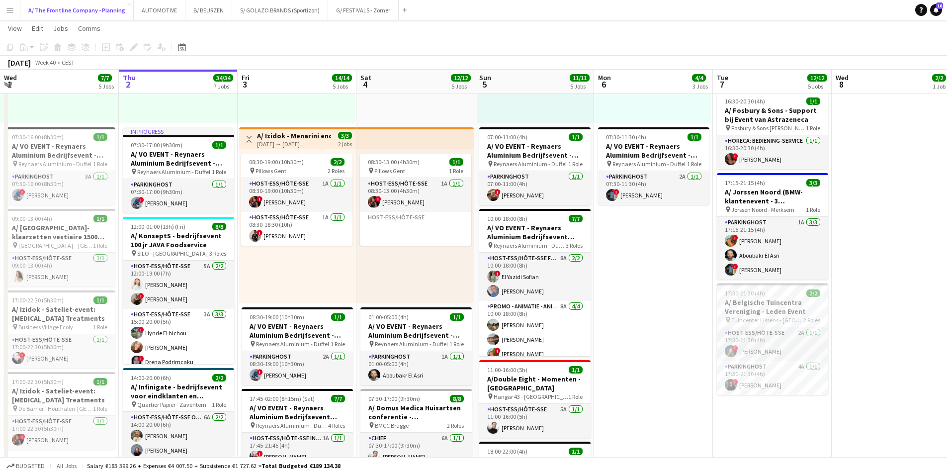
click at [20, 0] on button "A/ The Frontline Company - Planning Close" at bounding box center [76, 9] width 113 height 19
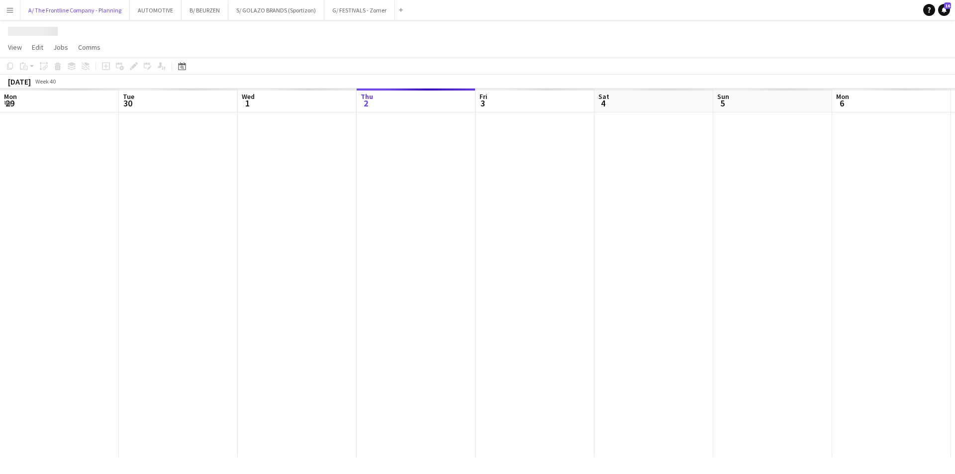
scroll to position [0, 238]
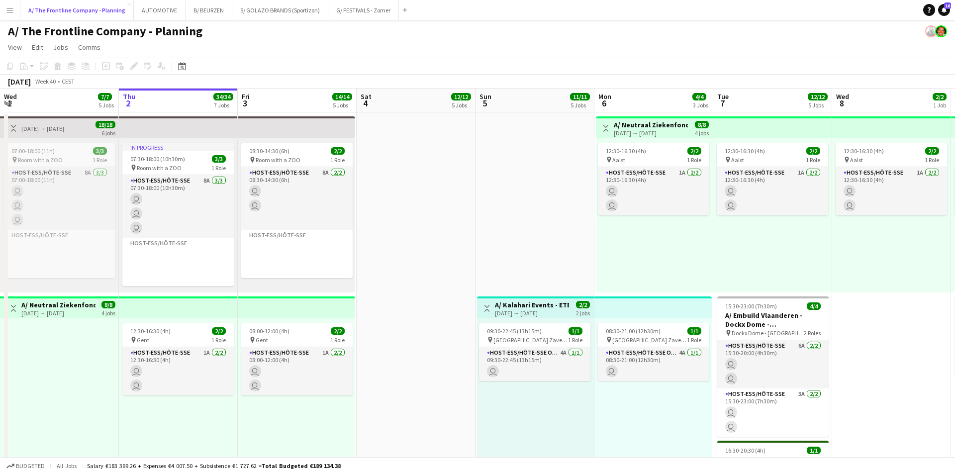
click at [20, 0] on button "A/ The Frontline Company - Planning Close" at bounding box center [76, 9] width 113 height 19
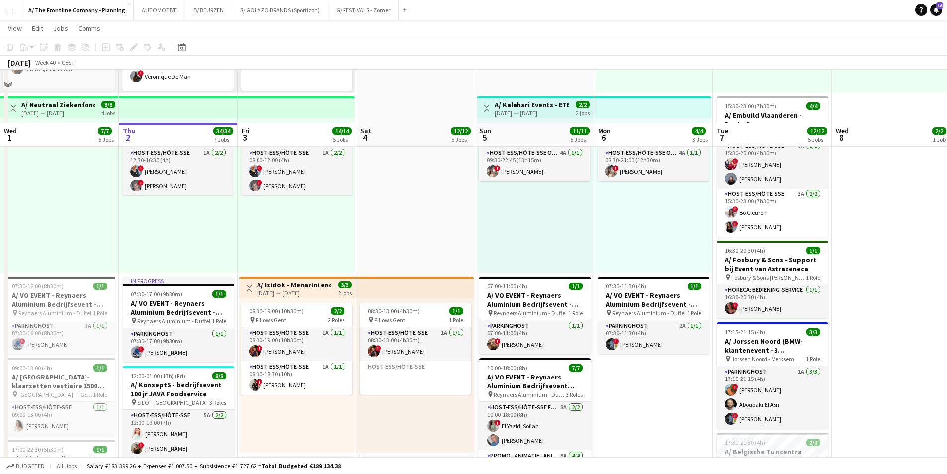
scroll to position [447, 0]
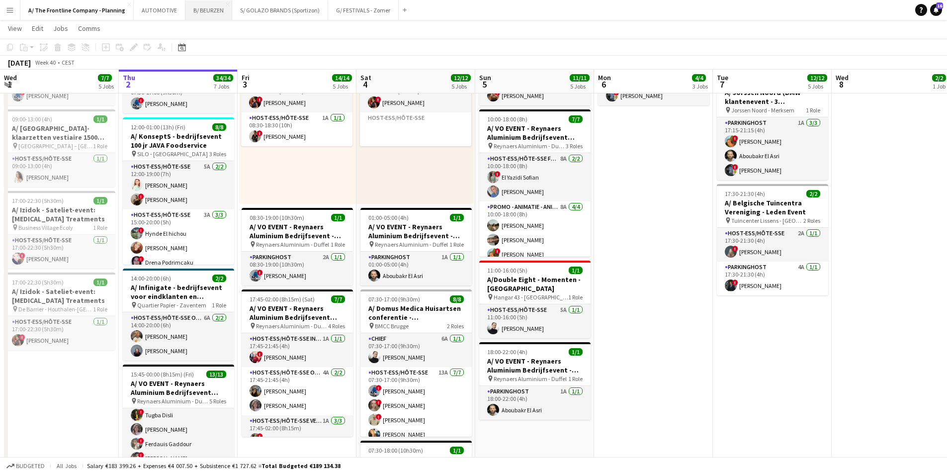
click at [196, 13] on button "B/ BEURZEN Close" at bounding box center [208, 9] width 47 height 19
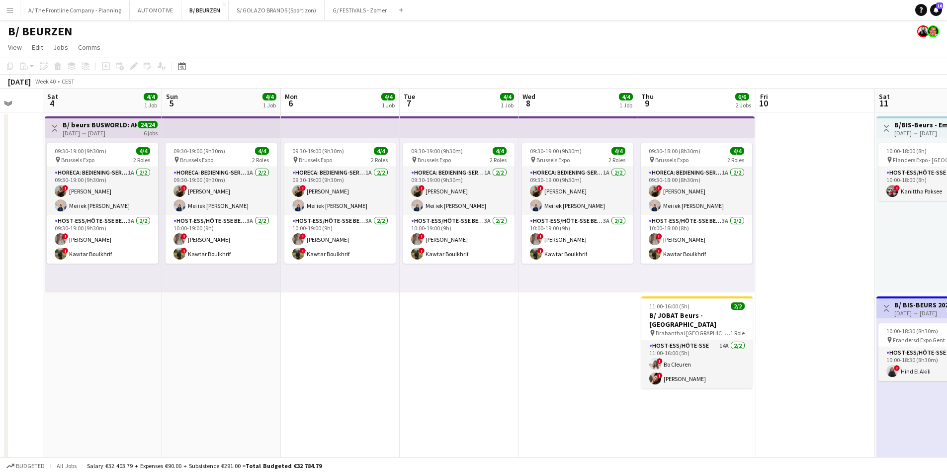
scroll to position [0, 326]
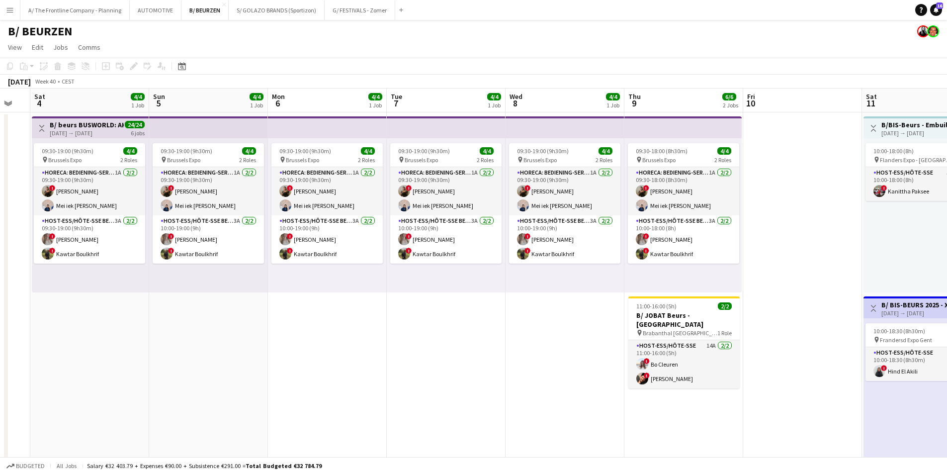
drag, startPoint x: 778, startPoint y: 374, endPoint x: 452, endPoint y: 330, distance: 329.2
click at [452, 330] on app-calendar-viewport "Wed 1 Thu 2 Fri 3 Sat 4 4/4 1 Job Sun 5 4/4 1 Job Mon 6 4/4 1 Job Tue 7 4/4 1 J…" at bounding box center [473, 400] width 947 height 623
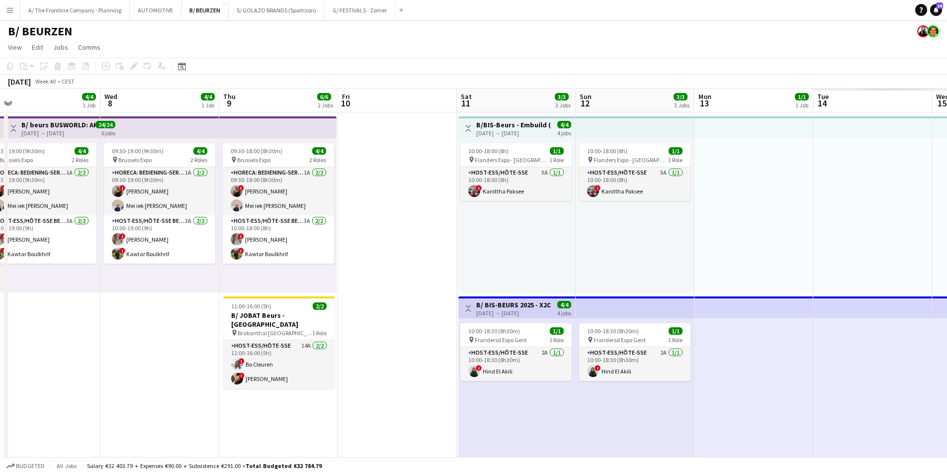
drag, startPoint x: 808, startPoint y: 230, endPoint x: 710, endPoint y: 221, distance: 99.4
click at [337, 211] on app-calendar-viewport "Sat 4 4/4 1 Job Sun 5 4/4 1 Job Mon 6 4/4 1 Job Tue 7 4/4 1 Job Wed 8 4/4 1 Job…" at bounding box center [473, 400] width 947 height 623
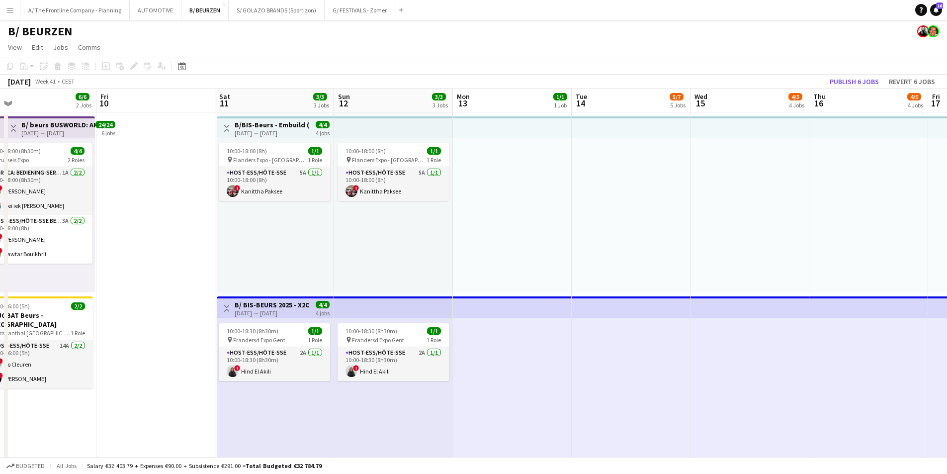
drag, startPoint x: 840, startPoint y: 223, endPoint x: 389, endPoint y: 235, distance: 451.1
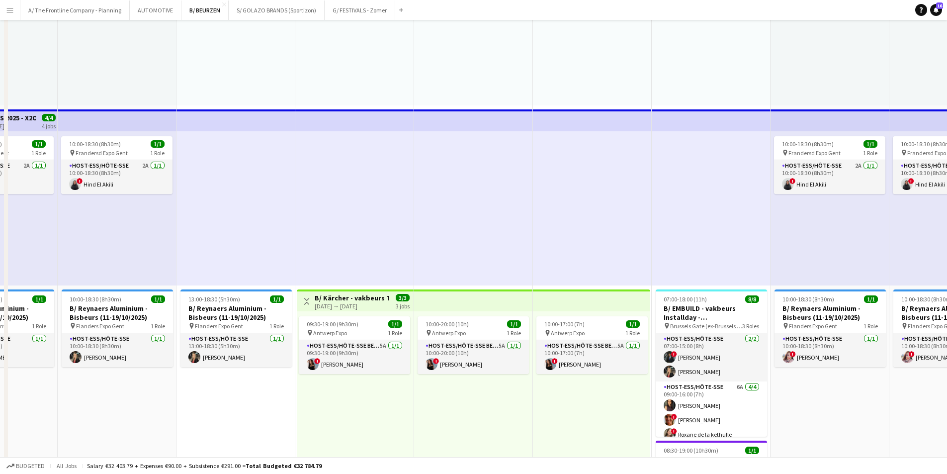
scroll to position [348, 0]
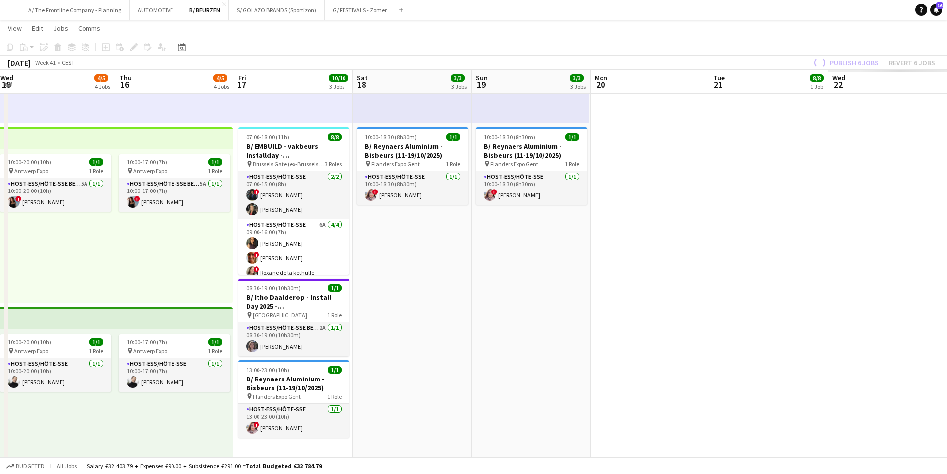
drag, startPoint x: 919, startPoint y: 274, endPoint x: 355, endPoint y: 272, distance: 563.3
click at [355, 272] on app-calendar-viewport "Fri 10 Sat 11 3/3 3 Jobs Sun 12 3/3 3 Jobs Mon 13 1/1 1 Job Tue 14 5/7 5 Jobs W…" at bounding box center [473, 345] width 947 height 1309
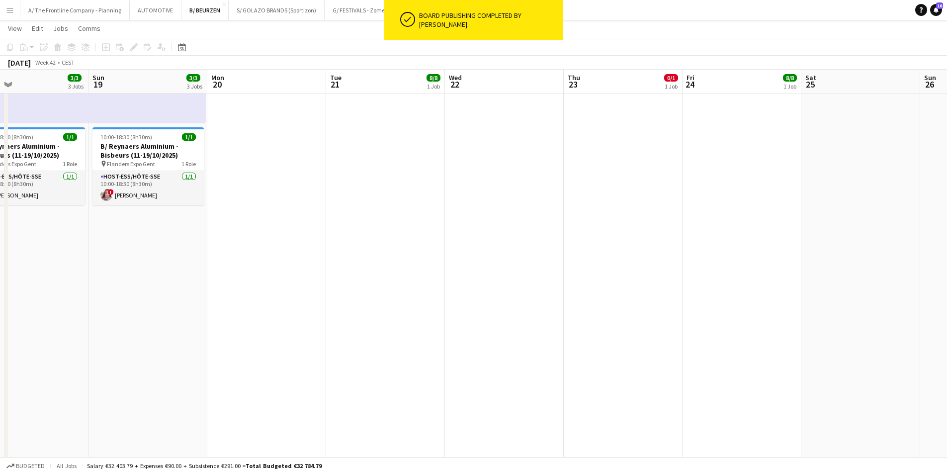
drag, startPoint x: 625, startPoint y: 252, endPoint x: 255, endPoint y: 249, distance: 369.9
click at [255, 249] on app-calendar-viewport "Wed 15 4/5 4 Jobs Thu 16 4/5 4 Jobs Fri 17 10/10 3 Jobs Sat 18 3/3 3 Jobs Sun 1…" at bounding box center [473, 345] width 947 height 1309
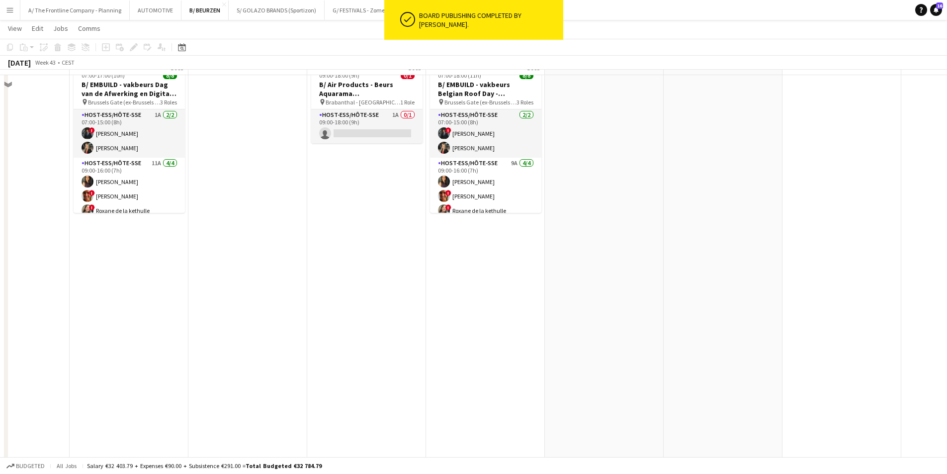
scroll to position [0, 0]
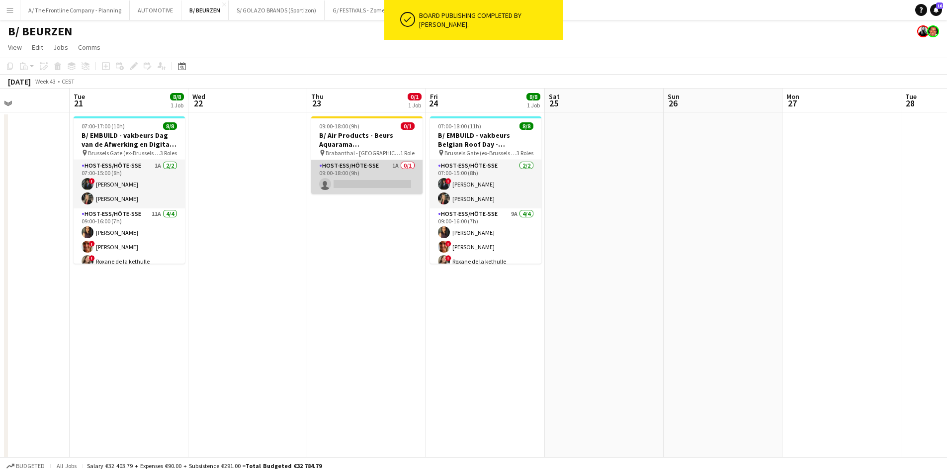
click at [388, 184] on app-card-role "Host-ess/Hôte-sse 1A 0/1 09:00-18:00 (9h) single-neutral-actions" at bounding box center [366, 177] width 111 height 34
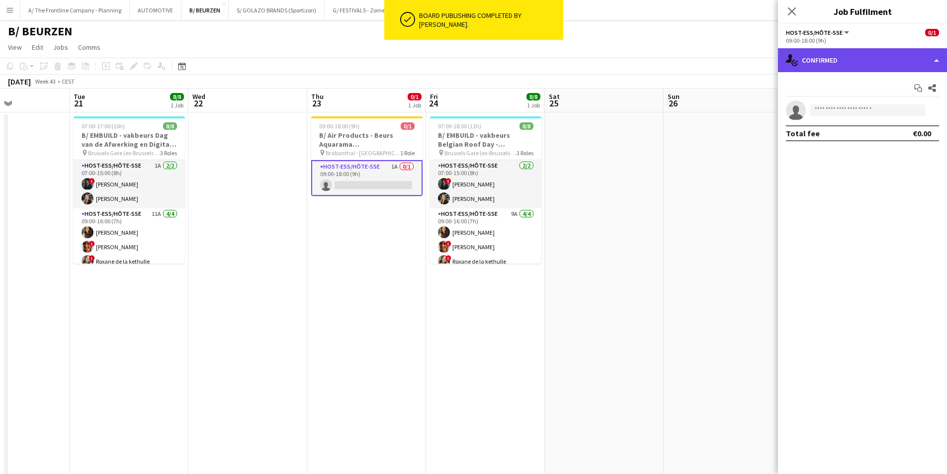
drag, startPoint x: 881, startPoint y: 56, endPoint x: 883, endPoint y: 67, distance: 10.5
click at [883, 67] on div "single-neutral-actions-check-2 Confirmed" at bounding box center [862, 60] width 169 height 24
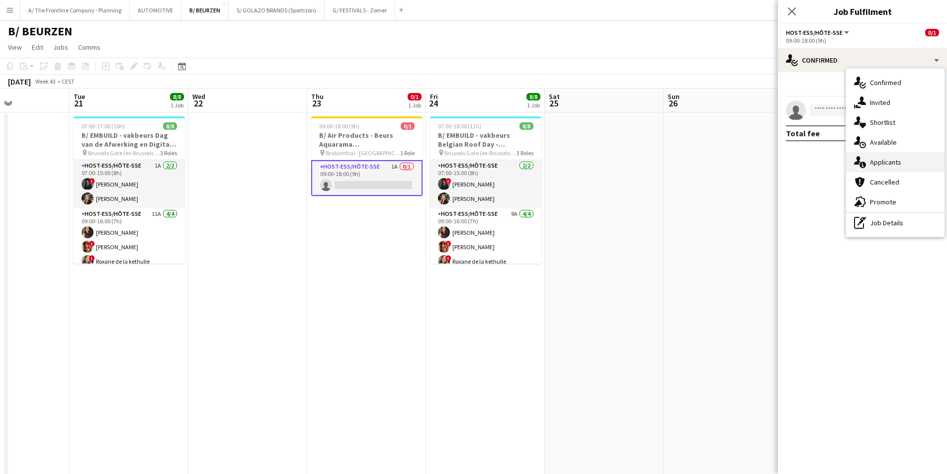
click at [875, 158] on span "Applicants" at bounding box center [885, 162] width 31 height 9
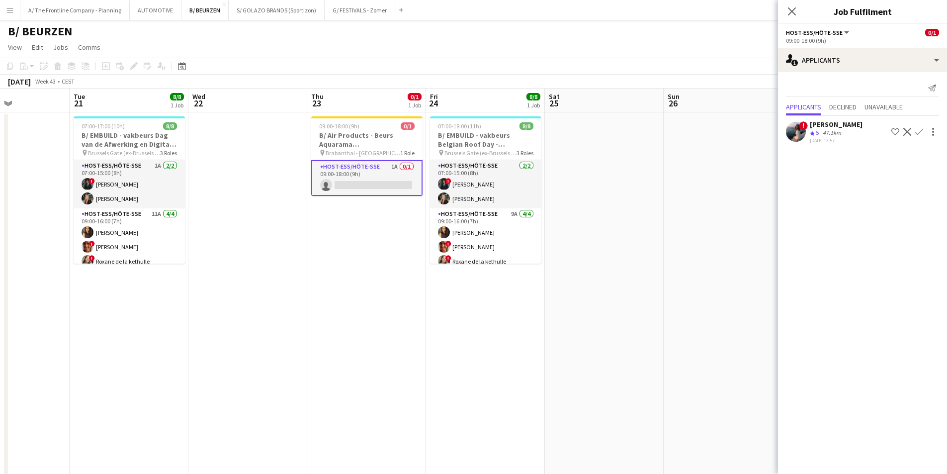
click at [833, 135] on div "47.1km" at bounding box center [832, 133] width 22 height 8
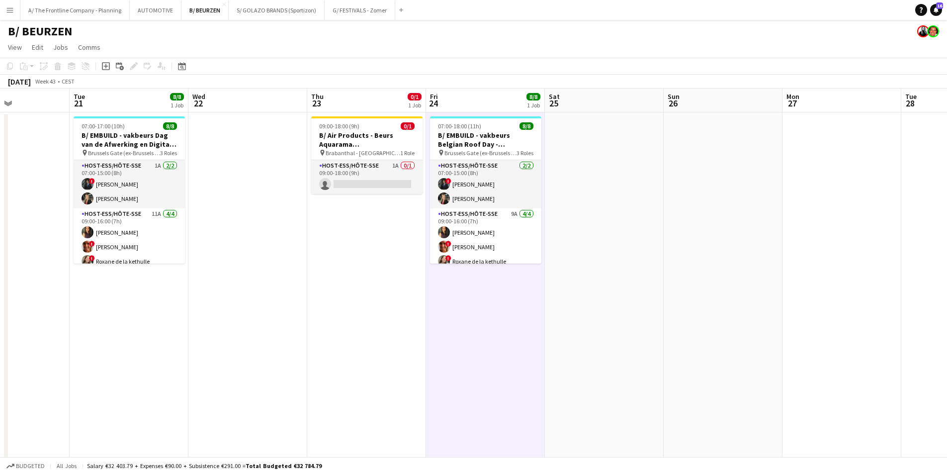
drag, startPoint x: 627, startPoint y: 259, endPoint x: 573, endPoint y: 258, distance: 54.2
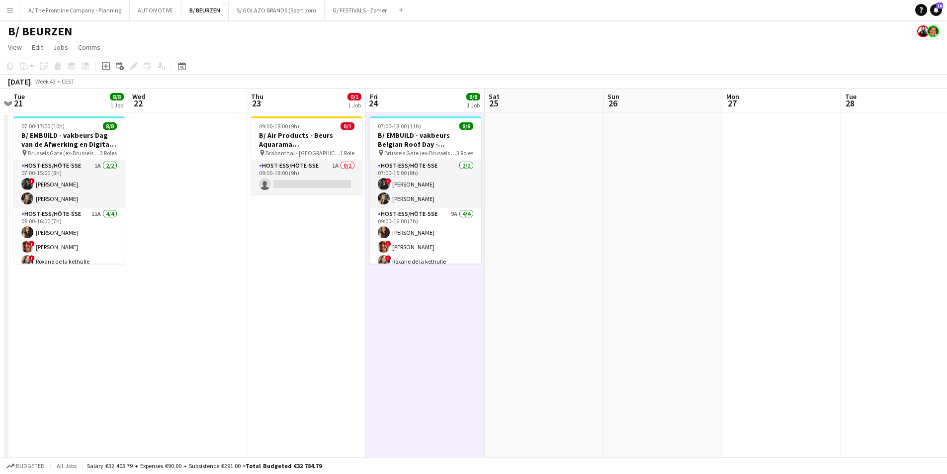
drag, startPoint x: 740, startPoint y: 251, endPoint x: 264, endPoint y: 235, distance: 476.6
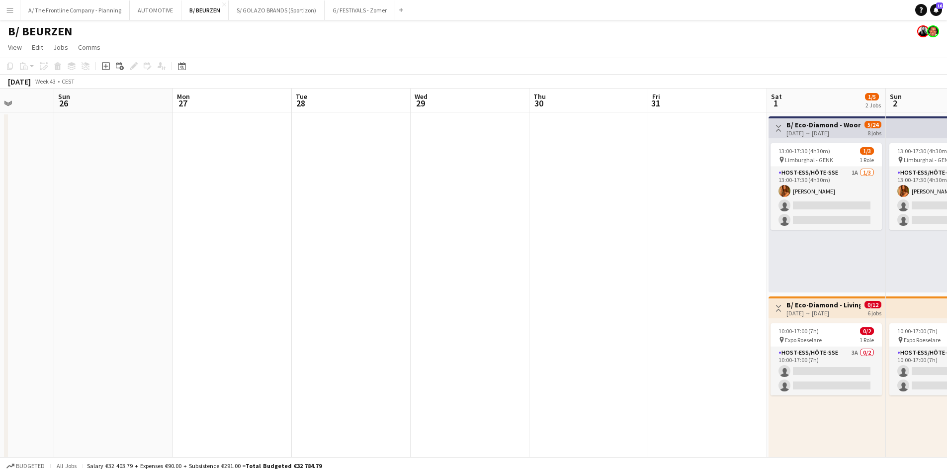
drag, startPoint x: 555, startPoint y: 229, endPoint x: 286, endPoint y: 227, distance: 269.0
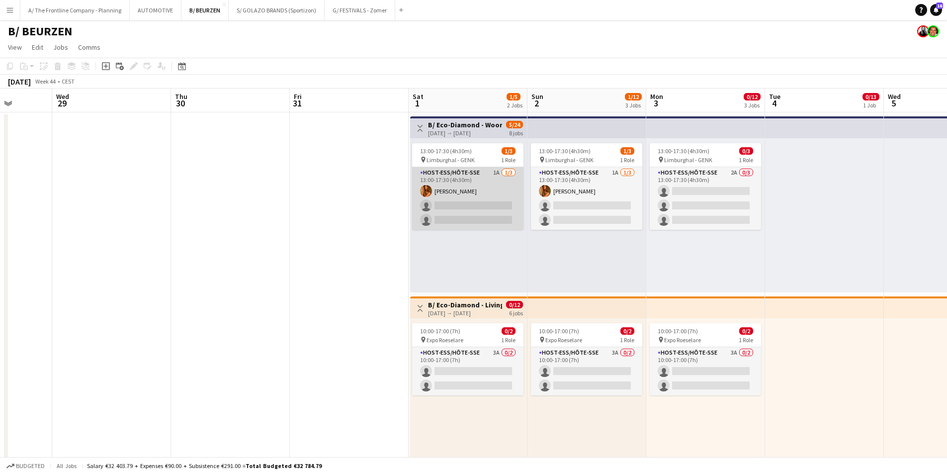
click at [437, 219] on app-card-role "Host-ess/Hôte-sse 1A [DATE] 13:00-17:30 (4h30m) [PERSON_NAME] single-neutral-ac…" at bounding box center [467, 198] width 111 height 63
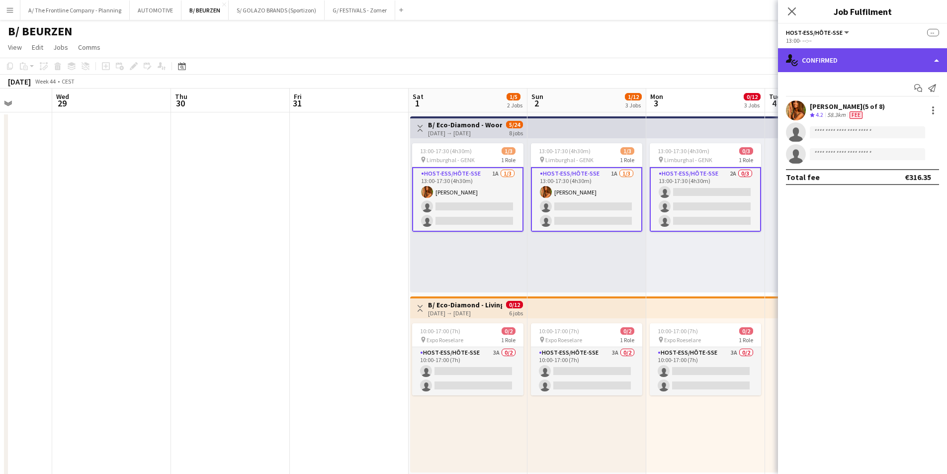
click at [839, 69] on div "single-neutral-actions-check-2 Confirmed" at bounding box center [862, 60] width 169 height 24
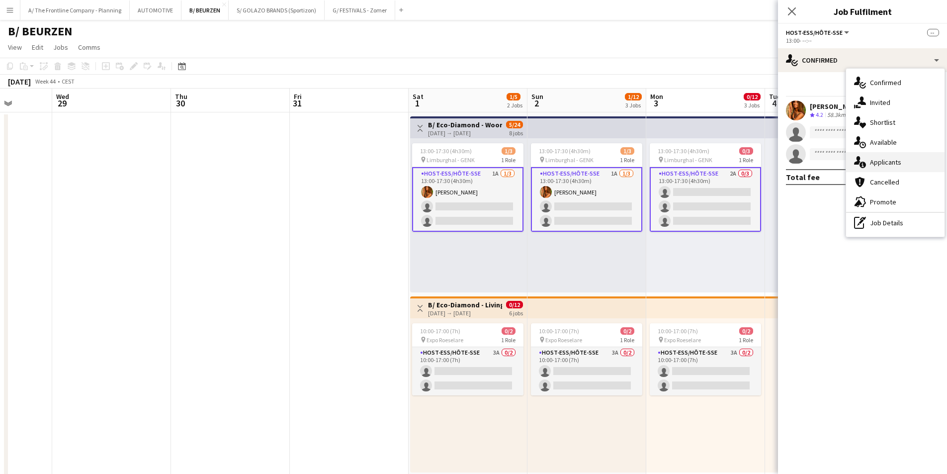
click at [871, 165] on span "Applicants" at bounding box center [885, 162] width 31 height 9
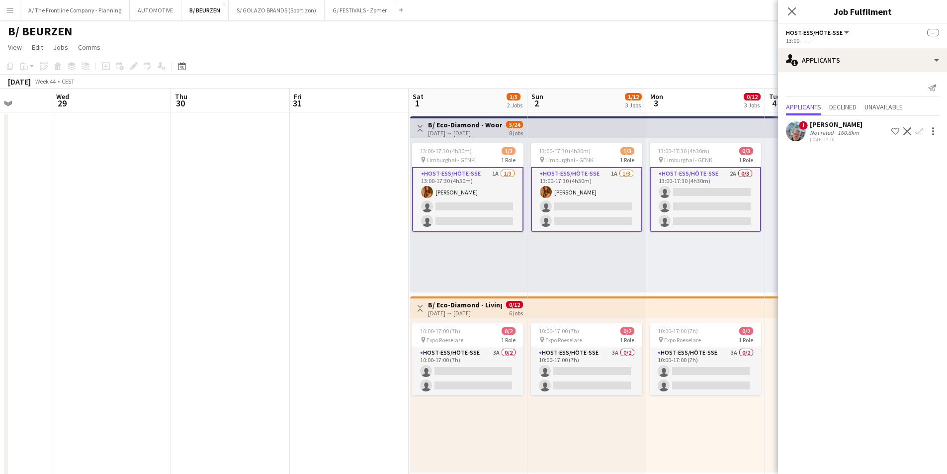
click at [466, 207] on app-card-role "Host-ess/Hôte-sse 1A [DATE] 13:00-17:30 (4h30m) [PERSON_NAME] single-neutral-ac…" at bounding box center [467, 199] width 111 height 65
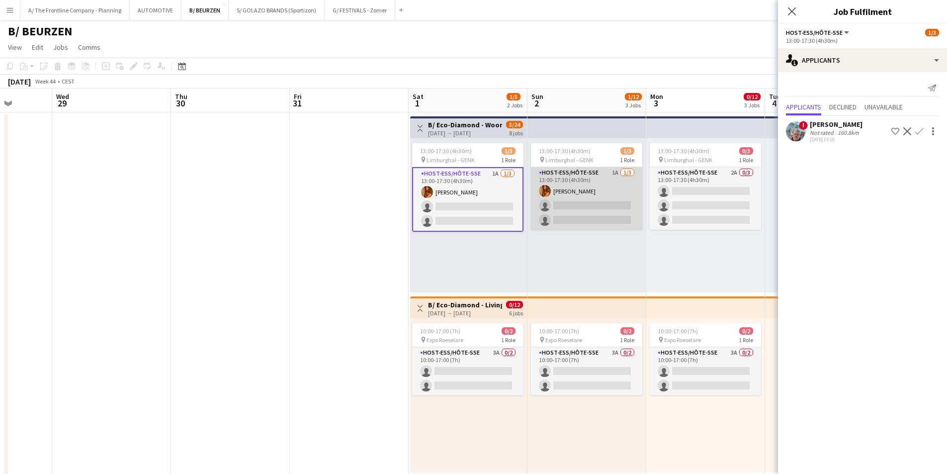
click at [580, 203] on app-card-role "Host-ess/Hôte-sse 1A [DATE] 13:00-17:30 (4h30m) [PERSON_NAME] single-neutral-ac…" at bounding box center [586, 198] width 111 height 63
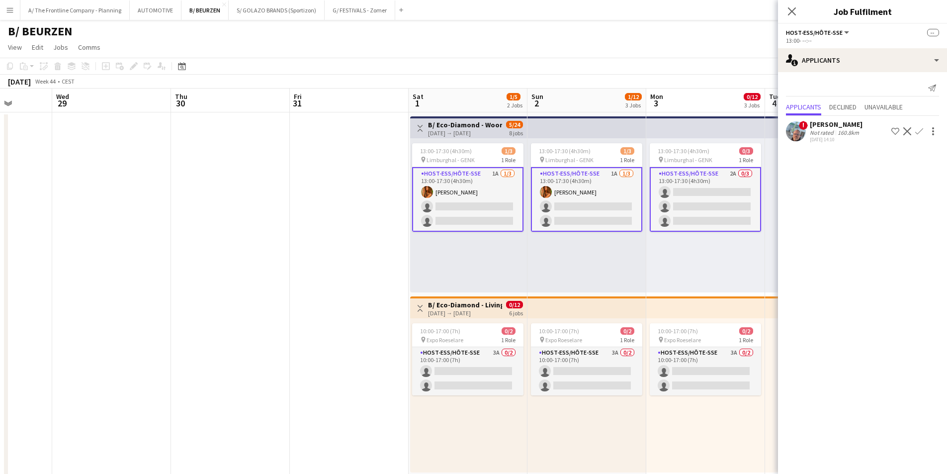
click at [684, 205] on app-card-role "Host-ess/Hôte-sse 2A 0/3 13:00-17:30 (4h30m) single-neutral-actions single-neut…" at bounding box center [705, 199] width 111 height 65
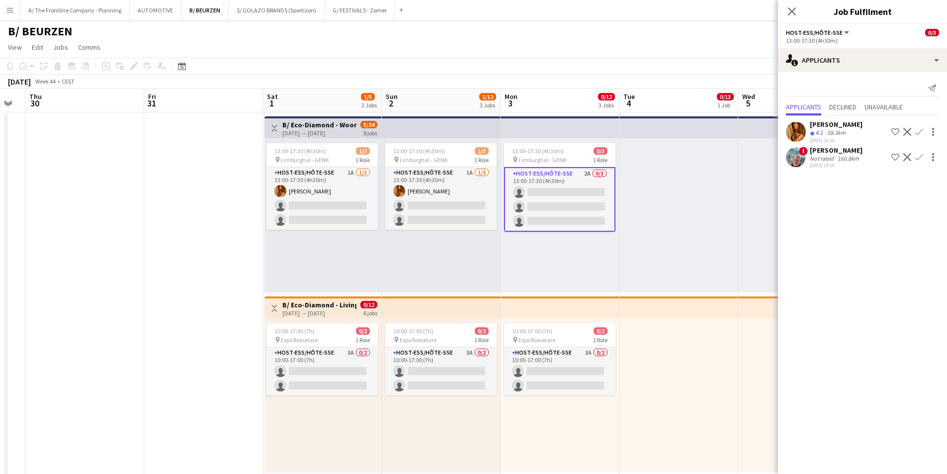
scroll to position [0, 332]
drag, startPoint x: 722, startPoint y: 244, endPoint x: 576, endPoint y: 243, distance: 146.2
click at [904, 131] on app-icon "Decline" at bounding box center [907, 132] width 8 height 8
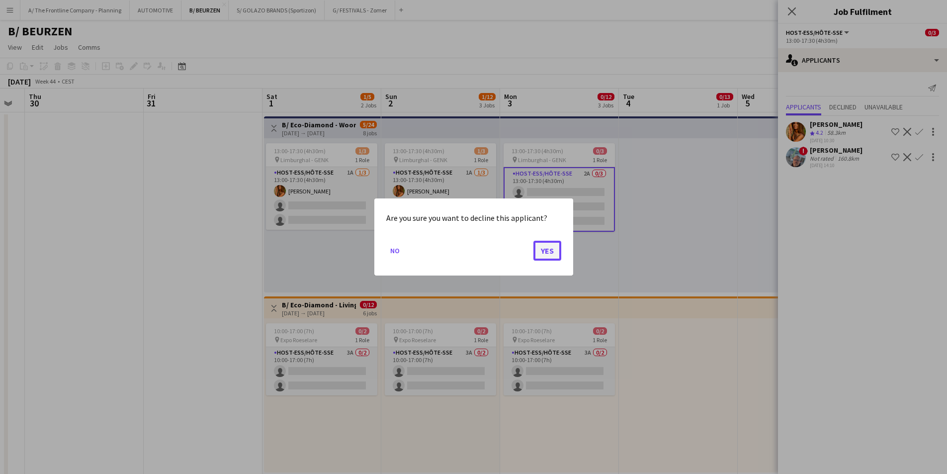
click at [537, 250] on button "Yes" at bounding box center [547, 251] width 28 height 20
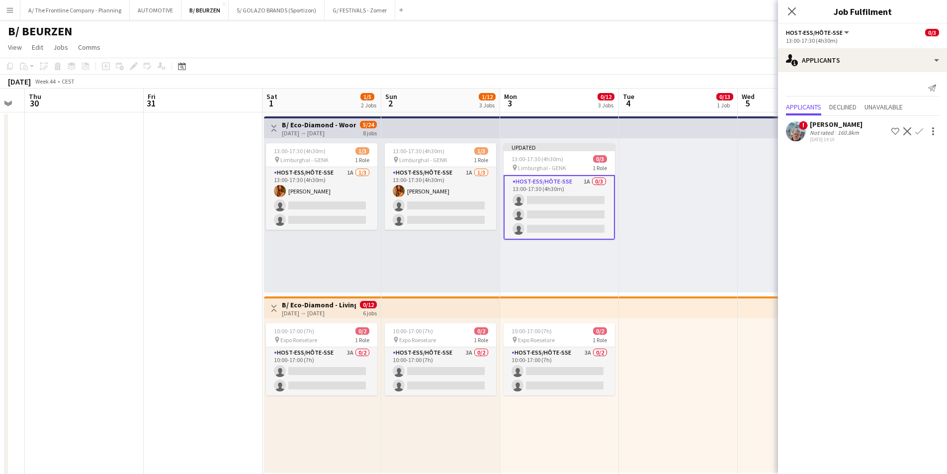
click at [675, 234] on div at bounding box center [678, 215] width 119 height 154
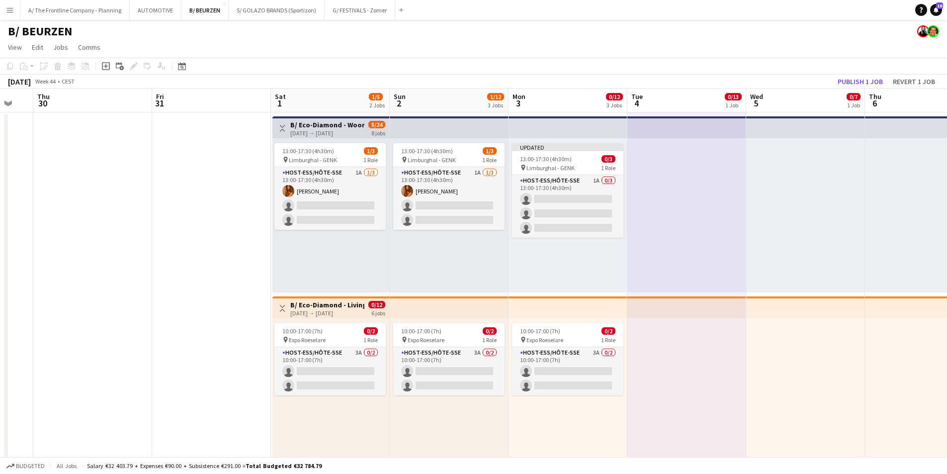
drag, startPoint x: 642, startPoint y: 233, endPoint x: 577, endPoint y: 201, distance: 72.9
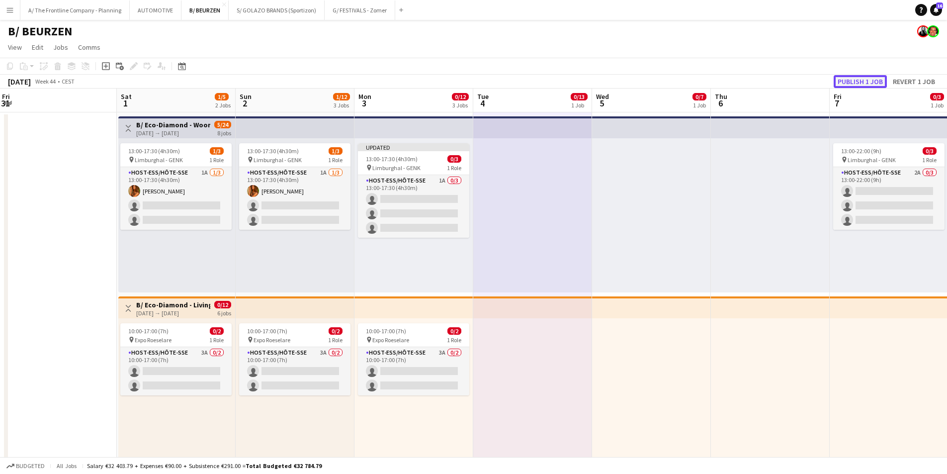
click at [853, 82] on button "Publish 1 job" at bounding box center [860, 81] width 53 height 13
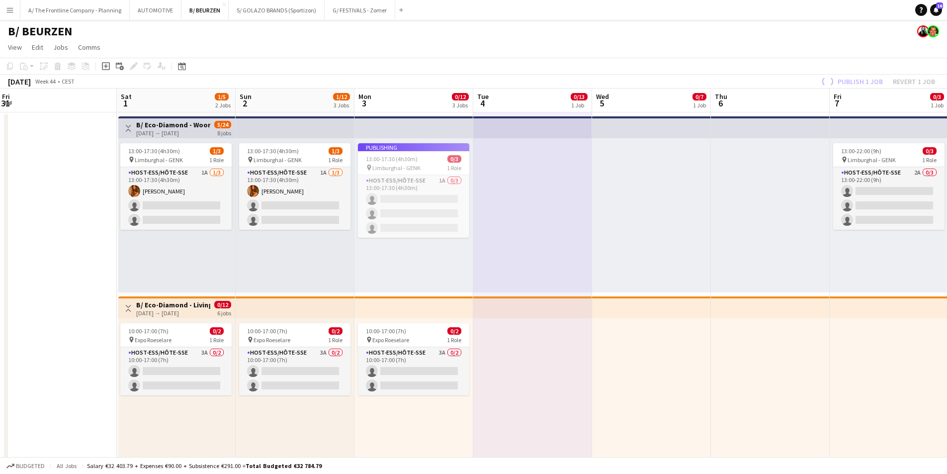
click at [716, 244] on div at bounding box center [770, 215] width 119 height 154
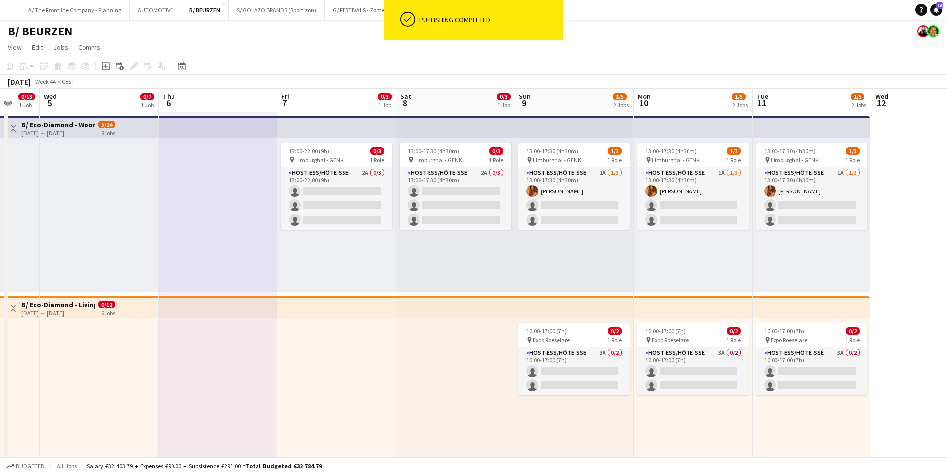
drag, startPoint x: 744, startPoint y: 241, endPoint x: 346, endPoint y: 204, distance: 400.4
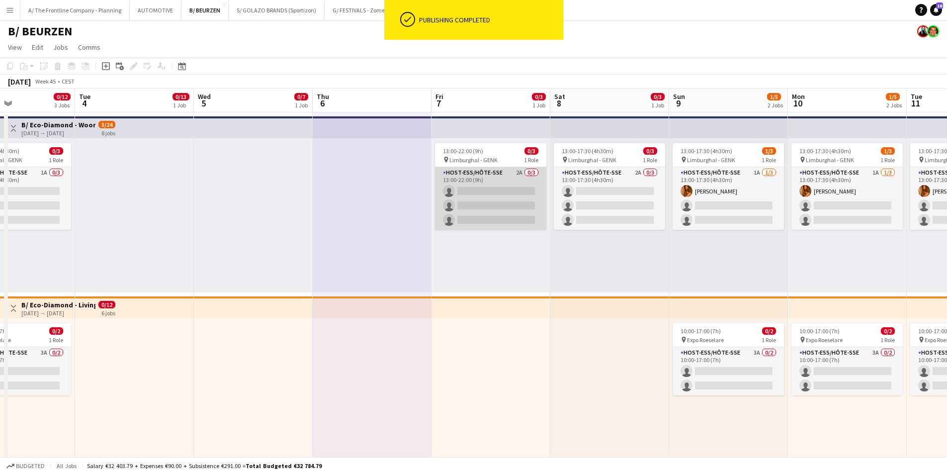
click at [497, 210] on app-card-role "Host-ess/Hôte-sse 2A 0/3 13:00-22:00 (9h) single-neutral-actions single-neutral…" at bounding box center [490, 198] width 111 height 63
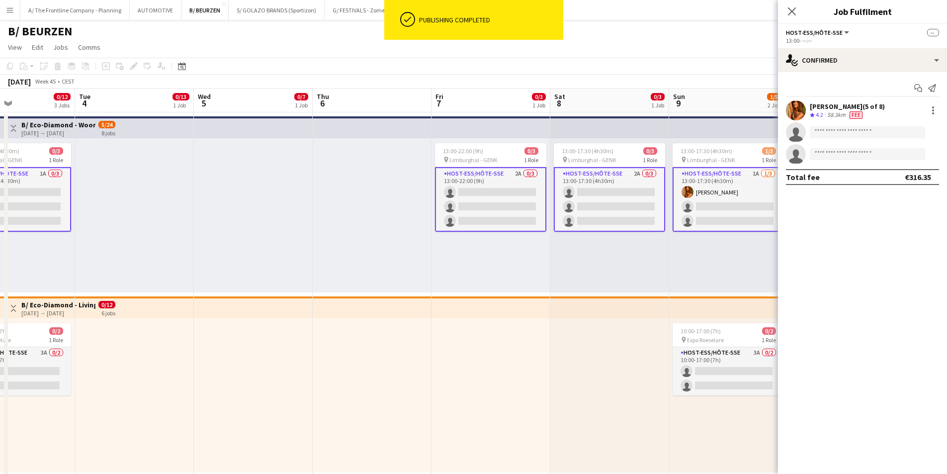
click at [845, 110] on div "[PERSON_NAME] (5 of 8)" at bounding box center [847, 106] width 75 height 9
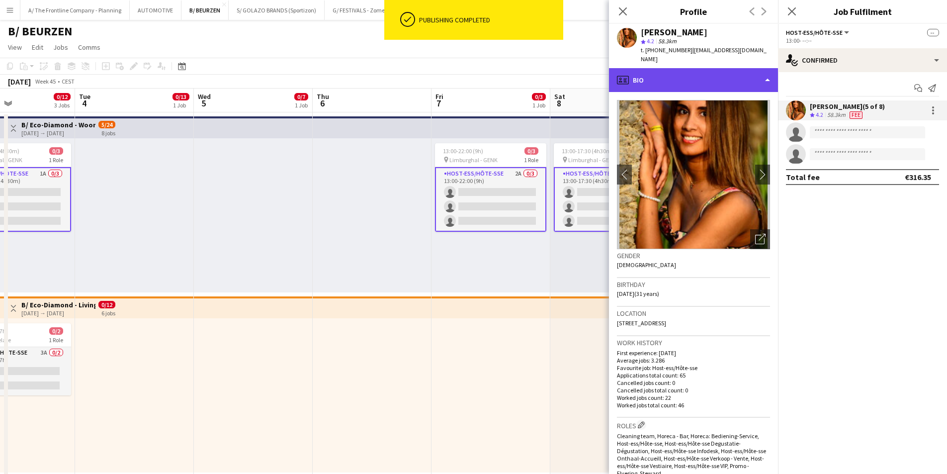
click at [714, 72] on div "profile Bio" at bounding box center [693, 80] width 169 height 24
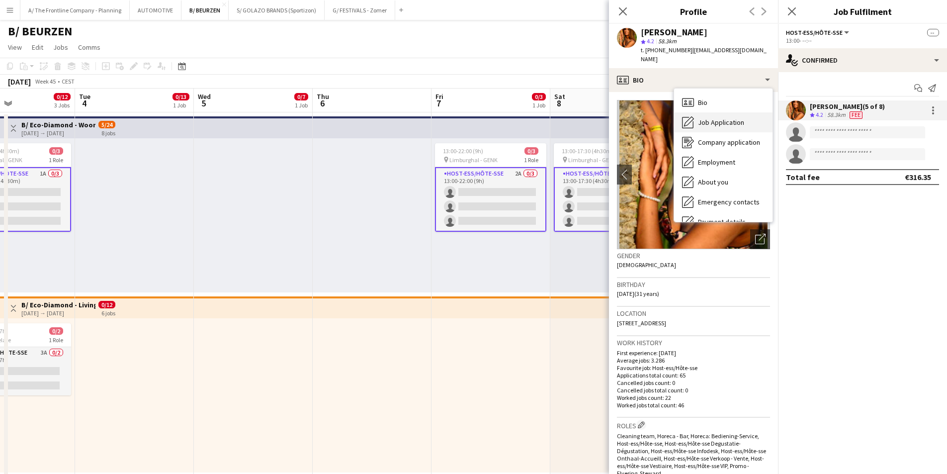
click at [711, 118] on span "Job Application" at bounding box center [721, 122] width 46 height 9
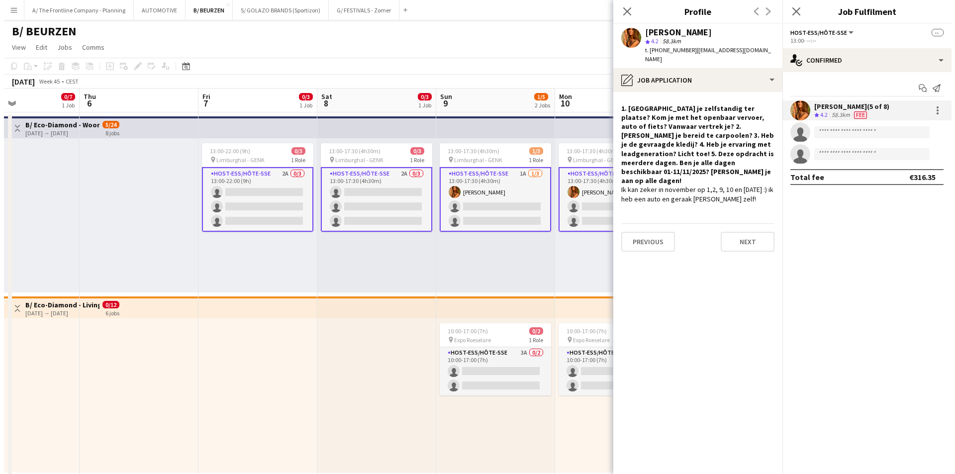
scroll to position [0, 297]
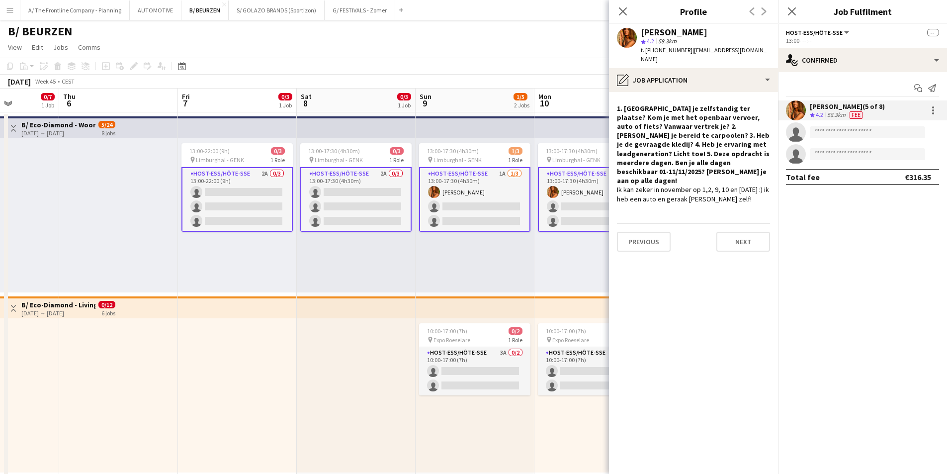
drag, startPoint x: 541, startPoint y: 269, endPoint x: 287, endPoint y: 229, distance: 256.8
click at [0, 9] on button "Menu" at bounding box center [10, 10] width 20 height 20
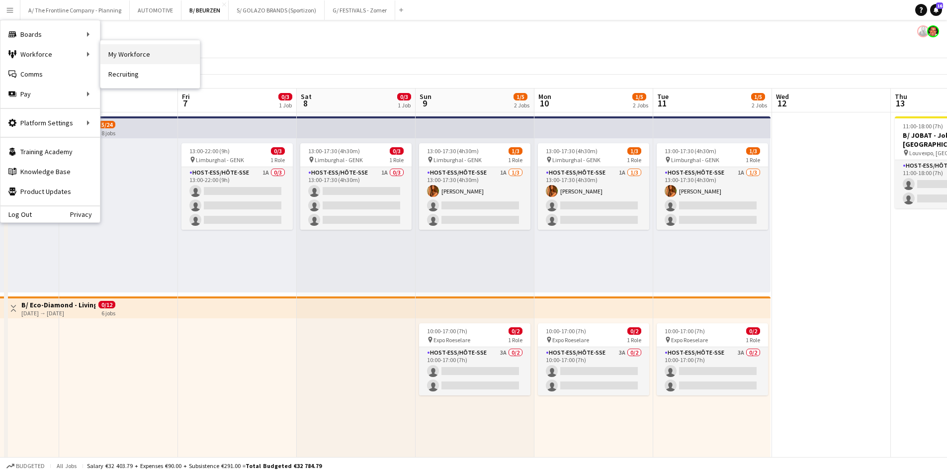
click at [111, 56] on link "My Workforce" at bounding box center [149, 54] width 99 height 20
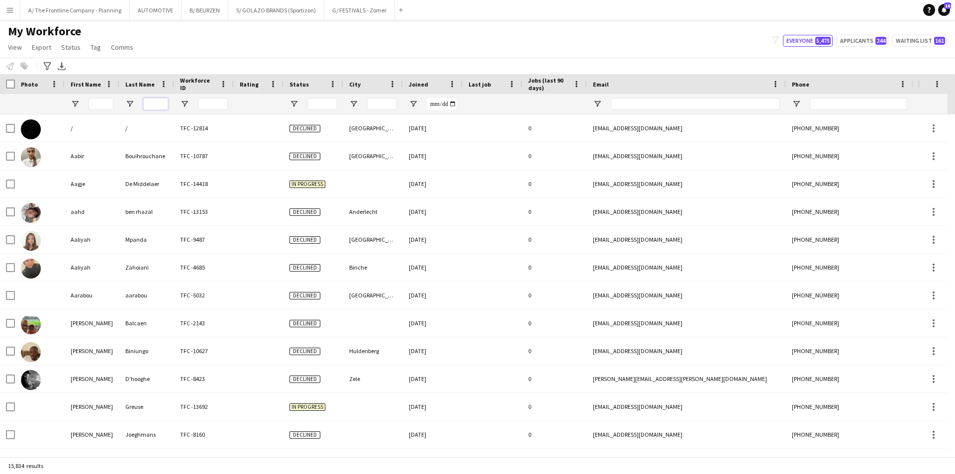
click at [151, 101] on input "Last Name Filter Input" at bounding box center [155, 104] width 25 height 12
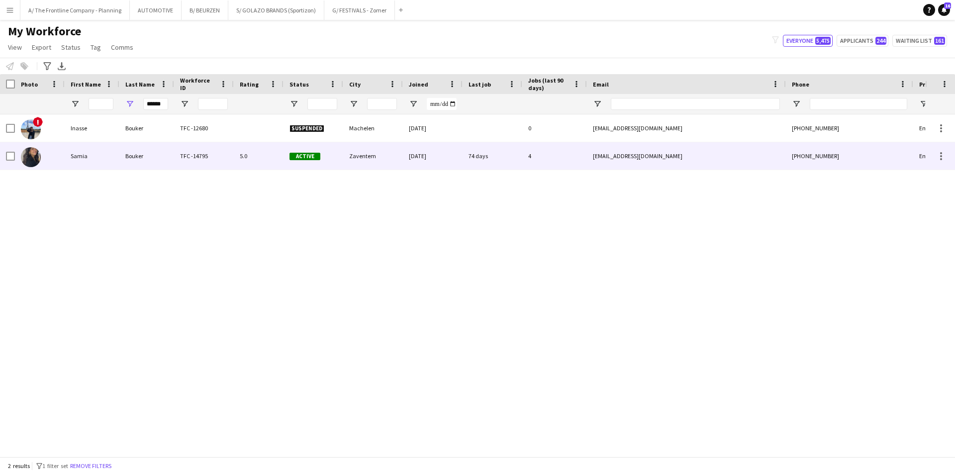
click at [95, 160] on div "Samia" at bounding box center [92, 155] width 55 height 27
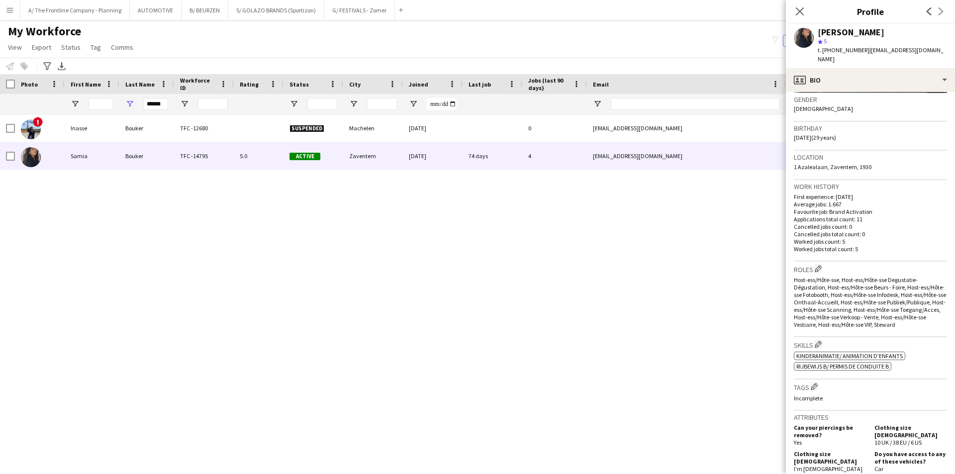
scroll to position [143, 0]
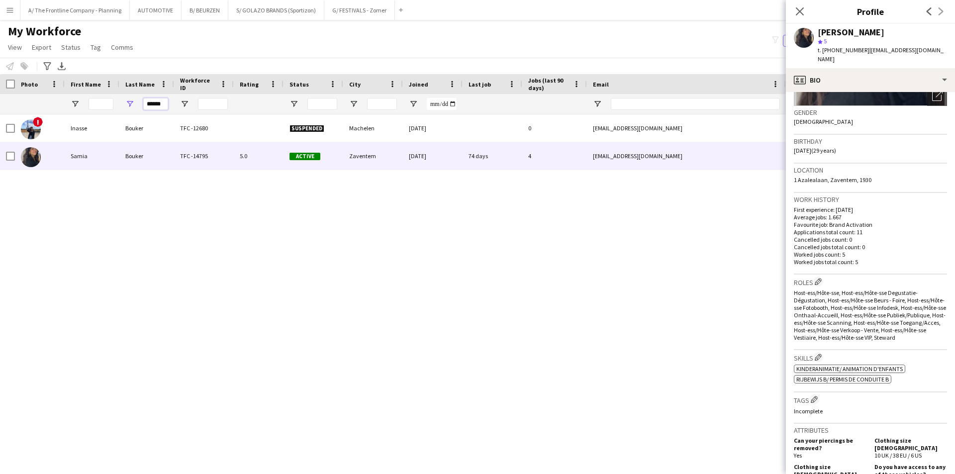
click at [158, 103] on input "******" at bounding box center [155, 104] width 25 height 12
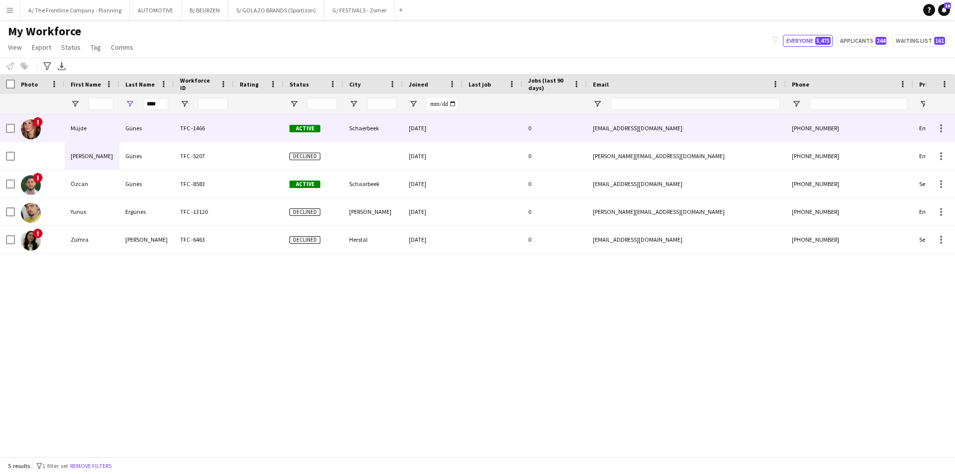
click at [135, 132] on div "Günes" at bounding box center [146, 127] width 55 height 27
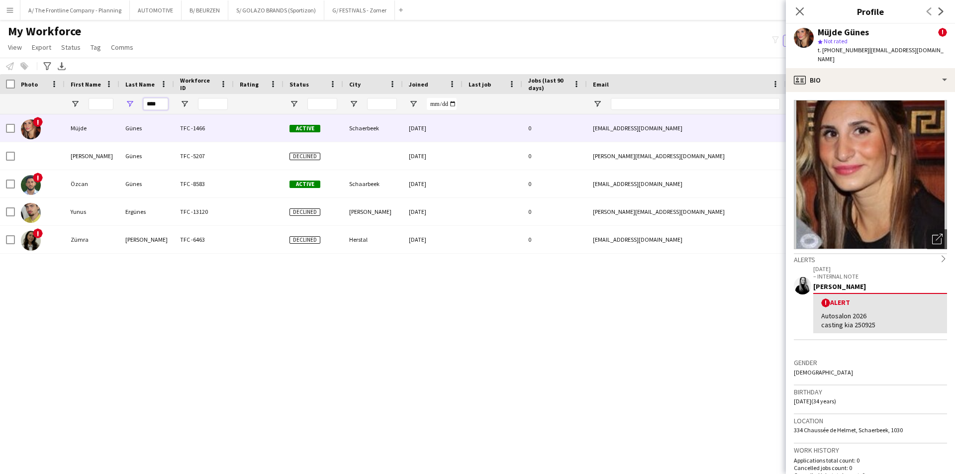
click at [153, 106] on input "****" at bounding box center [155, 104] width 25 height 12
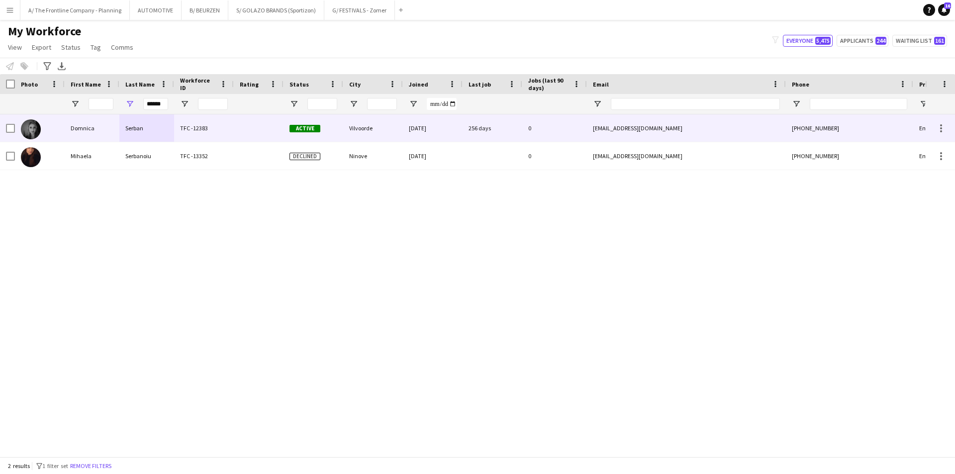
click at [114, 134] on div "Domnica" at bounding box center [92, 127] width 55 height 27
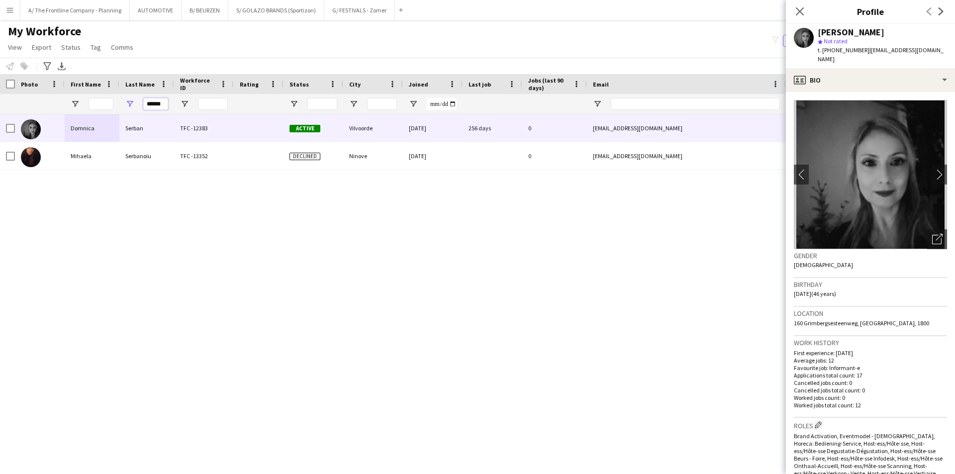
click at [151, 102] on input "******" at bounding box center [155, 104] width 25 height 12
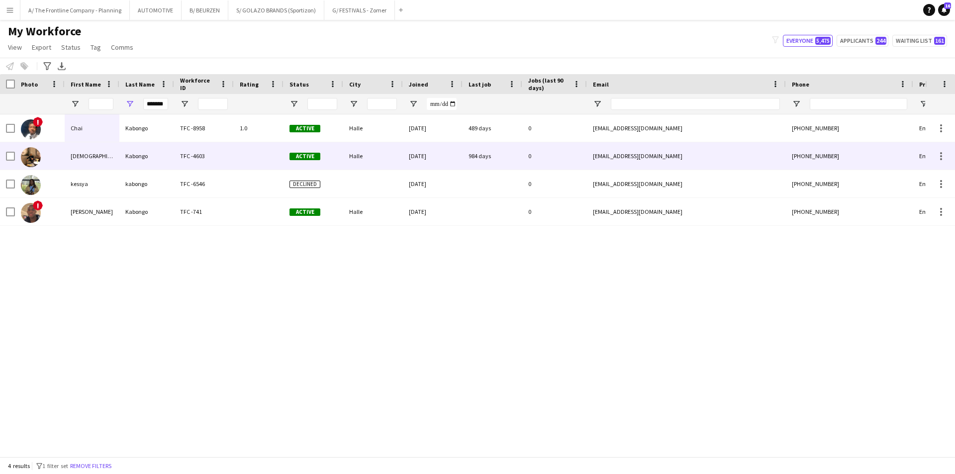
click at [105, 153] on div "[DEMOGRAPHIC_DATA]" at bounding box center [92, 155] width 55 height 27
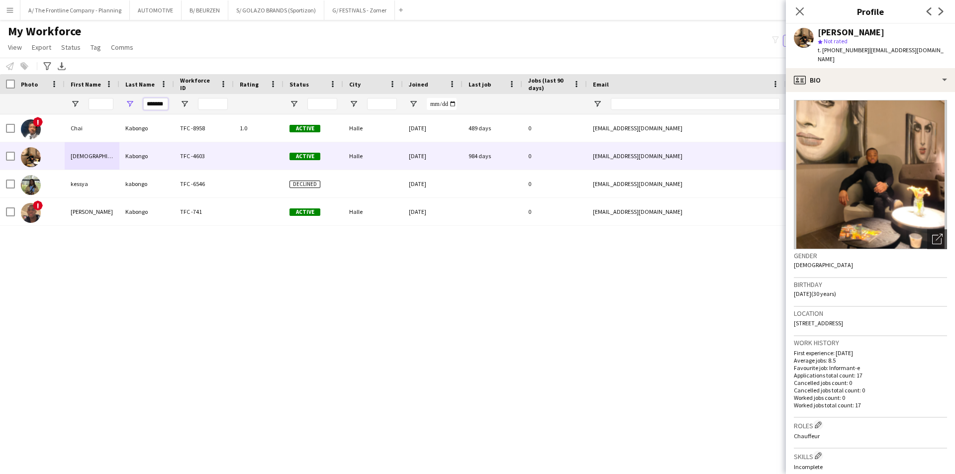
click at [161, 106] on input "*******" at bounding box center [155, 104] width 25 height 12
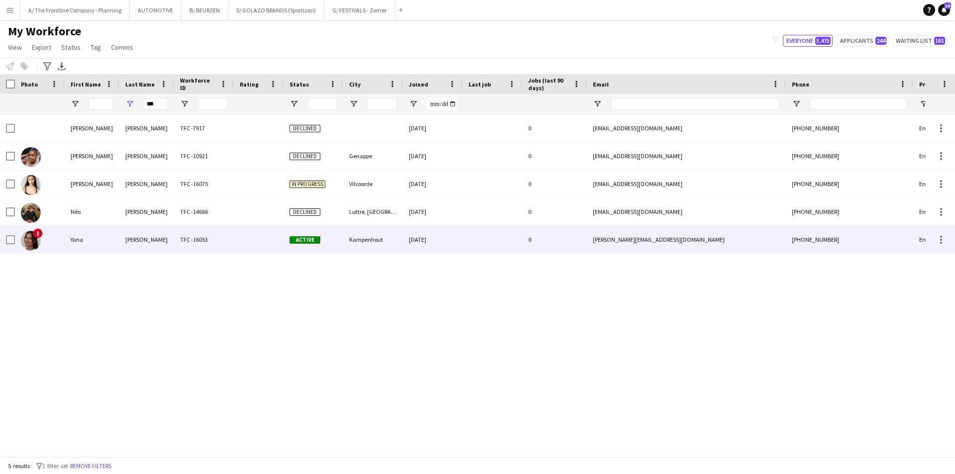
click at [90, 235] on div "Yana" at bounding box center [92, 239] width 55 height 27
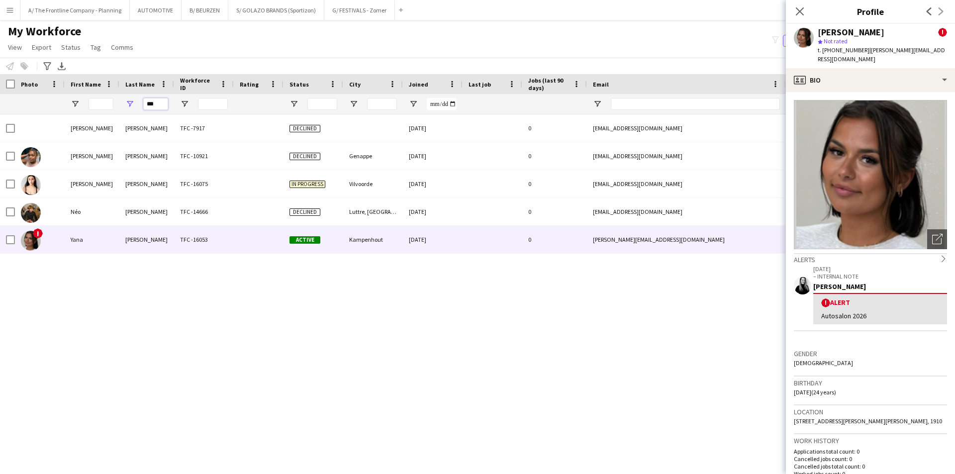
click at [155, 107] on input "***" at bounding box center [155, 104] width 25 height 12
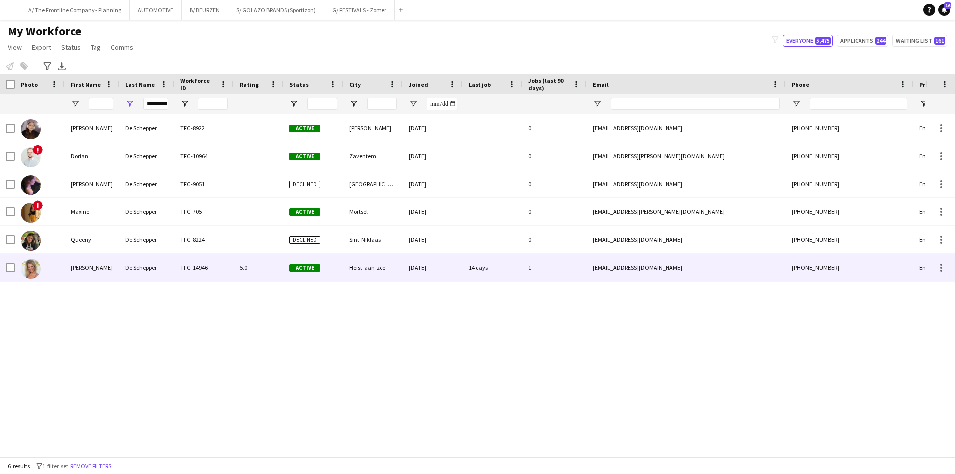
click at [99, 271] on div "[PERSON_NAME]" at bounding box center [92, 267] width 55 height 27
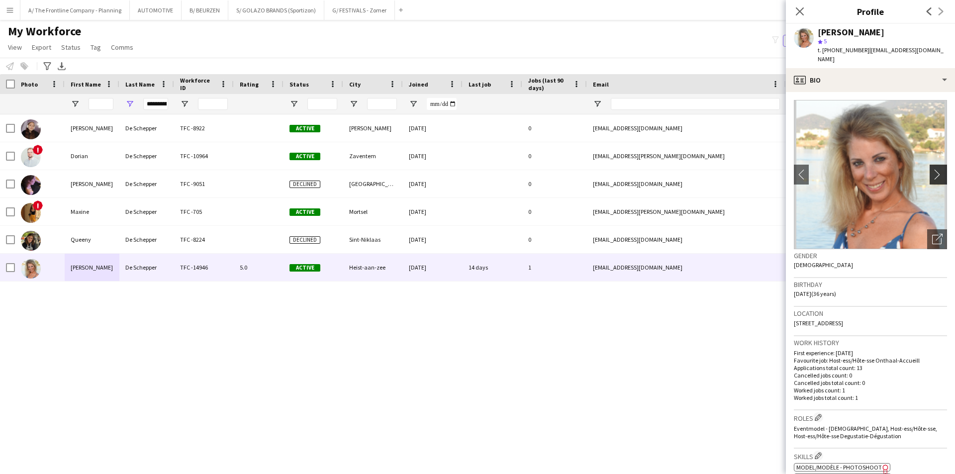
click at [937, 169] on app-icon "chevron-right" at bounding box center [939, 174] width 15 height 10
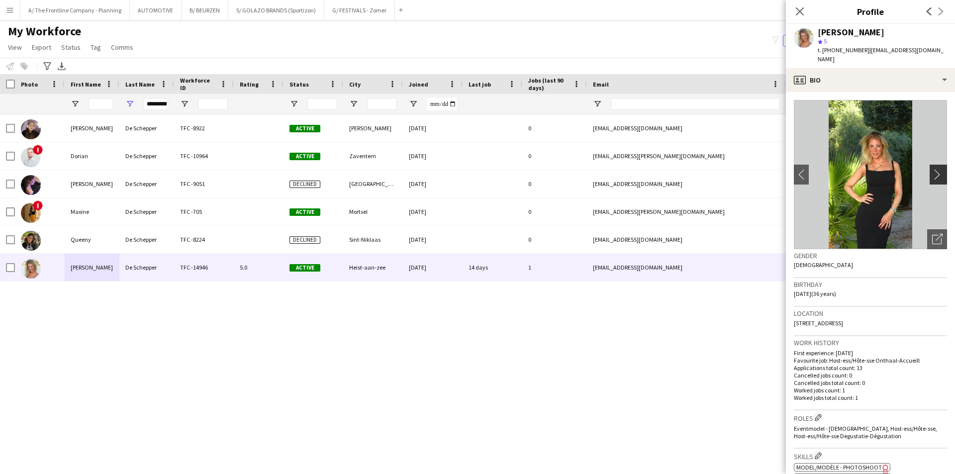
click at [933, 169] on app-icon "chevron-right" at bounding box center [939, 174] width 15 height 10
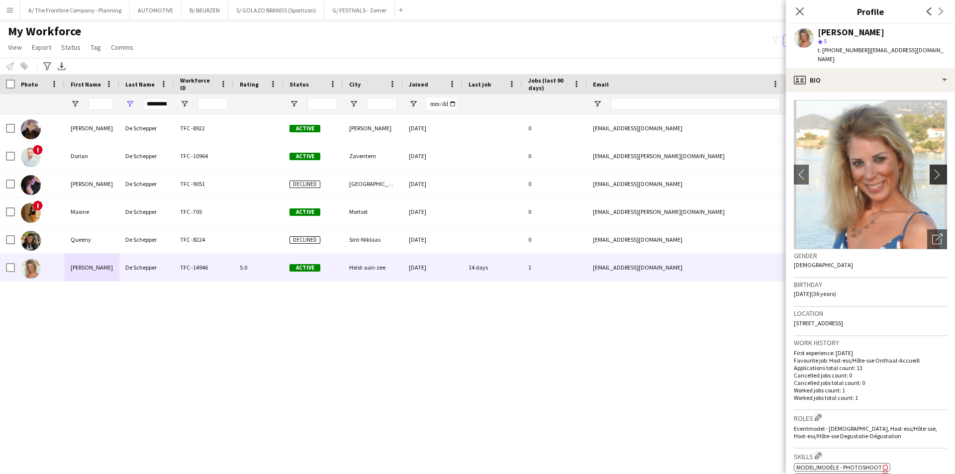
click at [933, 169] on app-icon "chevron-right" at bounding box center [939, 174] width 15 height 10
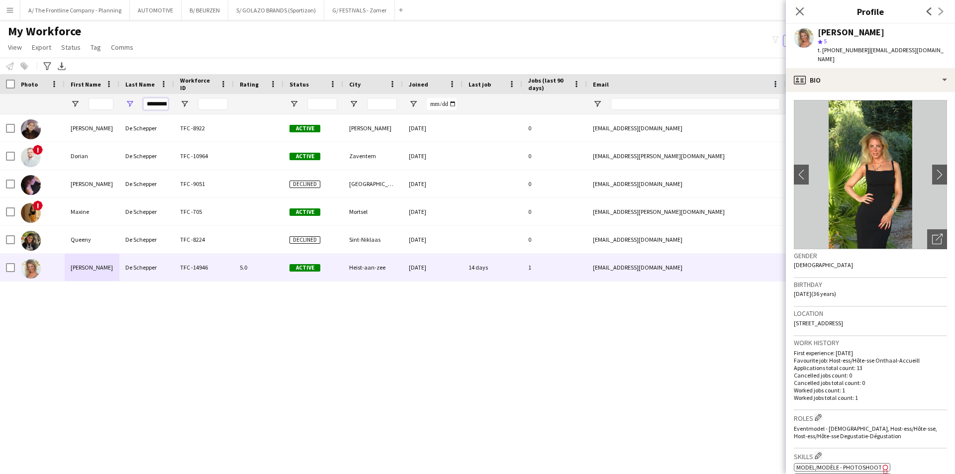
scroll to position [0, 10]
drag, startPoint x: 149, startPoint y: 103, endPoint x: 200, endPoint y: 106, distance: 51.3
click at [202, 105] on div "**********" at bounding box center [539, 104] width 1078 height 20
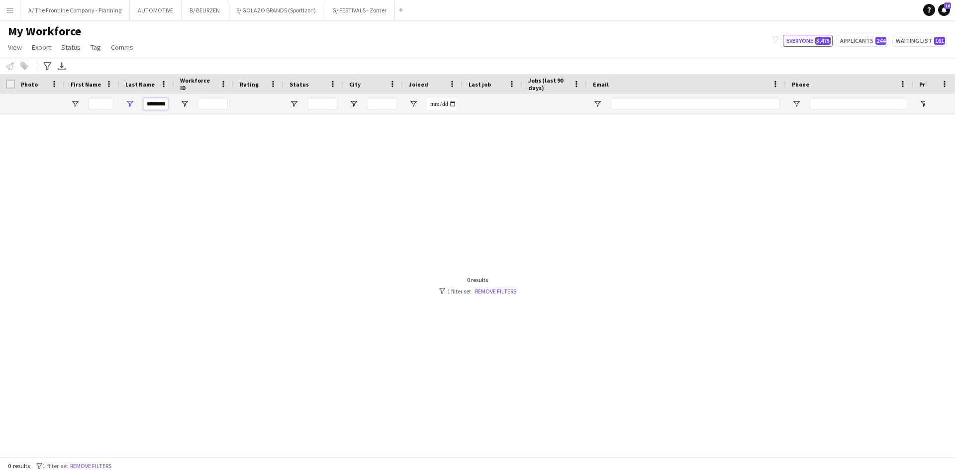
scroll to position [0, 0]
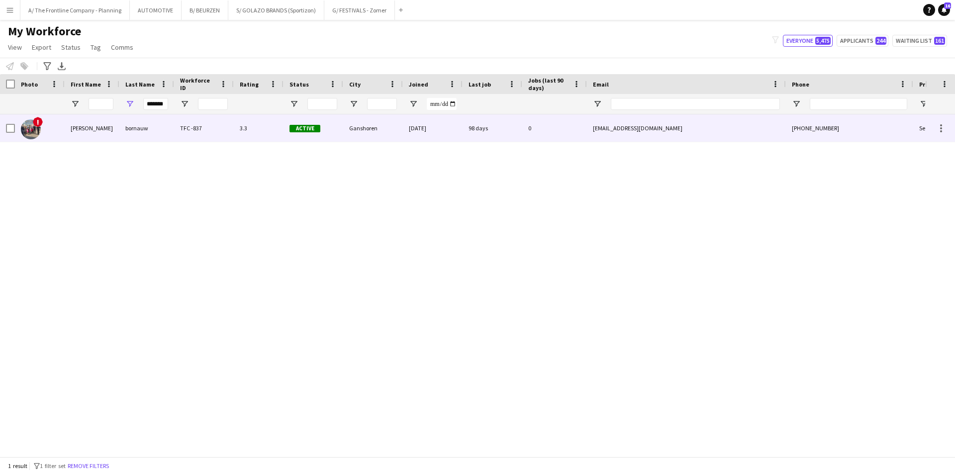
click at [98, 137] on div "[PERSON_NAME]" at bounding box center [92, 127] width 55 height 27
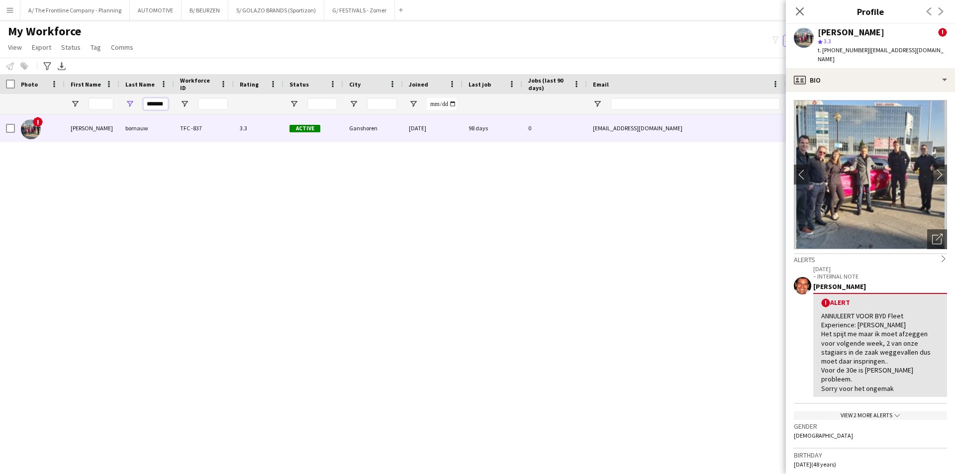
click at [157, 103] on input "*******" at bounding box center [155, 104] width 25 height 12
type input "******"
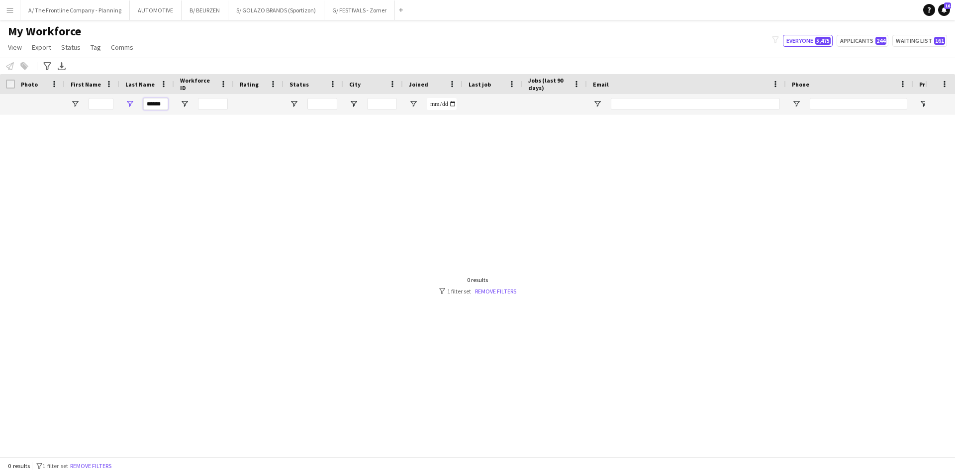
click at [159, 102] on input "******" at bounding box center [155, 104] width 25 height 12
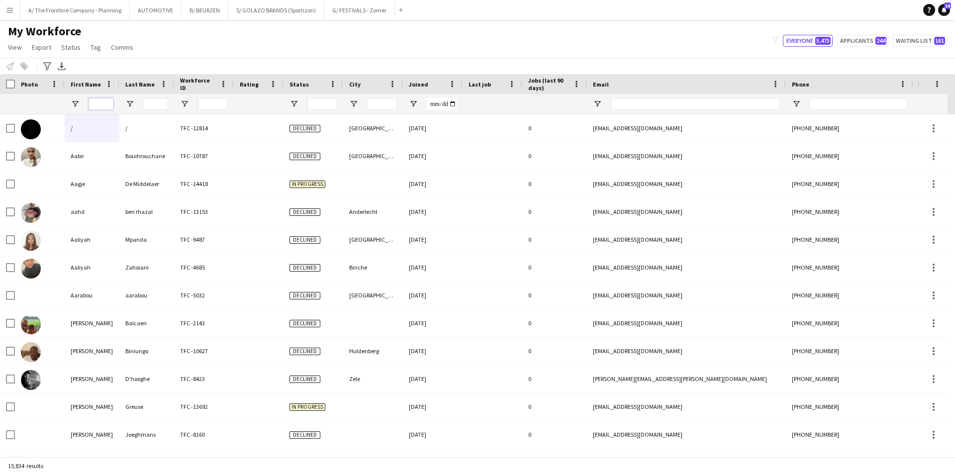
click at [99, 100] on input "First Name Filter Input" at bounding box center [101, 104] width 25 height 12
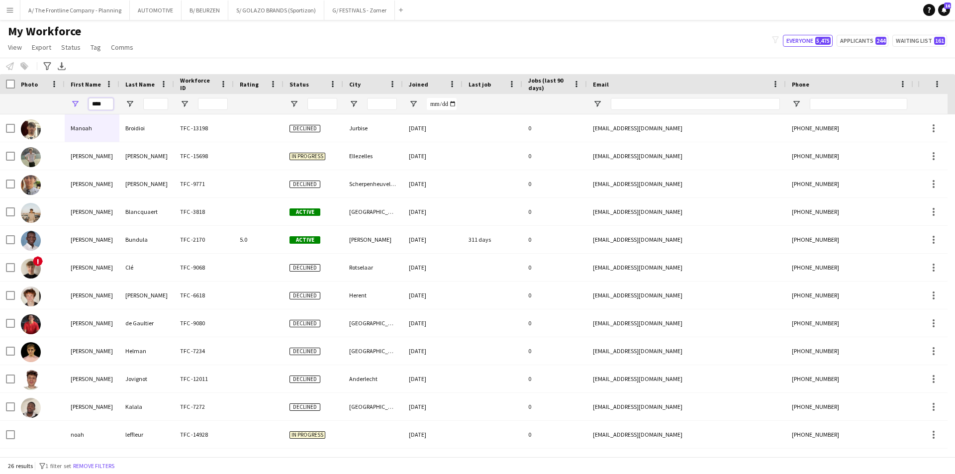
type input "****"
click at [145, 84] on span "Last Name" at bounding box center [139, 84] width 29 height 7
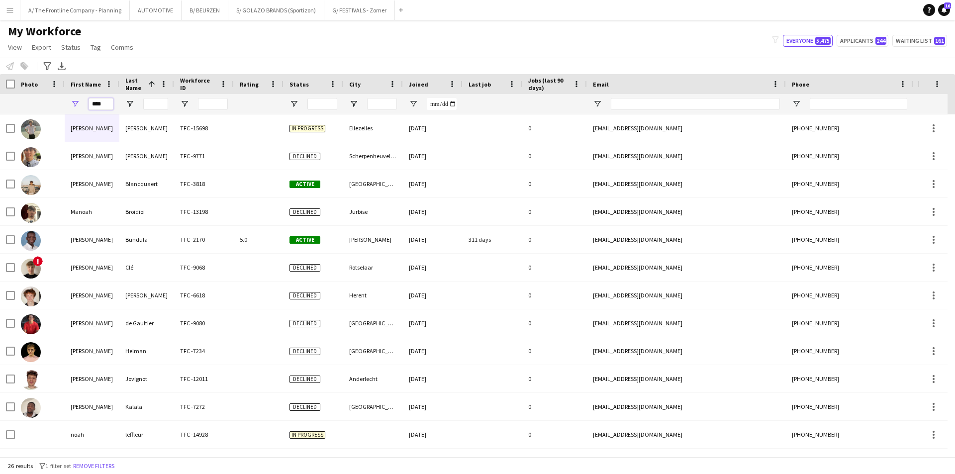
click at [95, 102] on input "****" at bounding box center [101, 104] width 25 height 12
click at [157, 103] on input "Last Name Filter Input" at bounding box center [155, 104] width 25 height 12
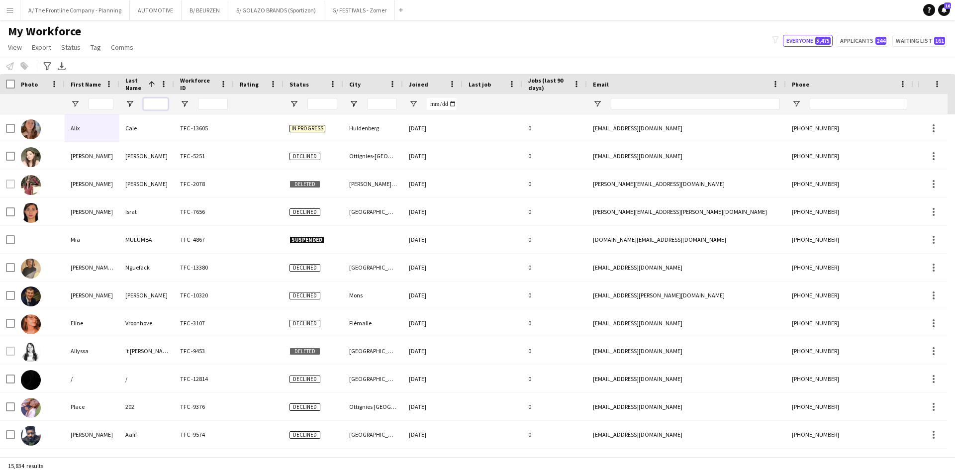
click at [157, 104] on input "Last Name Filter Input" at bounding box center [155, 104] width 25 height 12
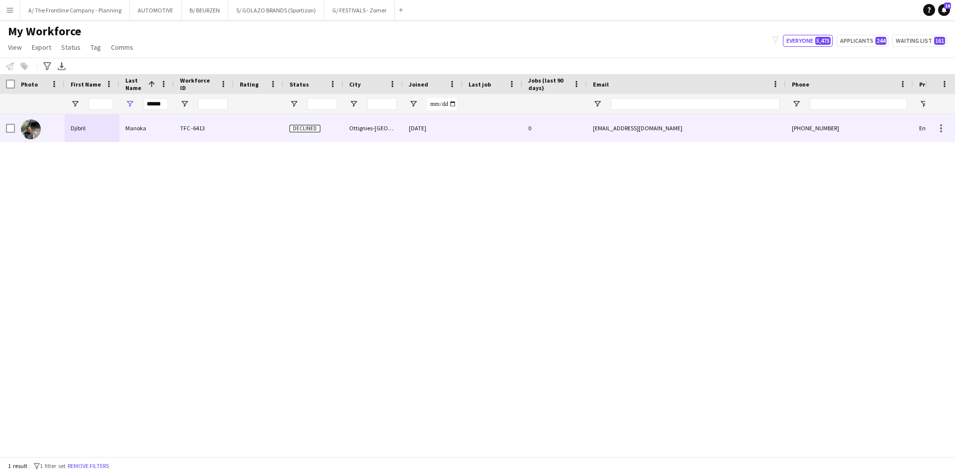
click at [111, 130] on div "Djibril" at bounding box center [92, 127] width 55 height 27
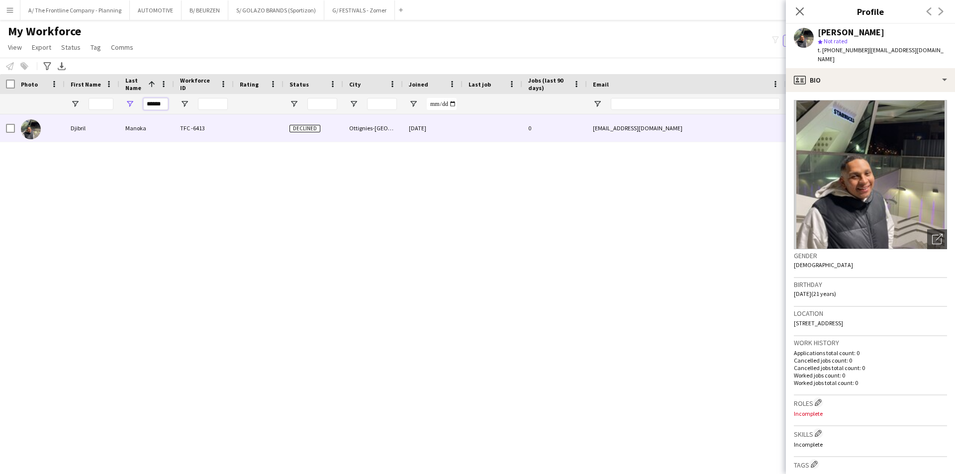
click at [153, 105] on input "******" at bounding box center [155, 104] width 25 height 12
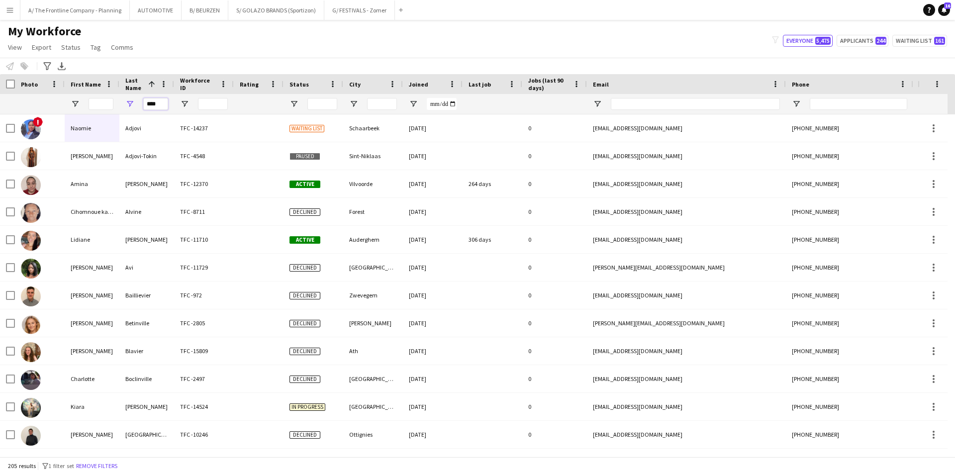
type input "*****"
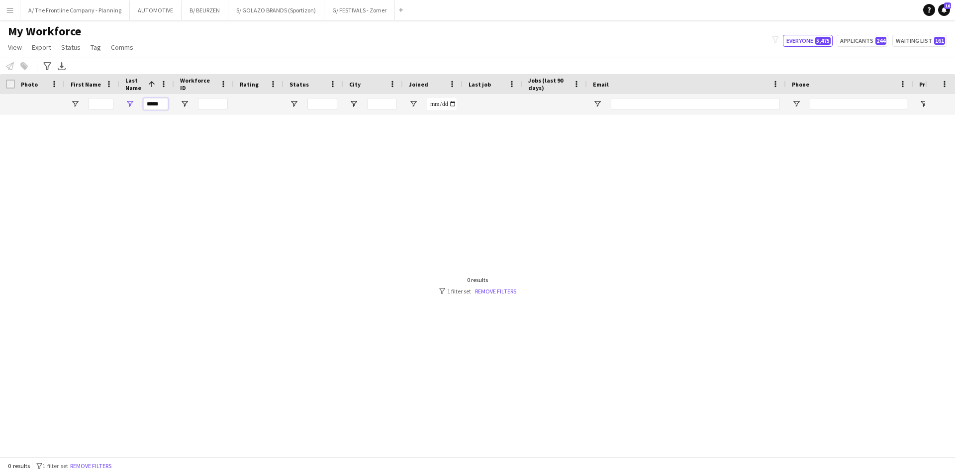
drag, startPoint x: 159, startPoint y: 104, endPoint x: 125, endPoint y: 106, distance: 33.3
click at [125, 106] on div "*****" at bounding box center [146, 104] width 55 height 20
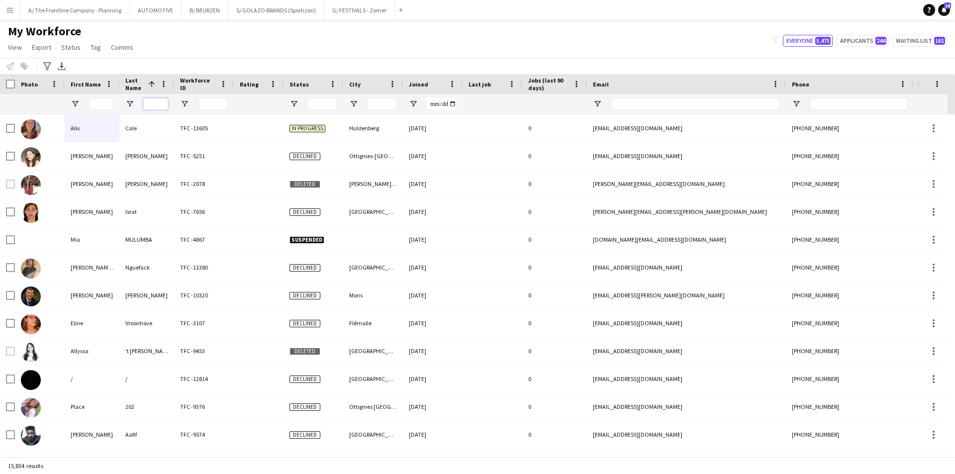
click at [154, 102] on input "Last Name Filter Input" at bounding box center [155, 104] width 25 height 12
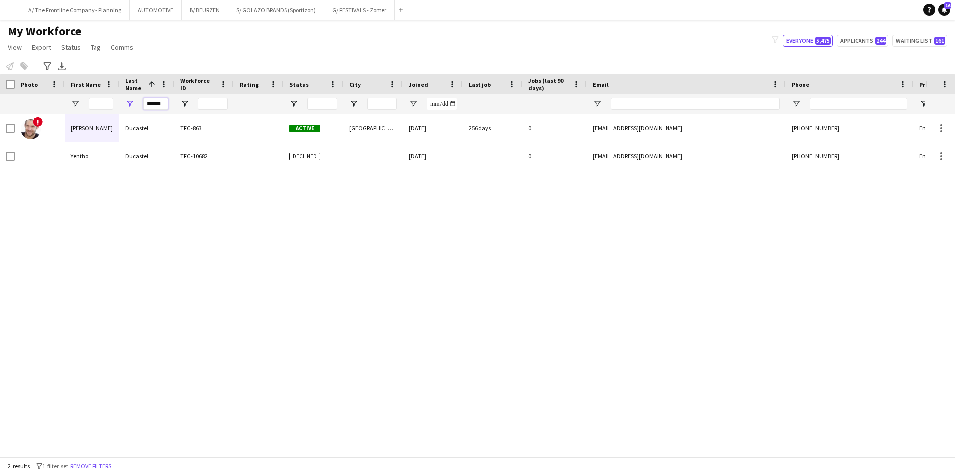
click at [155, 104] on input "******" at bounding box center [155, 104] width 25 height 12
type input "*****"
click at [153, 107] on input "*****" at bounding box center [155, 104] width 25 height 12
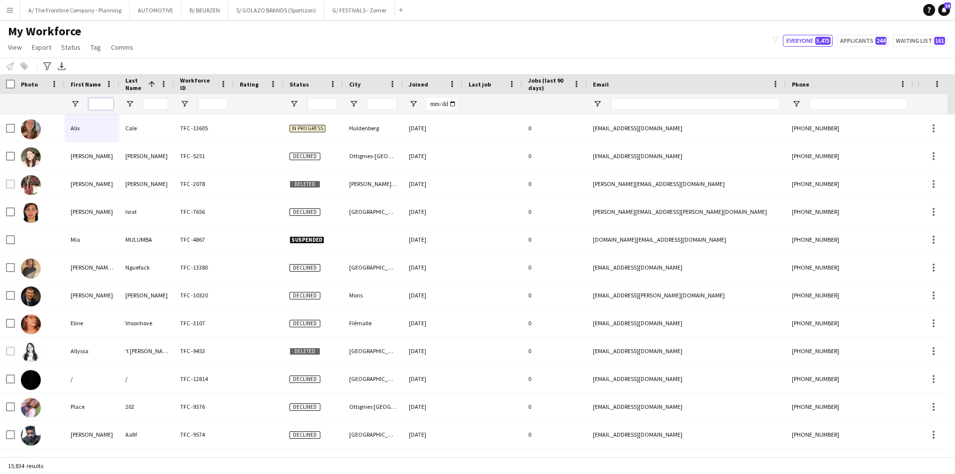
click at [105, 106] on input "First Name Filter Input" at bounding box center [101, 104] width 25 height 12
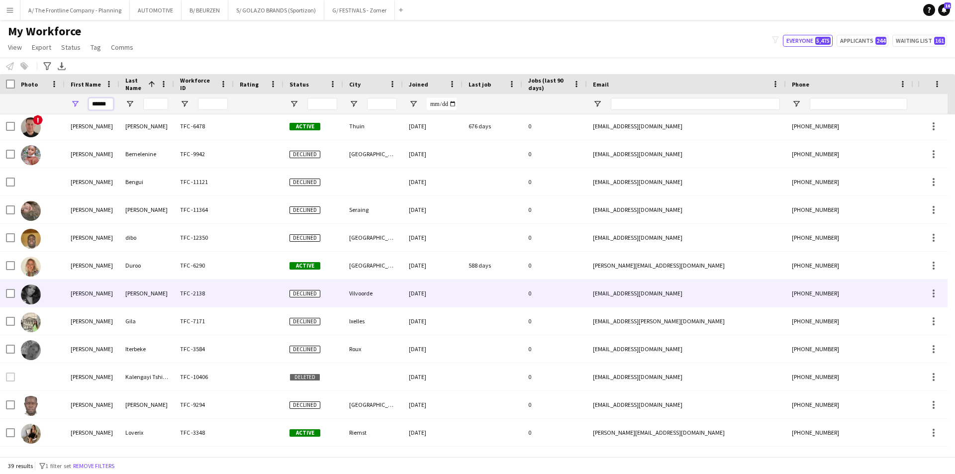
scroll to position [149, 0]
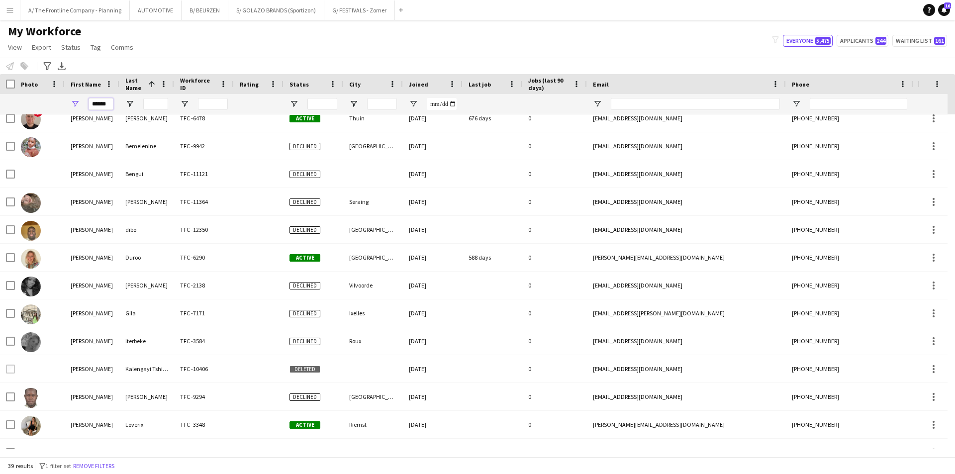
type input "******"
click at [10, 11] on app-icon "Menu" at bounding box center [10, 10] width 8 height 8
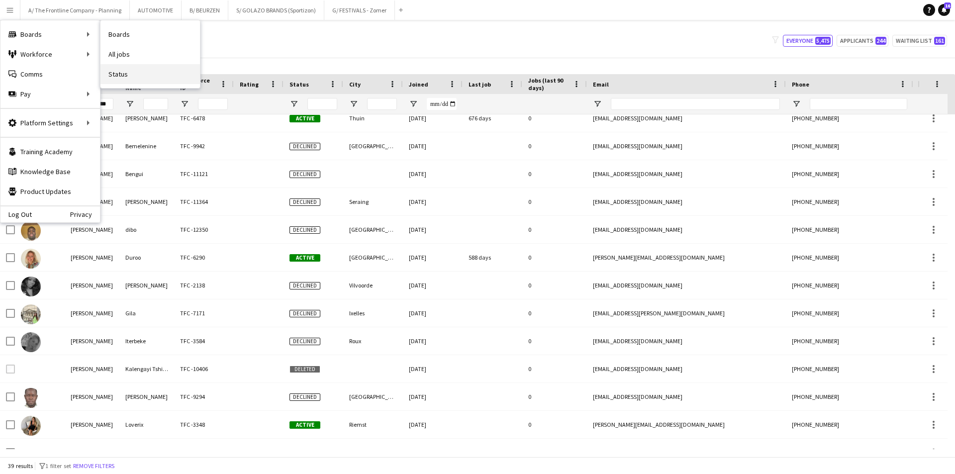
click at [131, 72] on link "Status" at bounding box center [149, 74] width 99 height 20
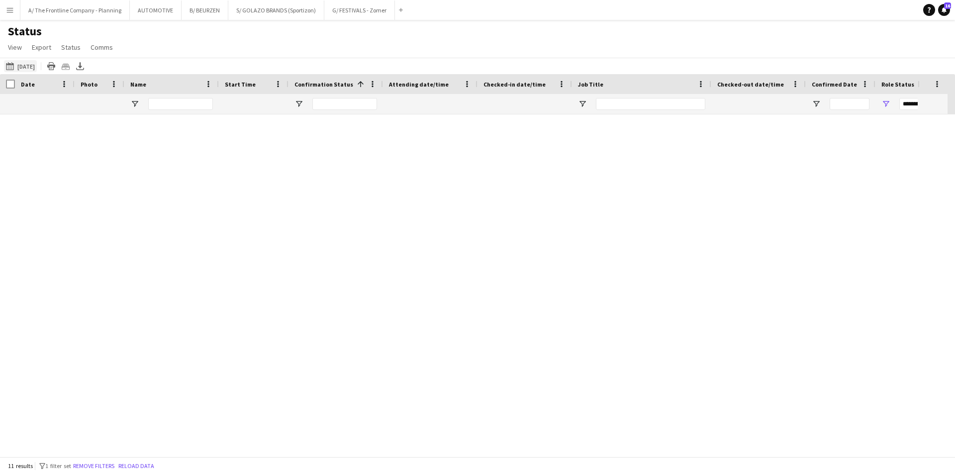
click at [35, 67] on button "[DATE] to [DATE] [DATE]" at bounding box center [20, 66] width 33 height 12
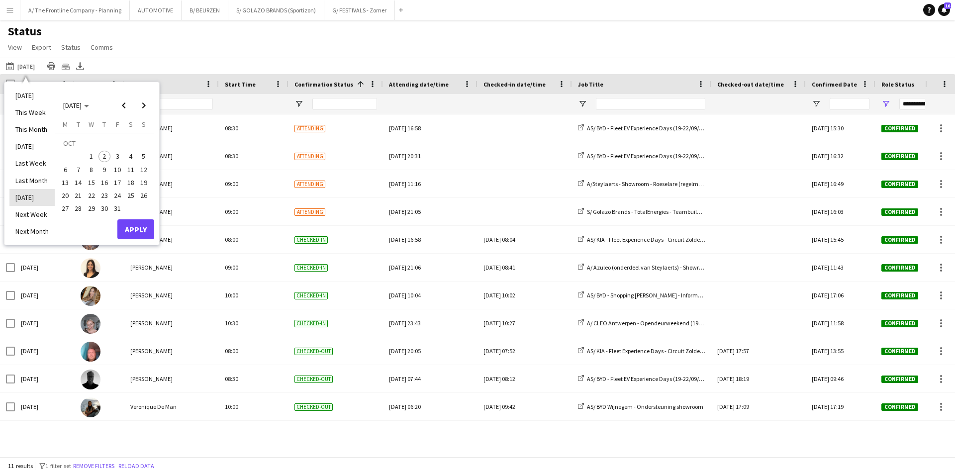
click at [33, 200] on li "[DATE]" at bounding box center [31, 197] width 45 height 17
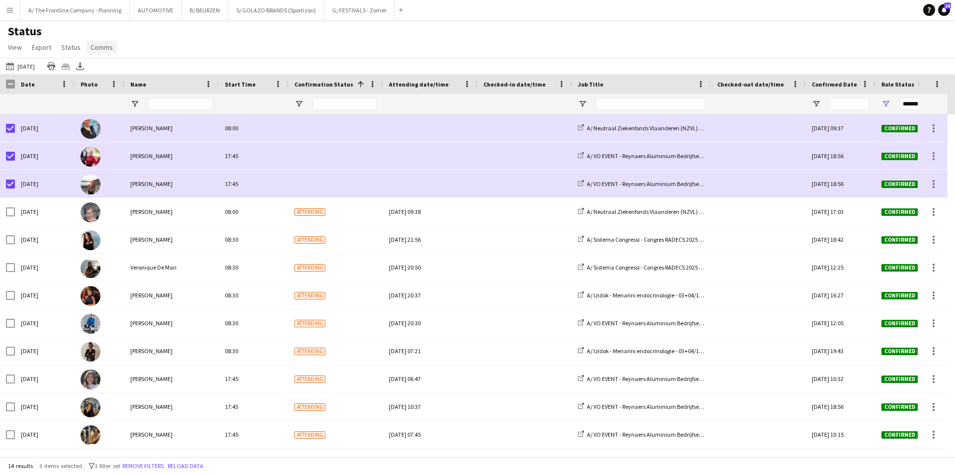
click at [101, 48] on span "Comms" at bounding box center [101, 47] width 22 height 9
click at [106, 73] on span "Send notification" at bounding box center [118, 68] width 51 height 9
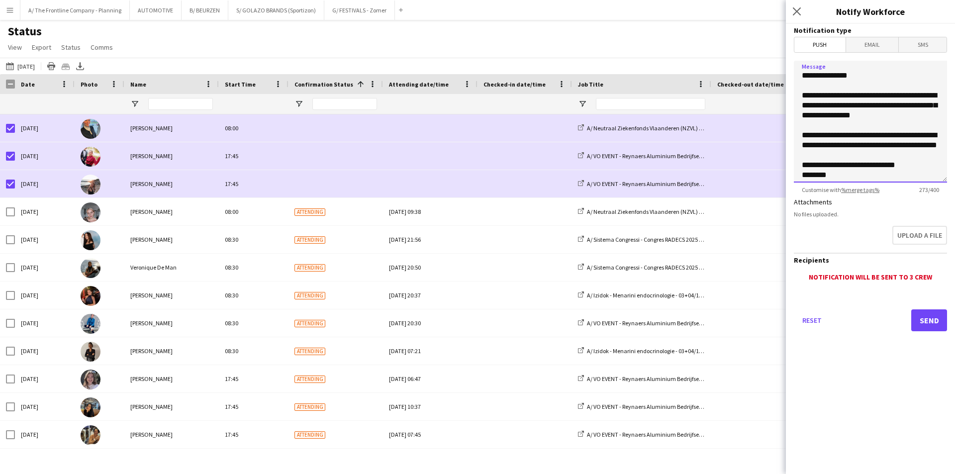
drag, startPoint x: 908, startPoint y: 172, endPoint x: 790, endPoint y: 95, distance: 140.9
click at [790, 95] on form "**********" at bounding box center [870, 191] width 169 height 335
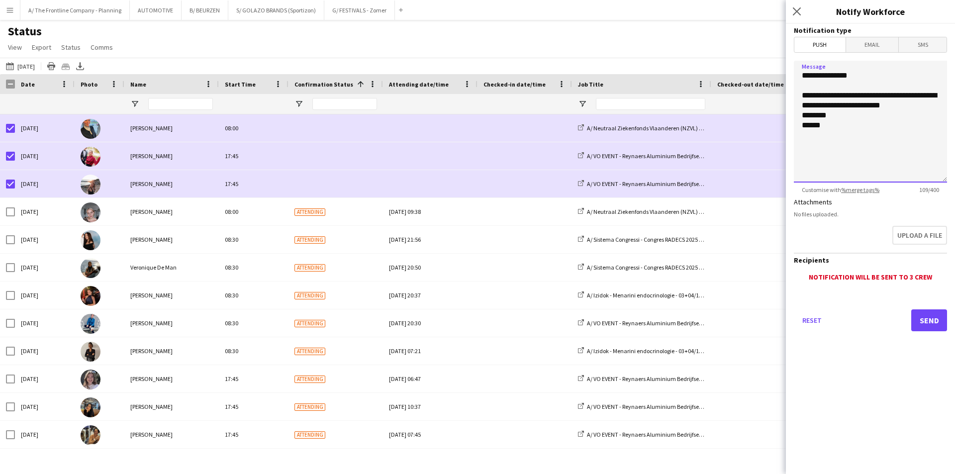
click at [837, 106] on textarea "**********" at bounding box center [870, 122] width 153 height 122
type textarea "**********"
click at [928, 325] on button "Send" at bounding box center [929, 320] width 36 height 22
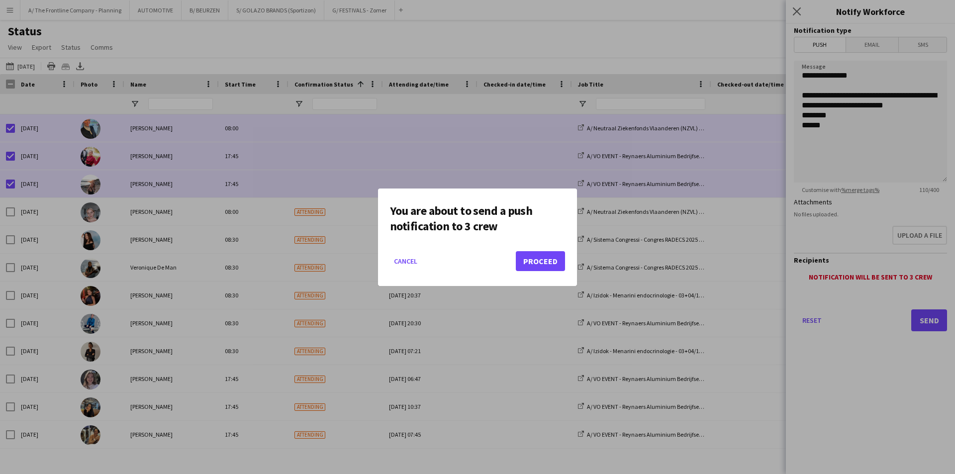
click at [554, 271] on mat-dialog-actions "Cancel Proceed" at bounding box center [477, 265] width 175 height 42
click at [549, 264] on button "Proceed" at bounding box center [540, 261] width 49 height 20
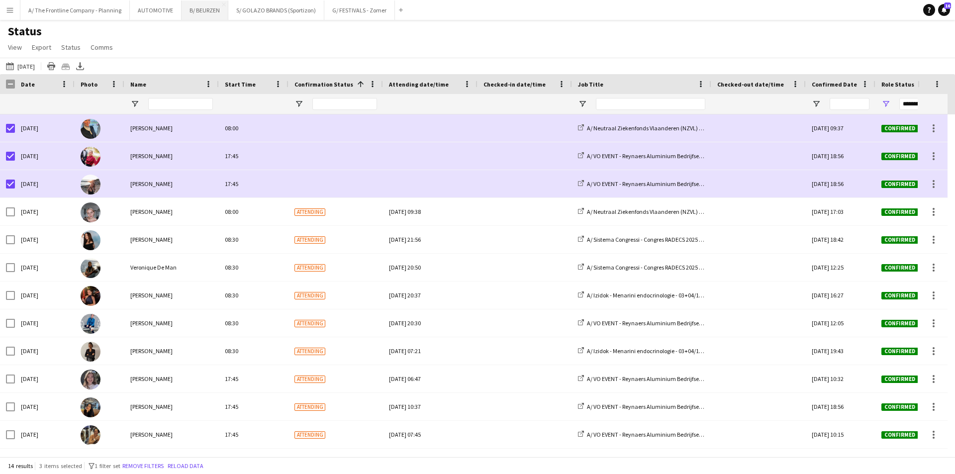
click at [198, 9] on button "B/ BEURZEN Close" at bounding box center [204, 9] width 47 height 19
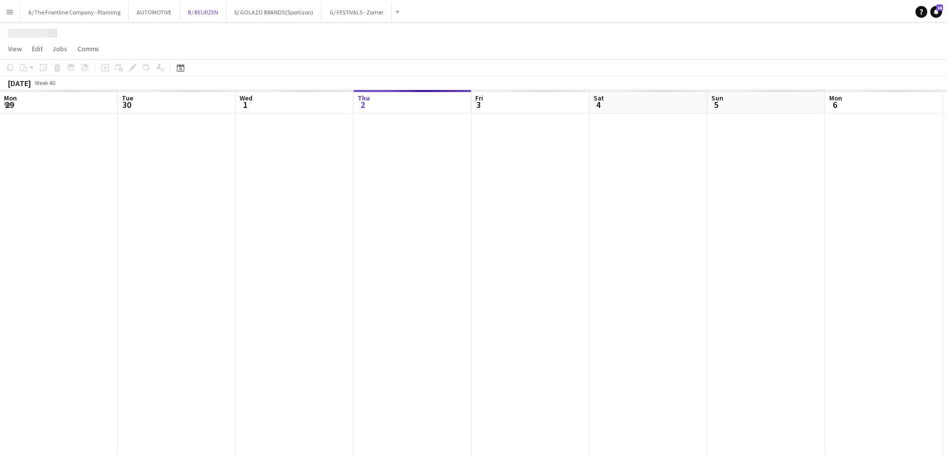
scroll to position [0, 238]
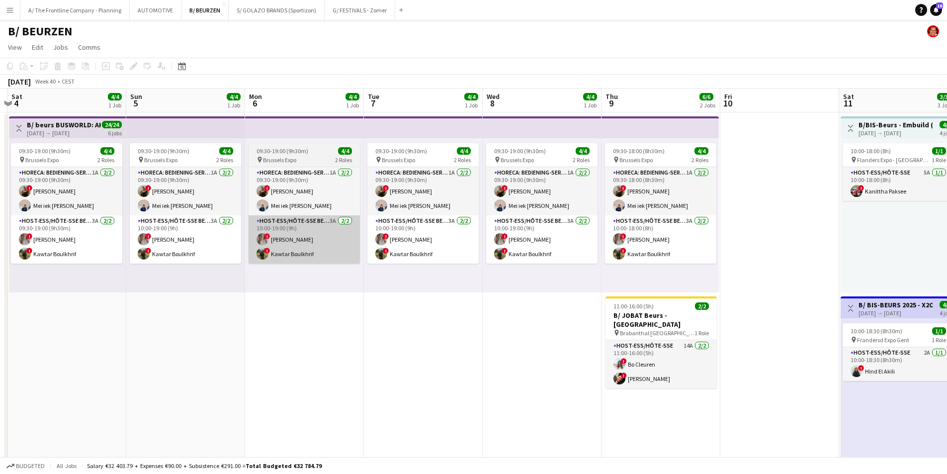
drag, startPoint x: 495, startPoint y: 286, endPoint x: 320, endPoint y: 262, distance: 176.7
click at [320, 262] on app-calendar-viewport "Wed 1 Thu 2 Fri 3 Sat 4 4/4 1 Job Sun 5 4/4 1 Job Mon 6 4/4 1 Job Tue 7 4/4 1 J…" at bounding box center [473, 400] width 947 height 623
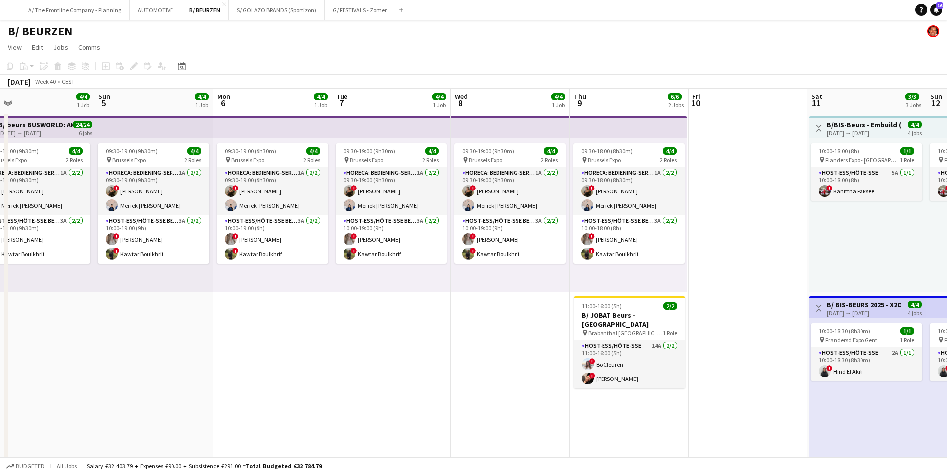
scroll to position [0, 390]
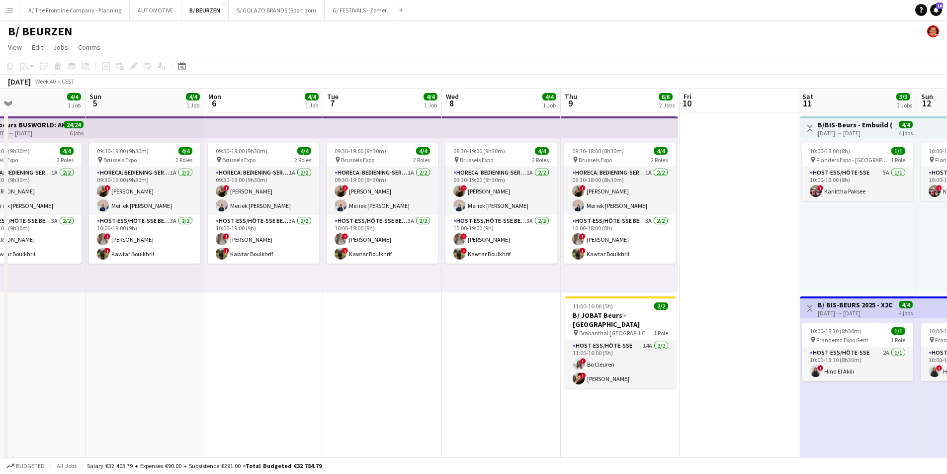
drag, startPoint x: 731, startPoint y: 305, endPoint x: 366, endPoint y: 270, distance: 367.1
click at [366, 270] on app-calendar-viewport "Wed 1 Thu 2 Fri 3 Sat 4 4/4 1 Job Sun 5 4/4 1 Job Mon 6 4/4 1 Job Tue 7 4/4 1 J…" at bounding box center [473, 400] width 947 height 623
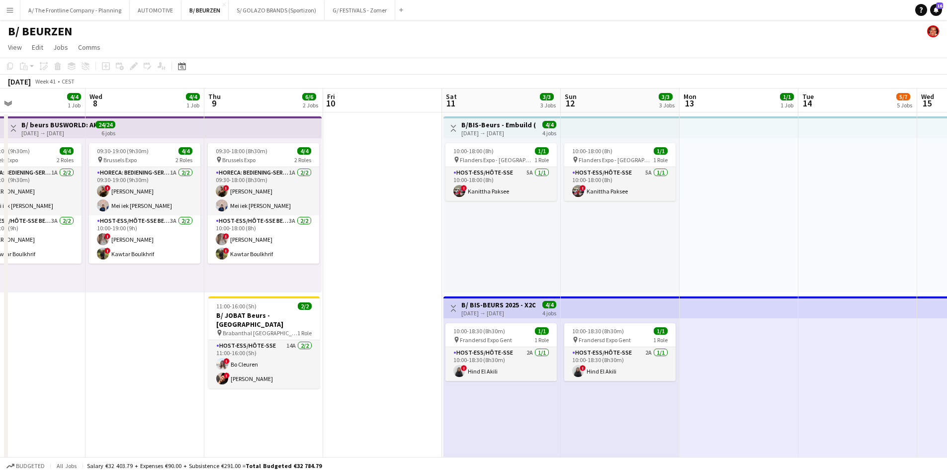
drag, startPoint x: 539, startPoint y: 263, endPoint x: 247, endPoint y: 207, distance: 297.6
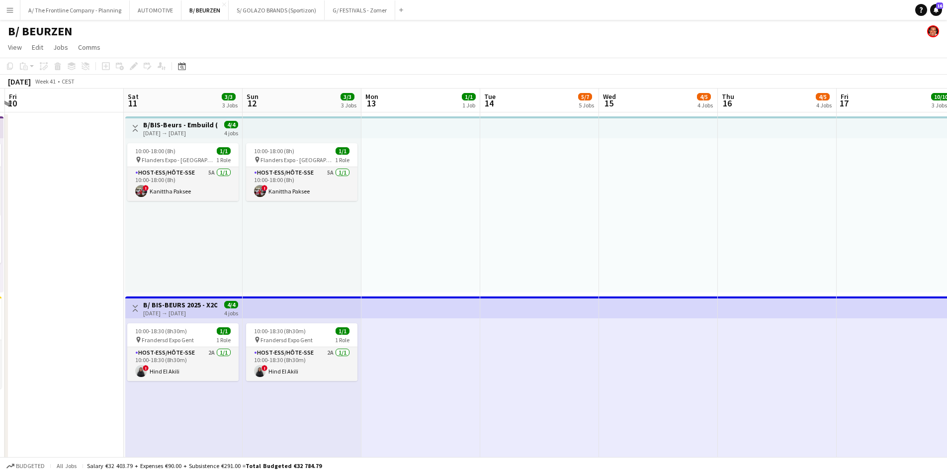
drag, startPoint x: 759, startPoint y: 221, endPoint x: 420, endPoint y: 225, distance: 338.6
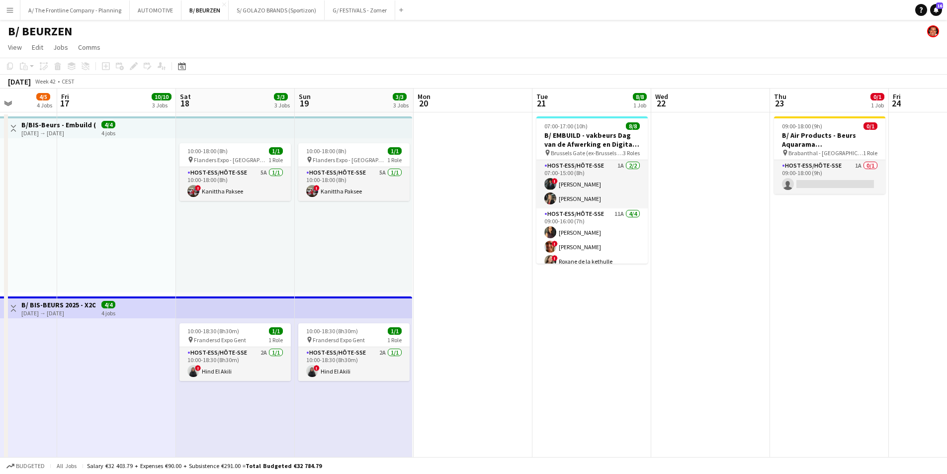
drag, startPoint x: 319, startPoint y: 219, endPoint x: 239, endPoint y: 213, distance: 79.8
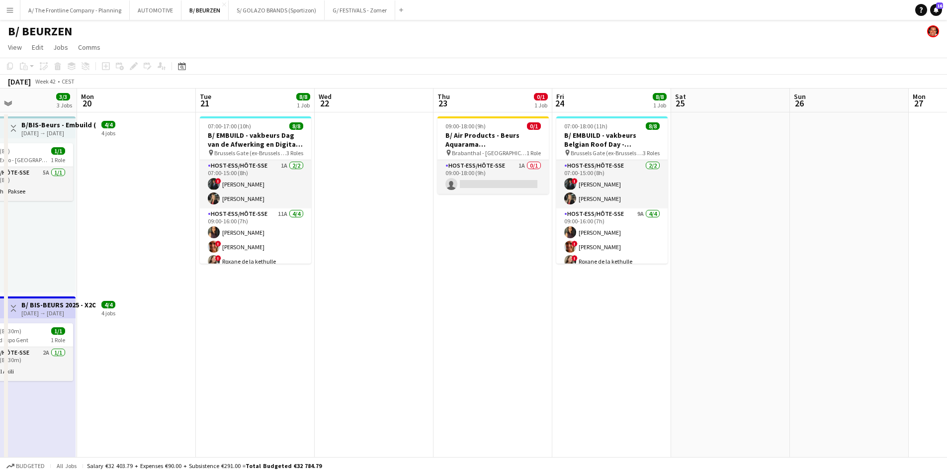
drag, startPoint x: 508, startPoint y: 232, endPoint x: 379, endPoint y: 228, distance: 128.8
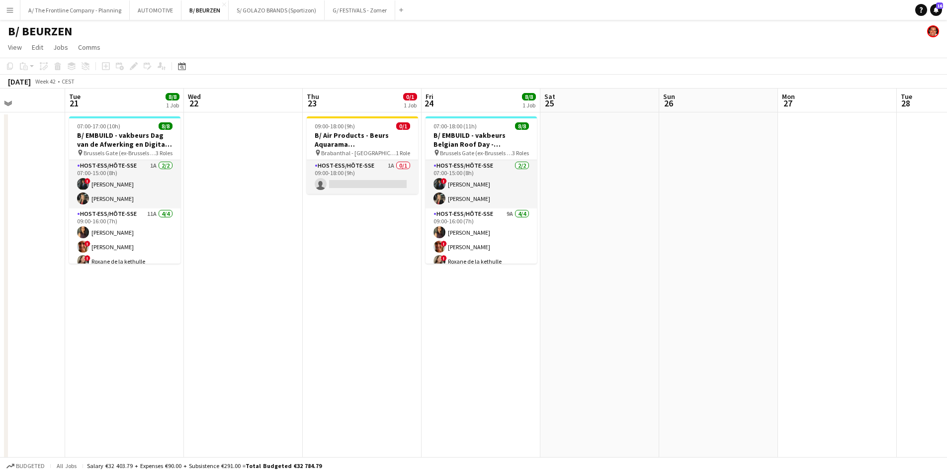
drag, startPoint x: 236, startPoint y: 208, endPoint x: 180, endPoint y: 209, distance: 56.2
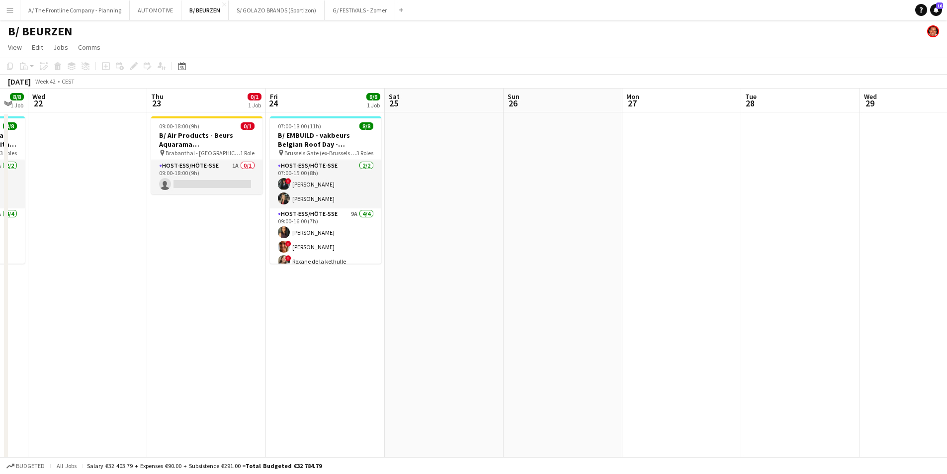
drag, startPoint x: 676, startPoint y: 235, endPoint x: 100, endPoint y: 220, distance: 575.9
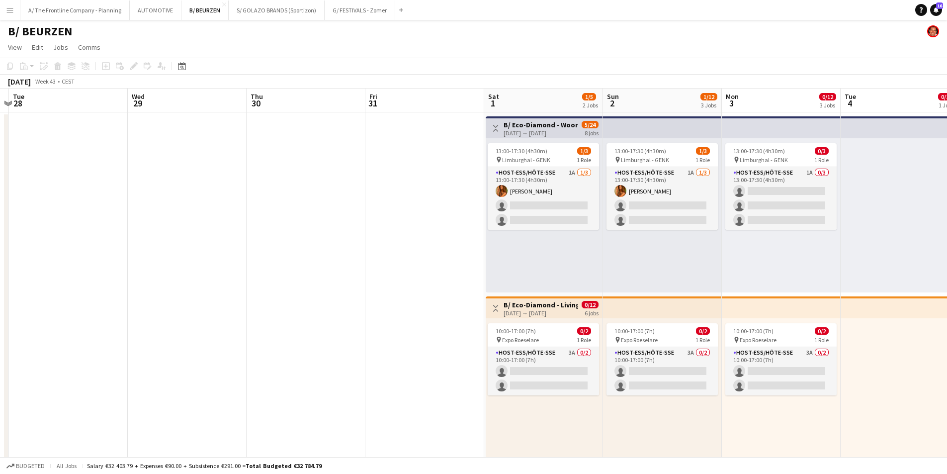
drag, startPoint x: 491, startPoint y: 244, endPoint x: 371, endPoint y: 248, distance: 119.4
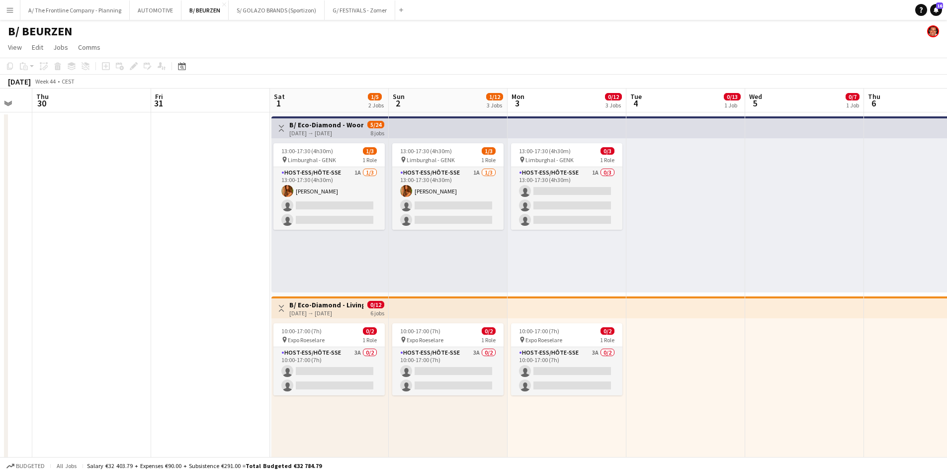
drag, startPoint x: 677, startPoint y: 266, endPoint x: 244, endPoint y: 239, distance: 433.5
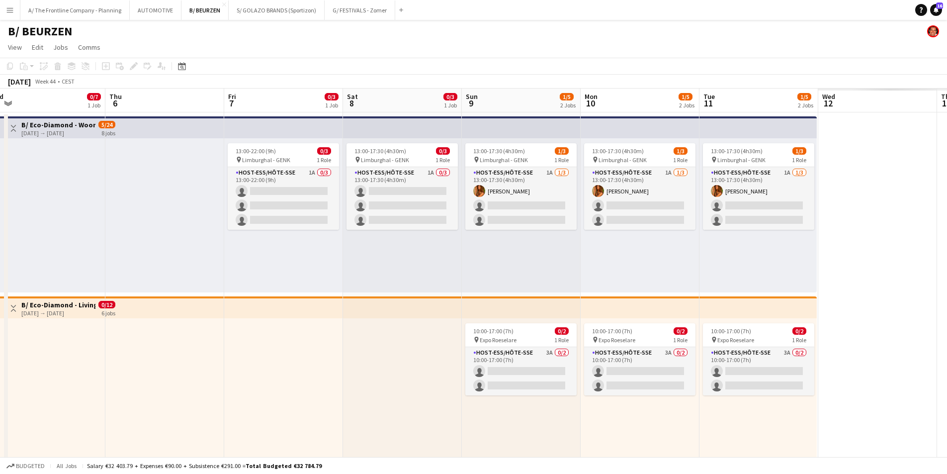
drag, startPoint x: 602, startPoint y: 256, endPoint x: 177, endPoint y: 244, distance: 425.3
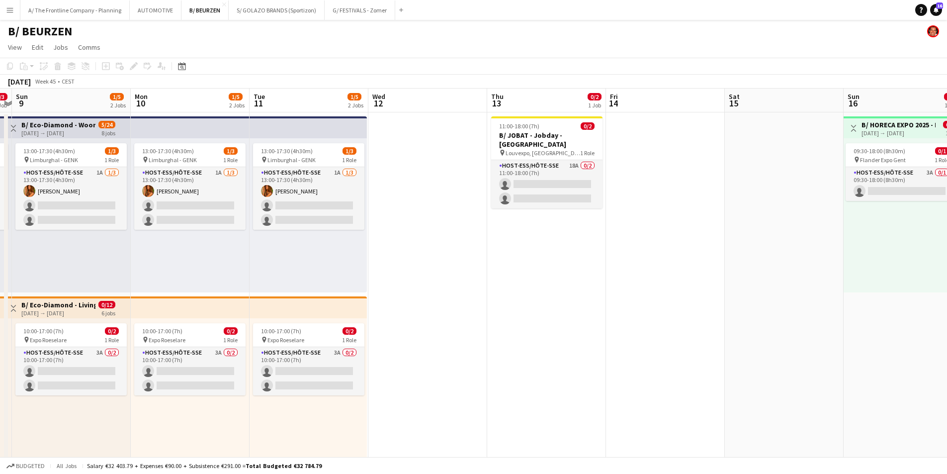
drag, startPoint x: 640, startPoint y: 273, endPoint x: 304, endPoint y: 263, distance: 336.8
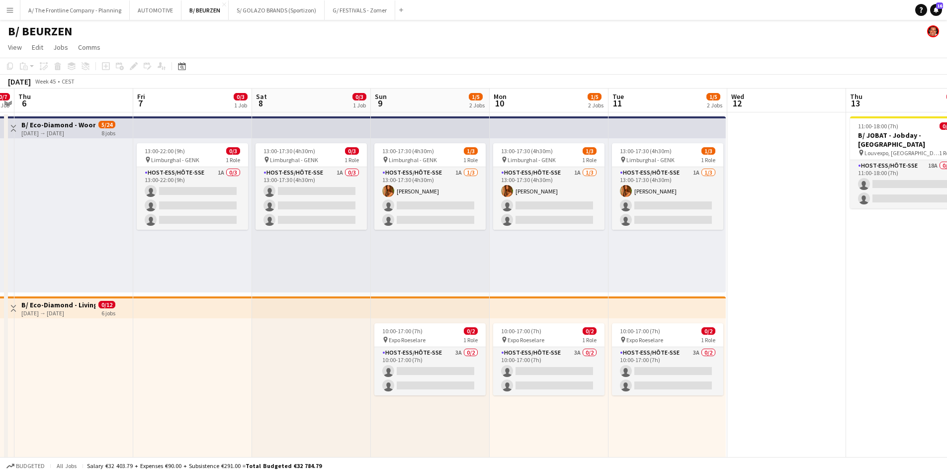
drag, startPoint x: 465, startPoint y: 271, endPoint x: 756, endPoint y: 263, distance: 291.0
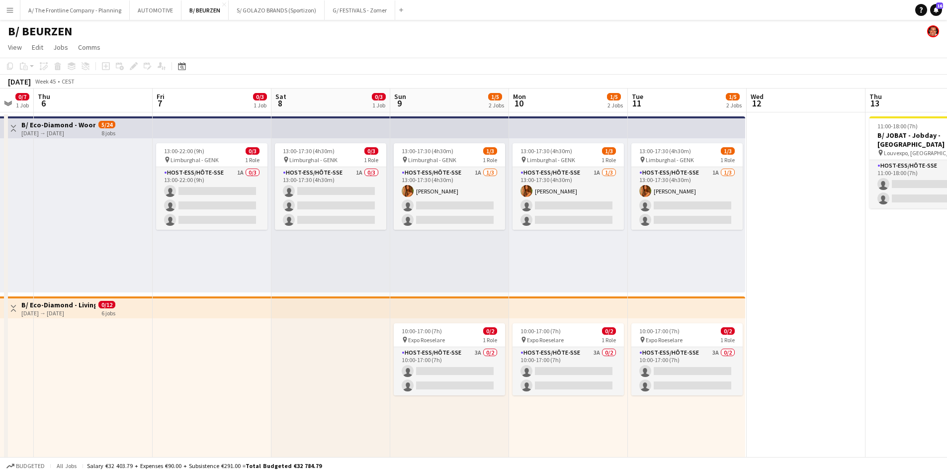
scroll to position [0, 0]
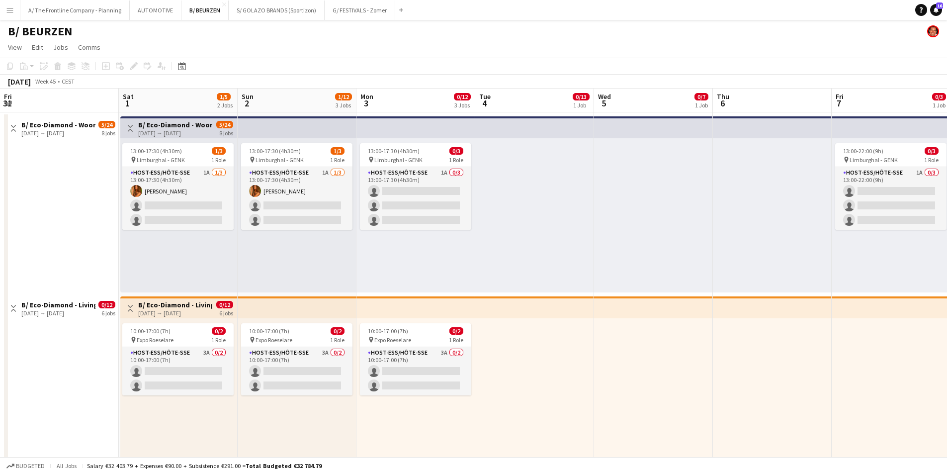
drag, startPoint x: 597, startPoint y: 270, endPoint x: 918, endPoint y: 259, distance: 320.9
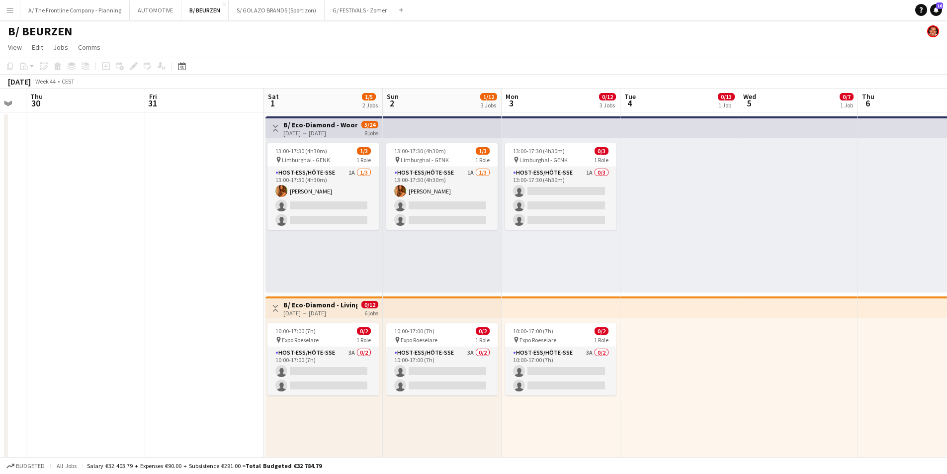
drag, startPoint x: 445, startPoint y: 259, endPoint x: 954, endPoint y: 258, distance: 509.1
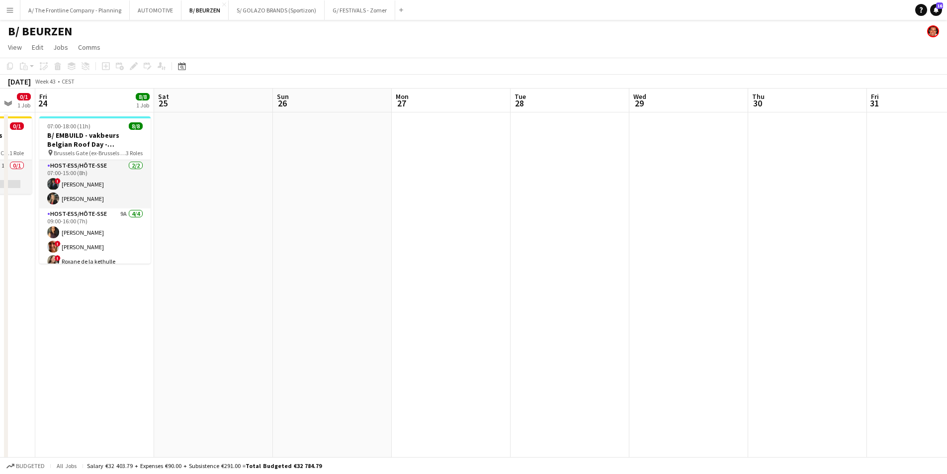
drag, startPoint x: 697, startPoint y: 248, endPoint x: 612, endPoint y: 254, distance: 85.3
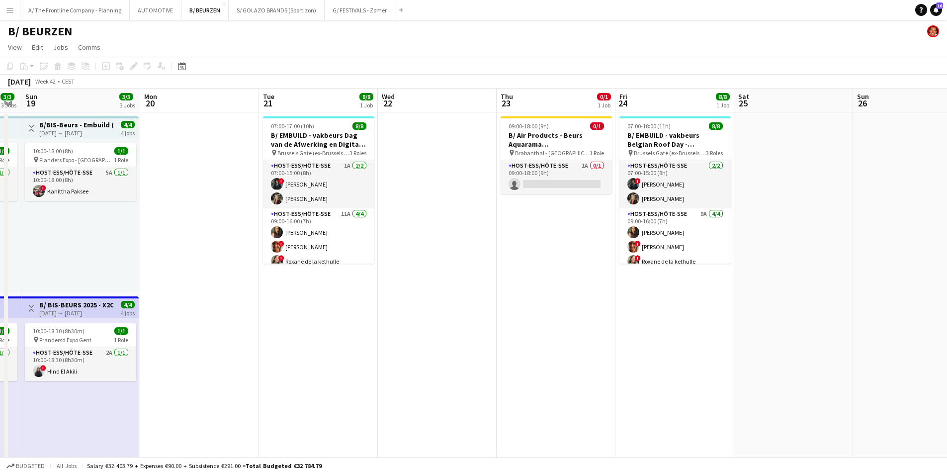
drag, startPoint x: 306, startPoint y: 260, endPoint x: 580, endPoint y: 248, distance: 274.7
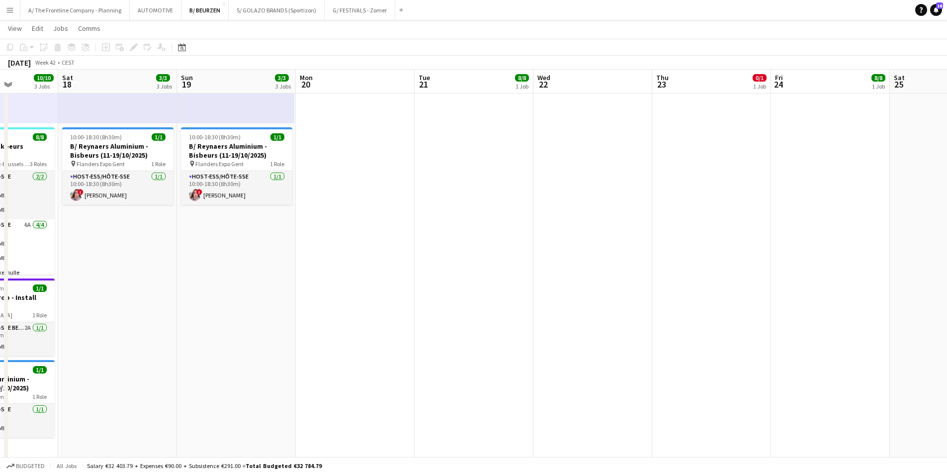
scroll to position [0, 220]
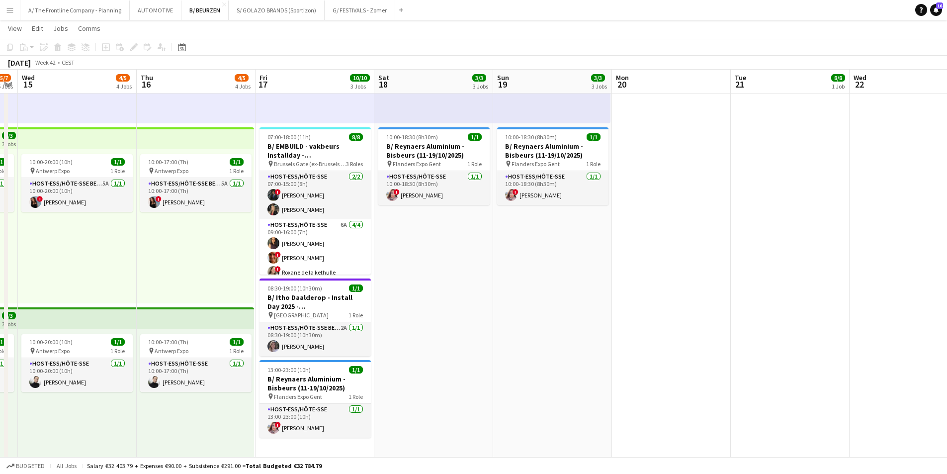
click at [663, 273] on app-calendar-viewport "Mon 13 1/1 1 Job Tue 14 5/7 5 Jobs Wed 15 4/5 4 Jobs Thu 16 4/5 4 Jobs Fri 17 1…" at bounding box center [473, 345] width 947 height 1309
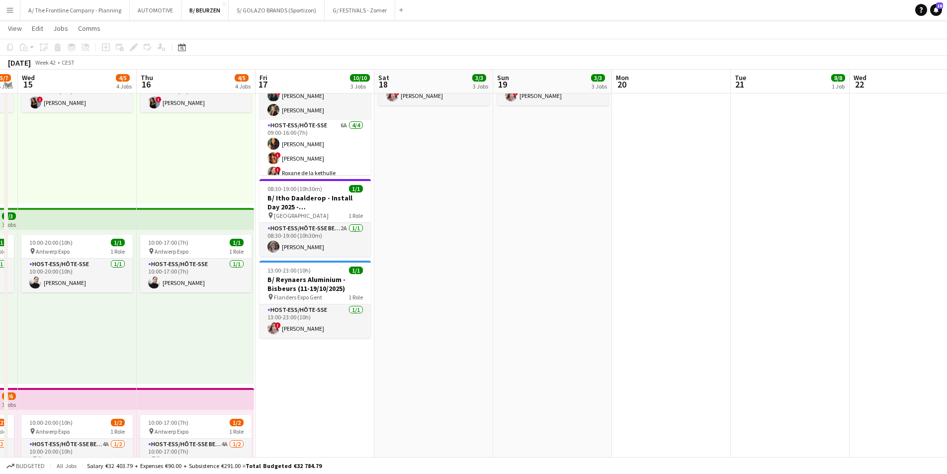
scroll to position [0, 267]
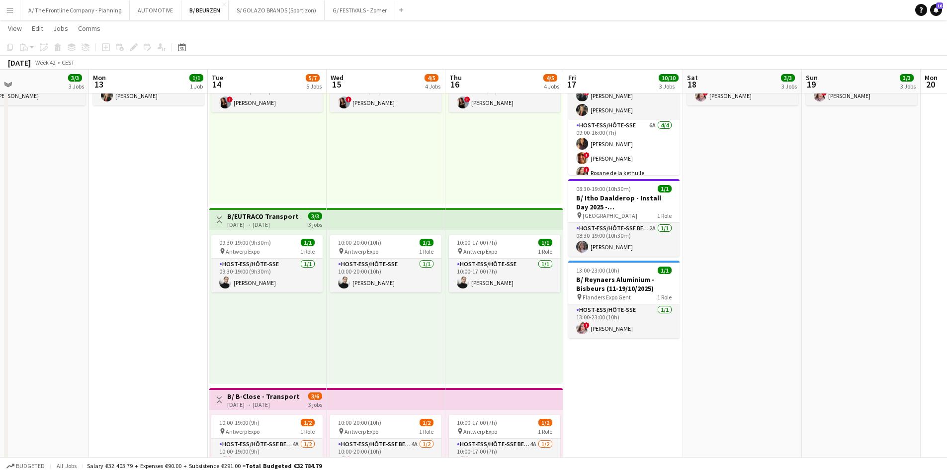
click at [730, 291] on app-calendar-viewport "Fri 10 Sat 11 3/3 3 Jobs Sun 12 3/3 3 Jobs Mon 13 1/1 1 Job Tue 14 5/7 5 Jobs W…" at bounding box center [473, 245] width 947 height 1309
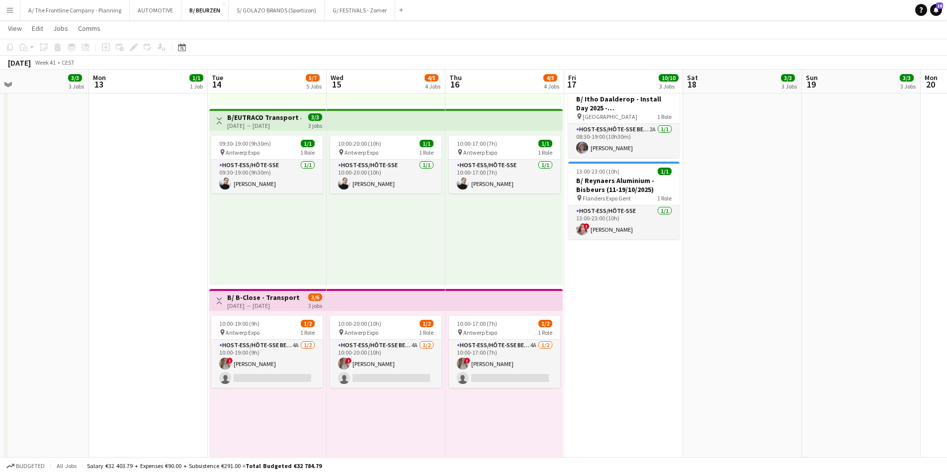
scroll to position [547, 0]
